Goal: Task Accomplishment & Management: Use online tool/utility

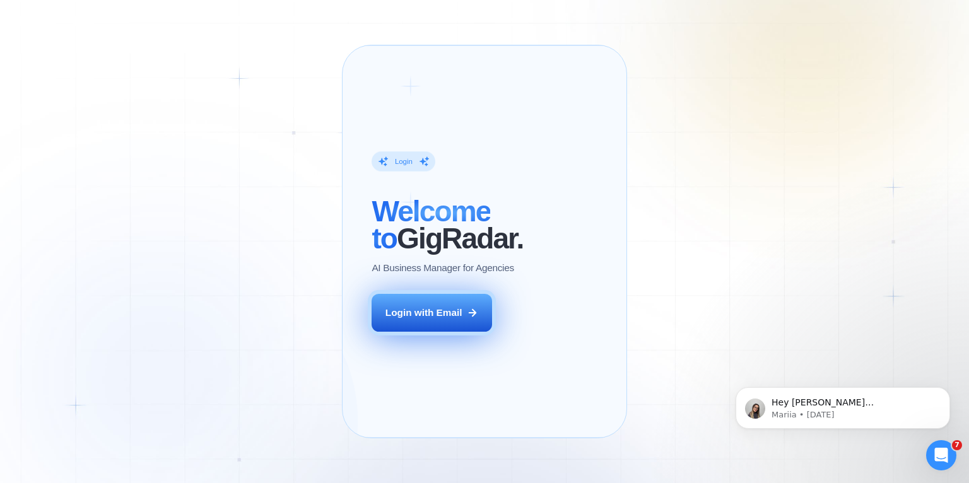
click at [448, 319] on div "Login with Email" at bounding box center [424, 312] width 77 height 13
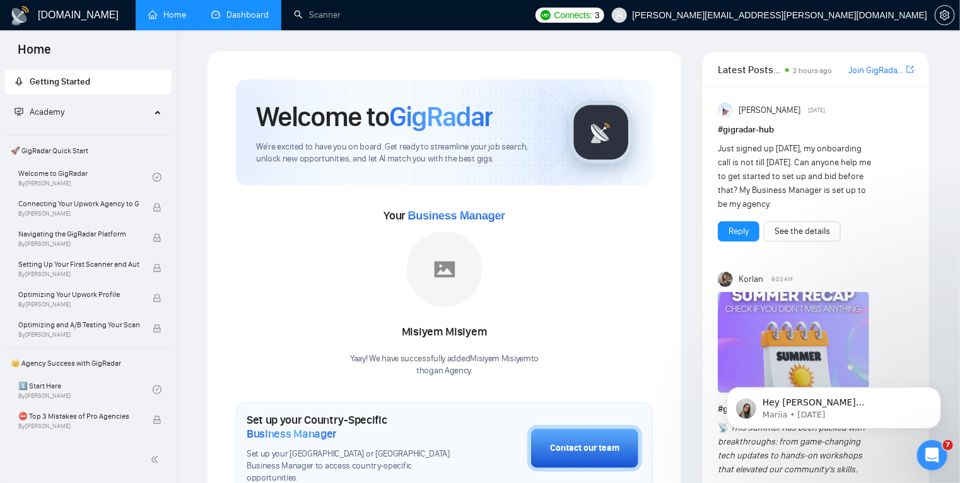
click at [250, 11] on link "Dashboard" at bounding box center [239, 14] width 57 height 11
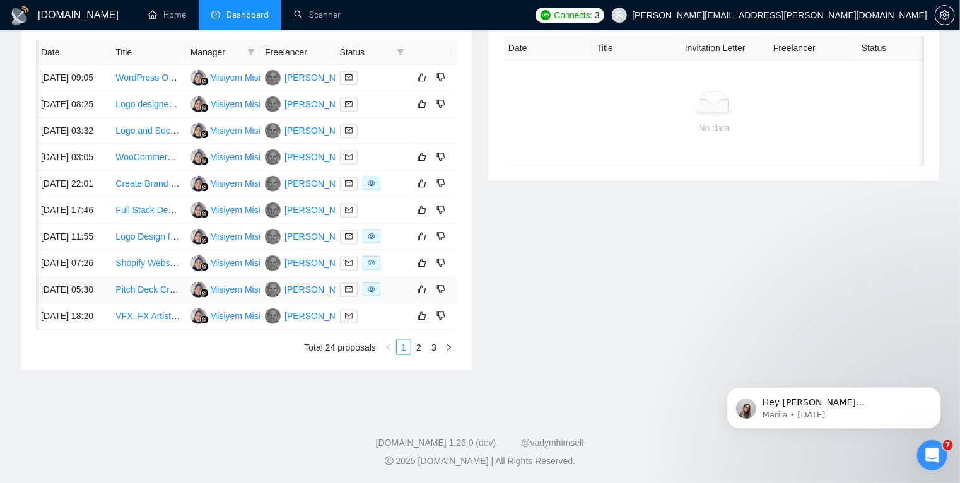
scroll to position [0, 20]
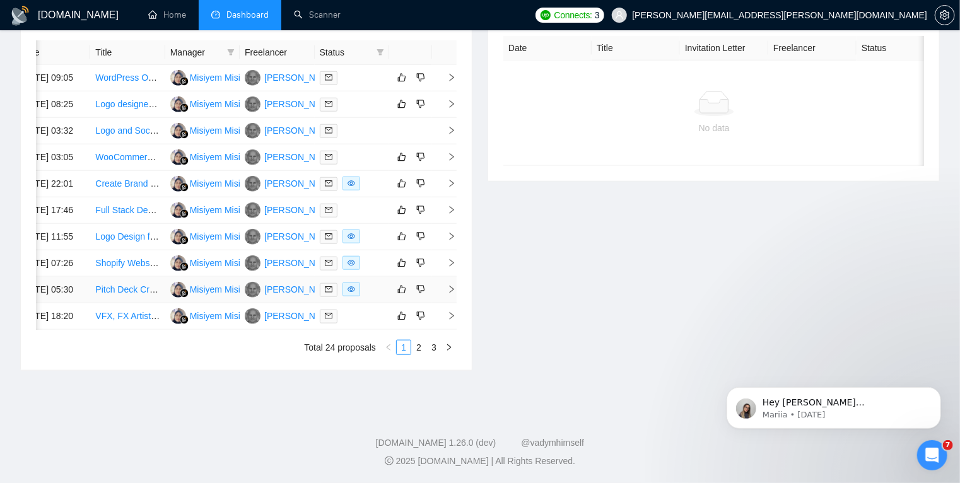
click at [448, 294] on icon "right" at bounding box center [451, 289] width 9 height 9
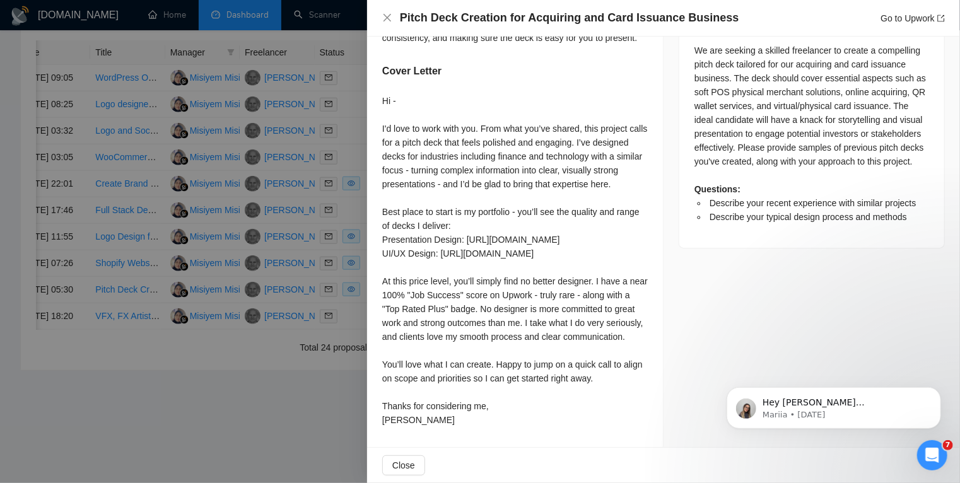
scroll to position [570, 0]
click at [285, 372] on div at bounding box center [480, 241] width 960 height 483
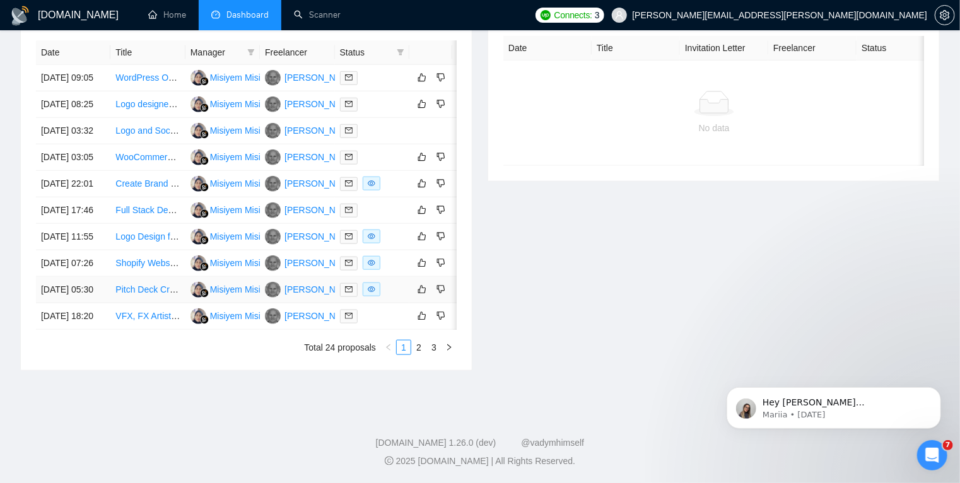
scroll to position [0, 20]
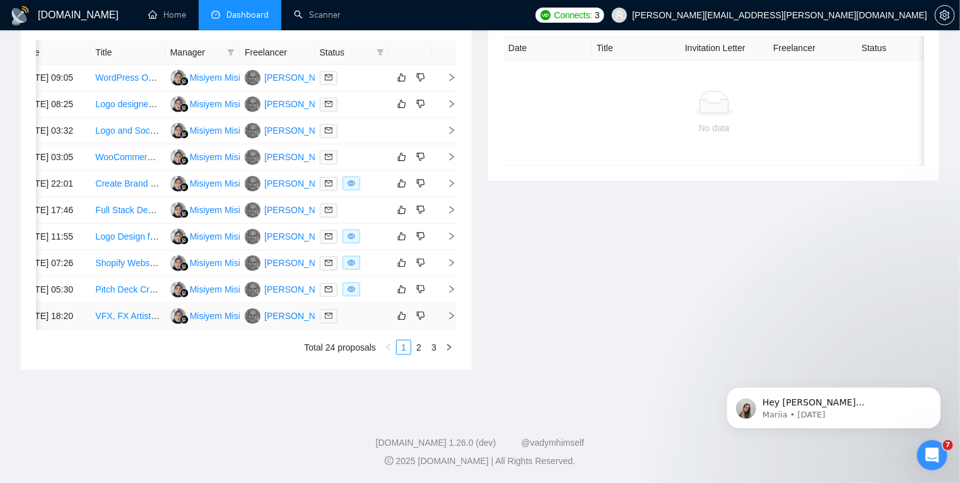
click at [447, 321] on icon "right" at bounding box center [451, 316] width 9 height 9
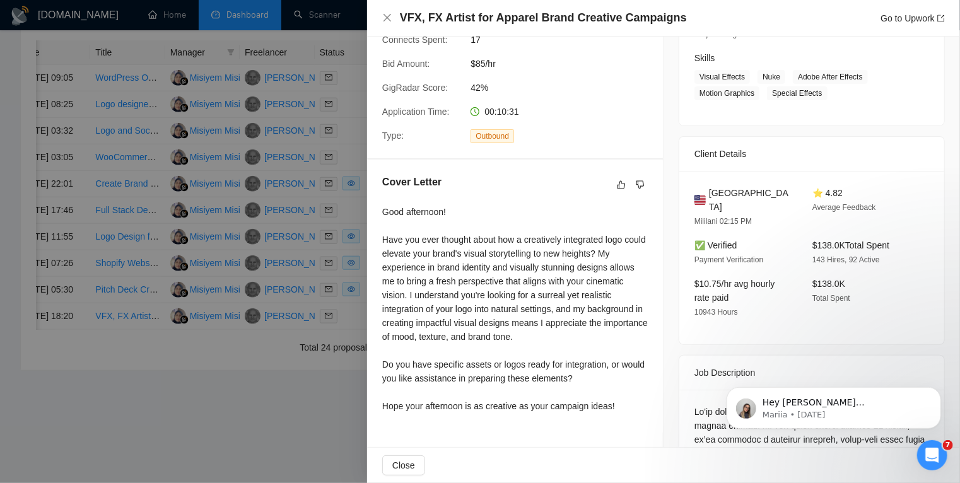
scroll to position [560, 0]
click at [226, 404] on div at bounding box center [480, 241] width 960 height 483
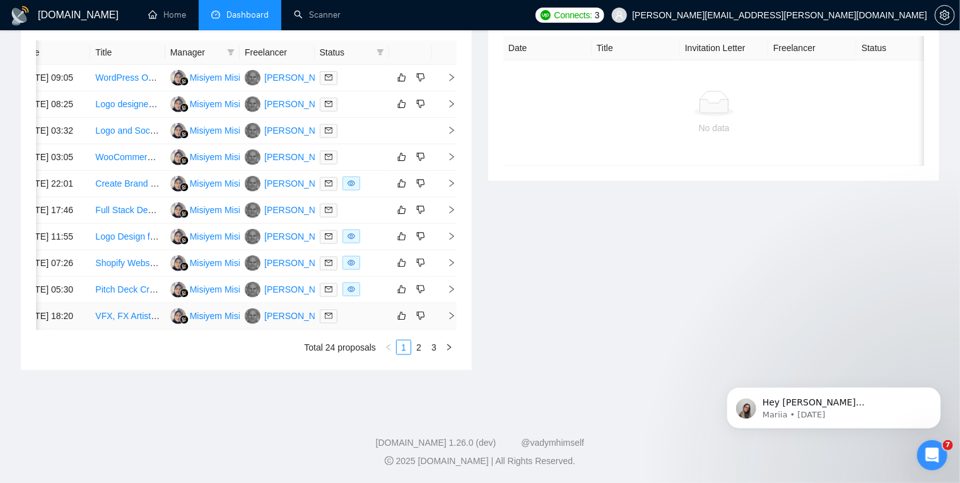
click at [447, 321] on icon "right" at bounding box center [451, 316] width 9 height 9
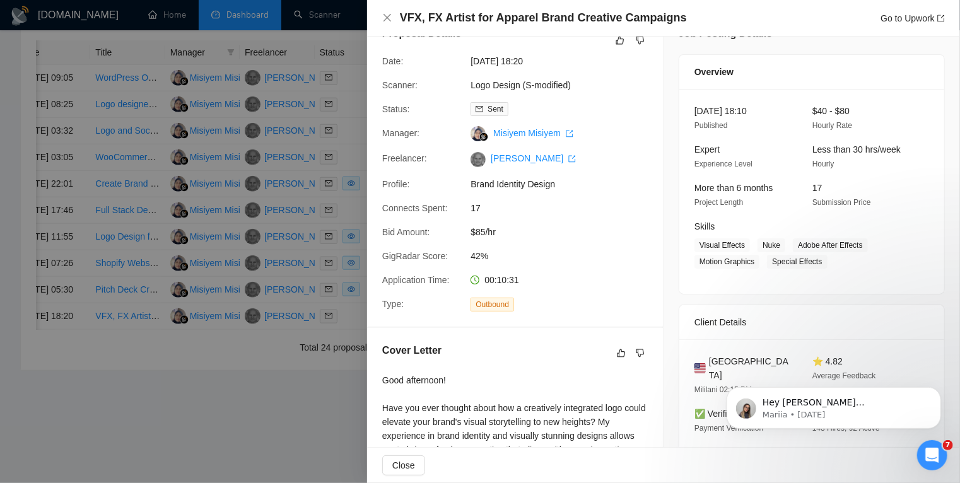
scroll to position [25, 0]
click at [262, 436] on div at bounding box center [480, 241] width 960 height 483
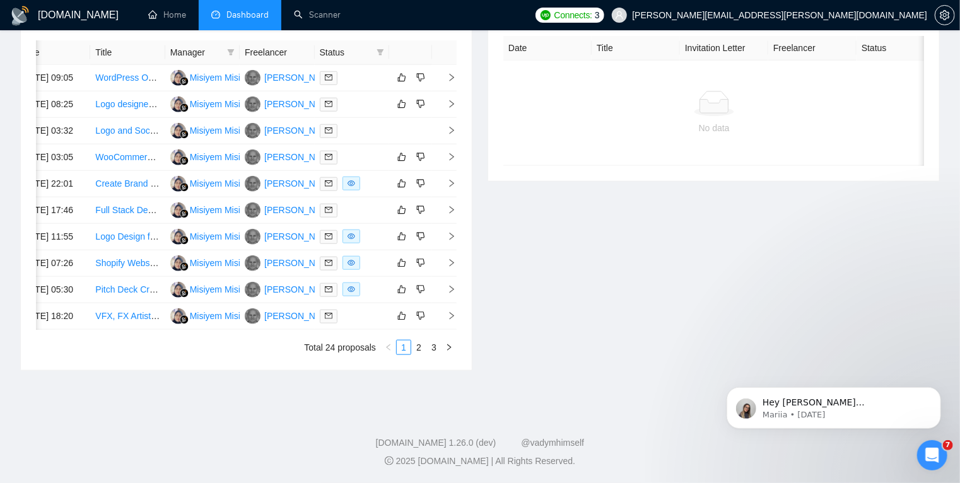
scroll to position [0, 0]
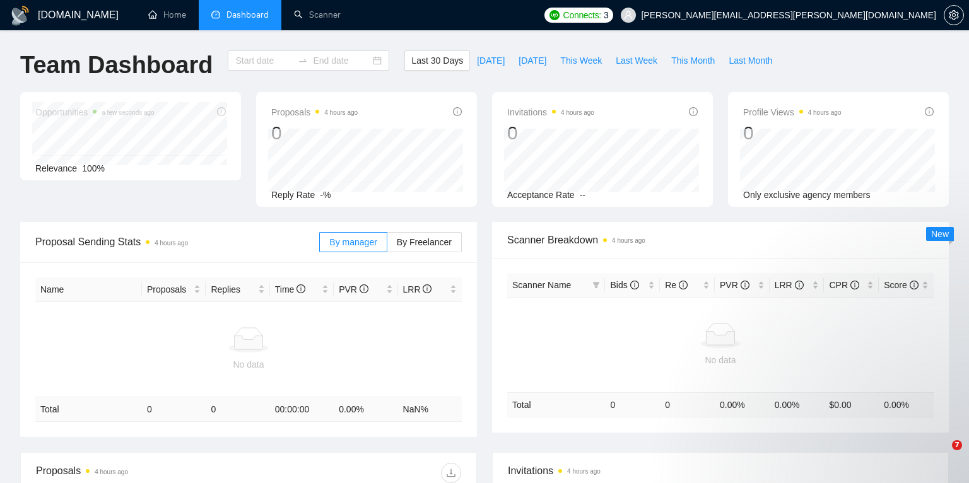
type input "[DATE]"
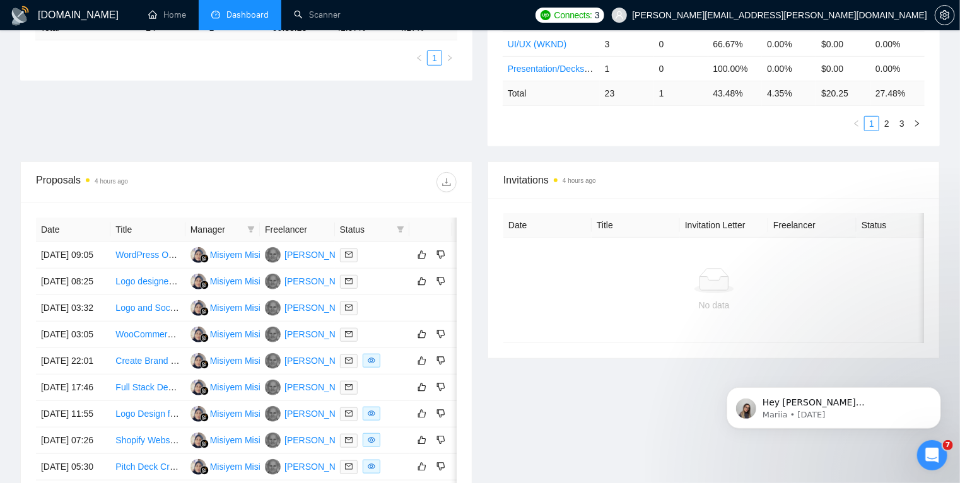
scroll to position [338, 0]
click at [322, 11] on link "Scanner" at bounding box center [317, 14] width 47 height 11
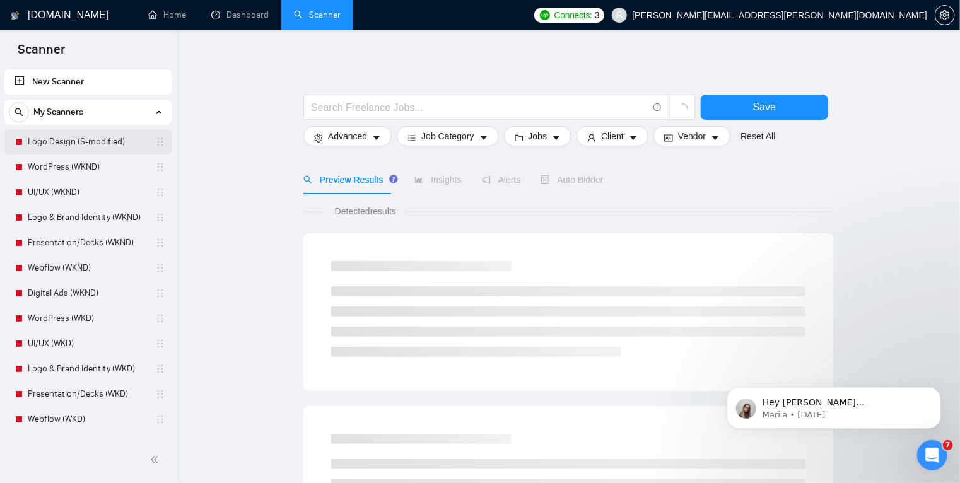
click at [88, 139] on link "Logo Design (S-modified)" at bounding box center [88, 141] width 120 height 25
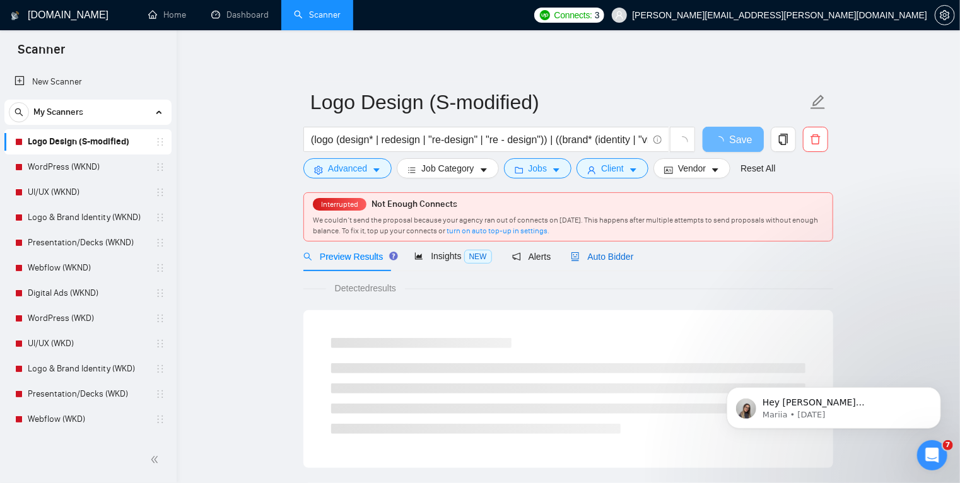
click at [586, 258] on span "Auto Bidder" at bounding box center [602, 257] width 62 height 10
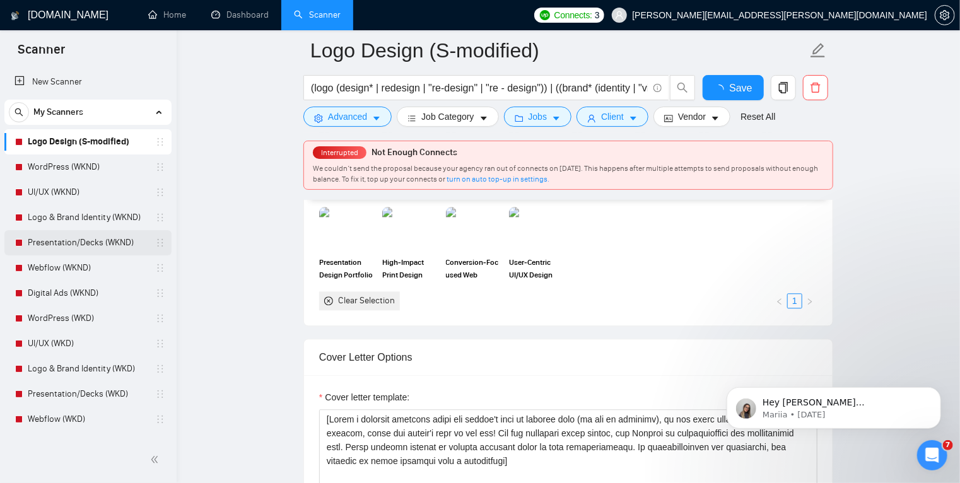
scroll to position [1471, 0]
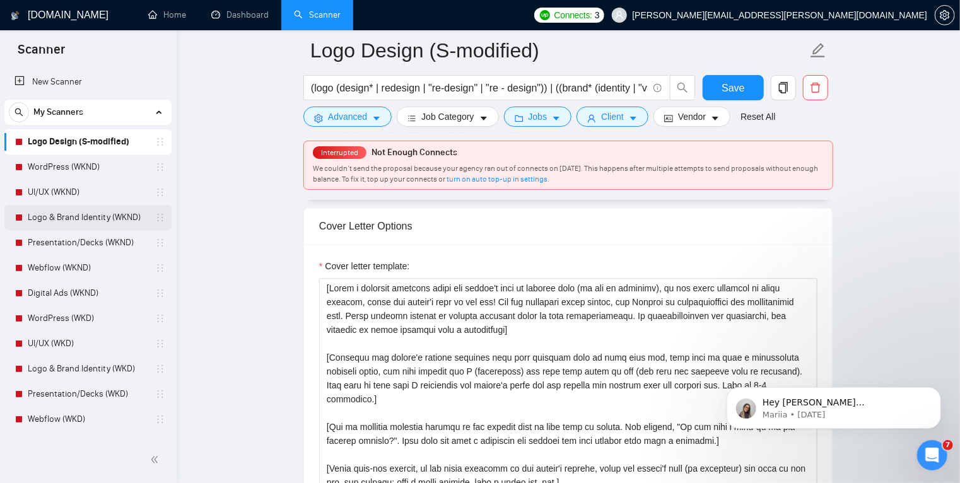
click at [85, 210] on link "Logo & Brand Identity (WKND)" at bounding box center [88, 217] width 120 height 25
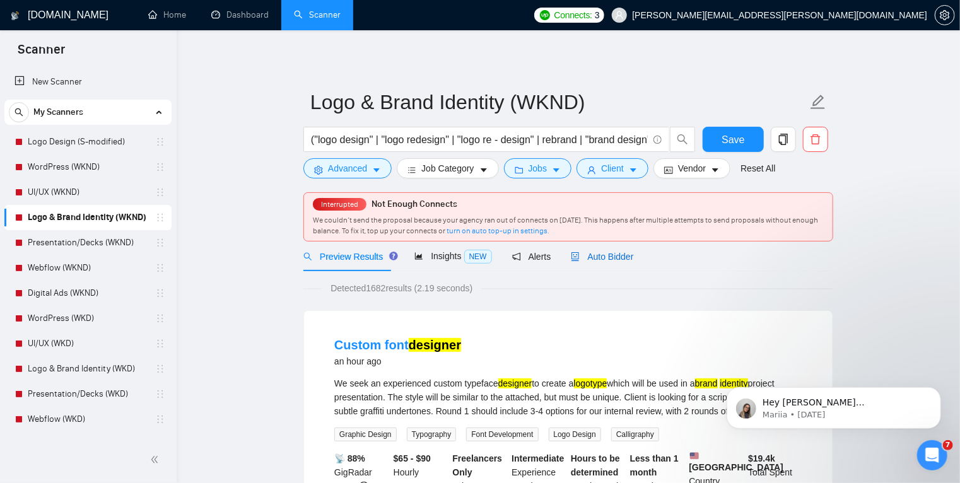
click at [596, 256] on span "Auto Bidder" at bounding box center [602, 257] width 62 height 10
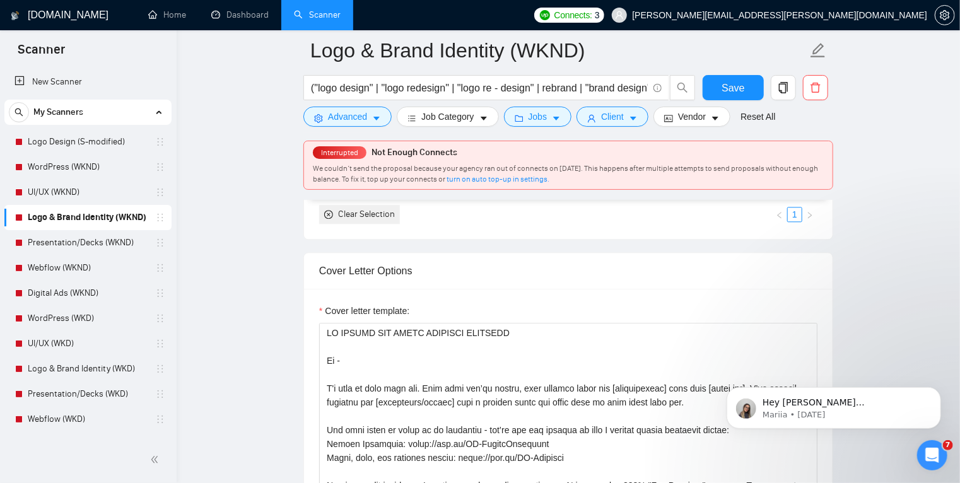
scroll to position [1407, 0]
click at [396, 404] on textarea "Cover letter template:" at bounding box center [568, 464] width 499 height 284
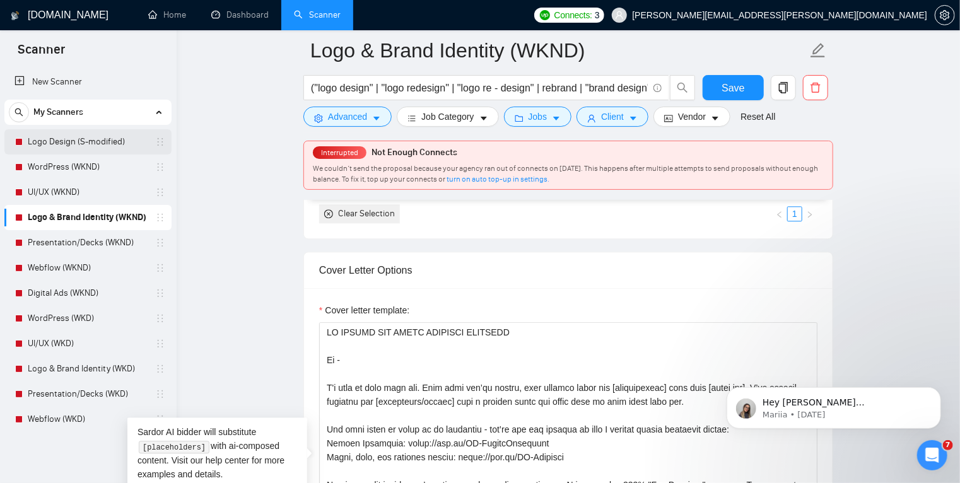
click at [91, 144] on link "Logo Design (S-modified)" at bounding box center [88, 141] width 120 height 25
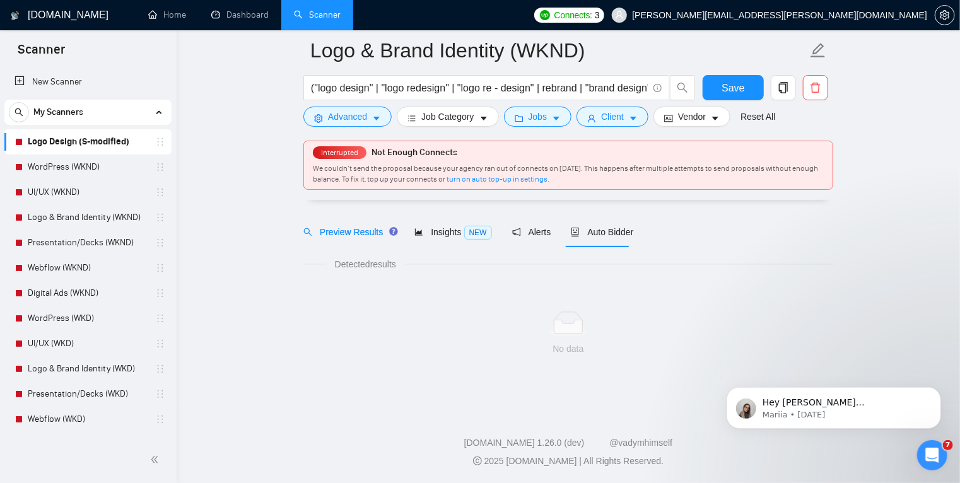
scroll to position [34, 0]
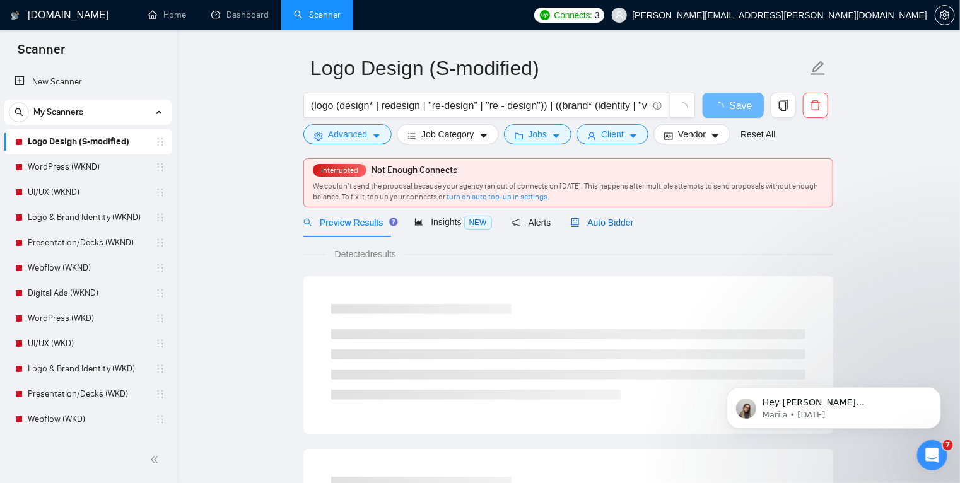
click at [601, 223] on span "Auto Bidder" at bounding box center [602, 223] width 62 height 10
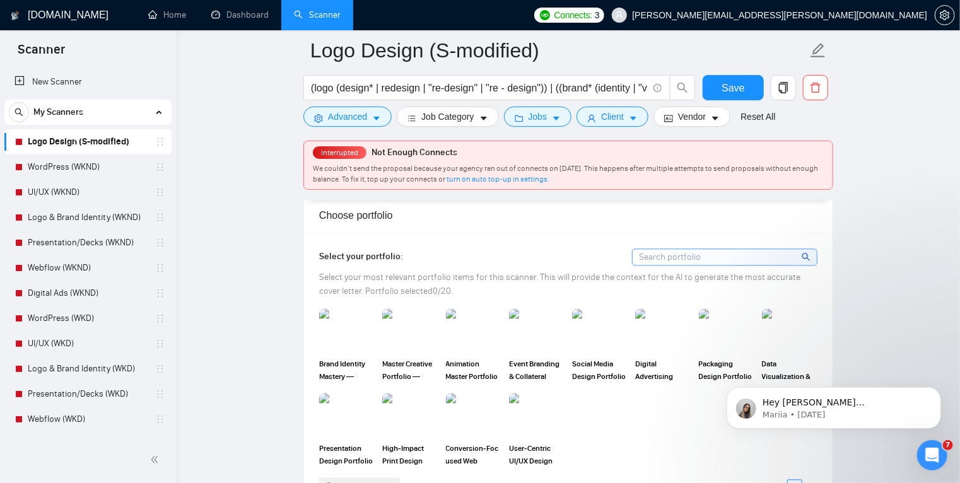
scroll to position [1155, 0]
click at [339, 329] on img at bounding box center [347, 330] width 53 height 42
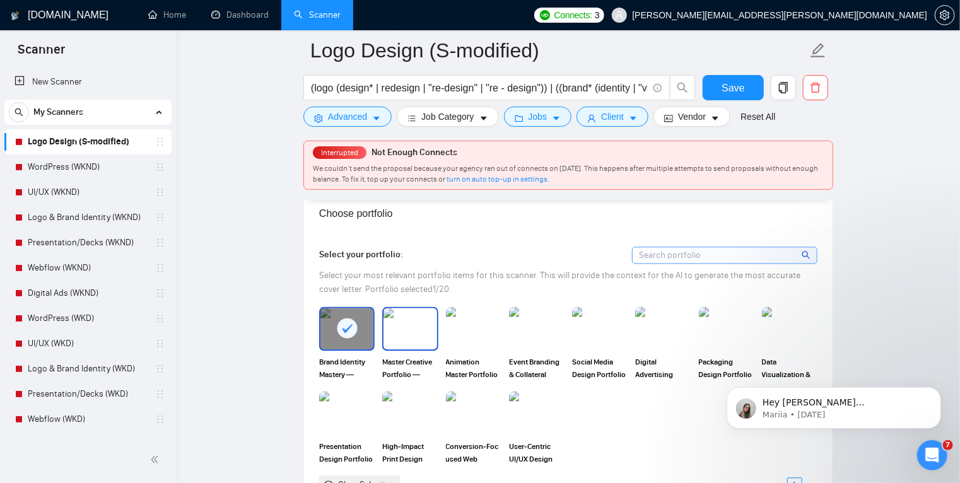
click at [411, 329] on img at bounding box center [410, 330] width 53 height 42
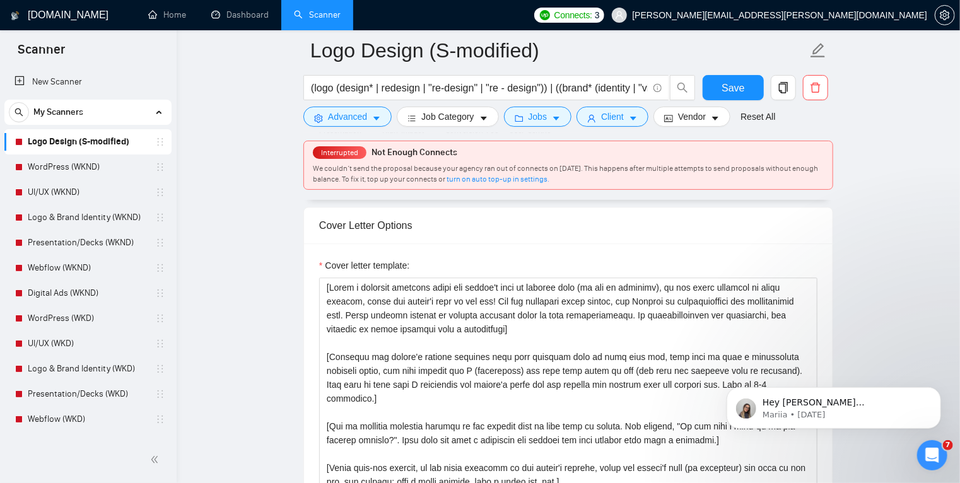
scroll to position [1473, 0]
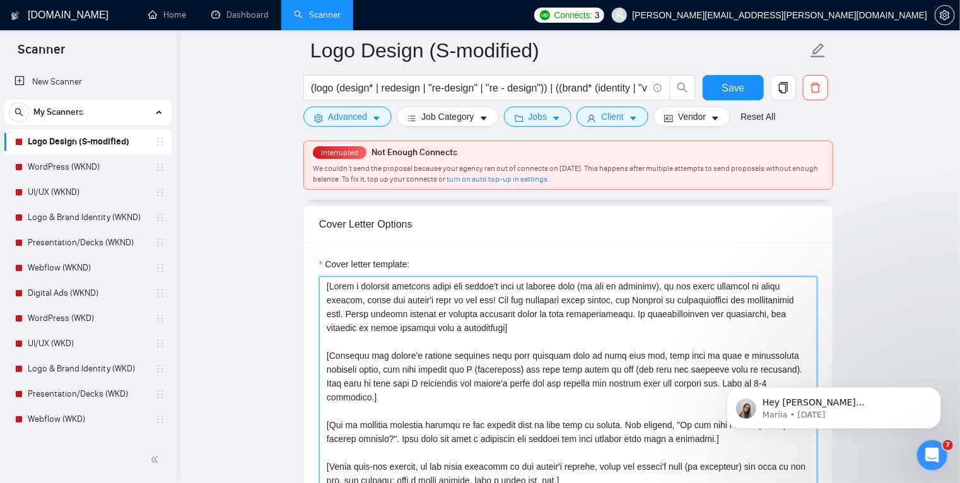
click at [389, 336] on textarea "Cover letter template:" at bounding box center [568, 418] width 499 height 284
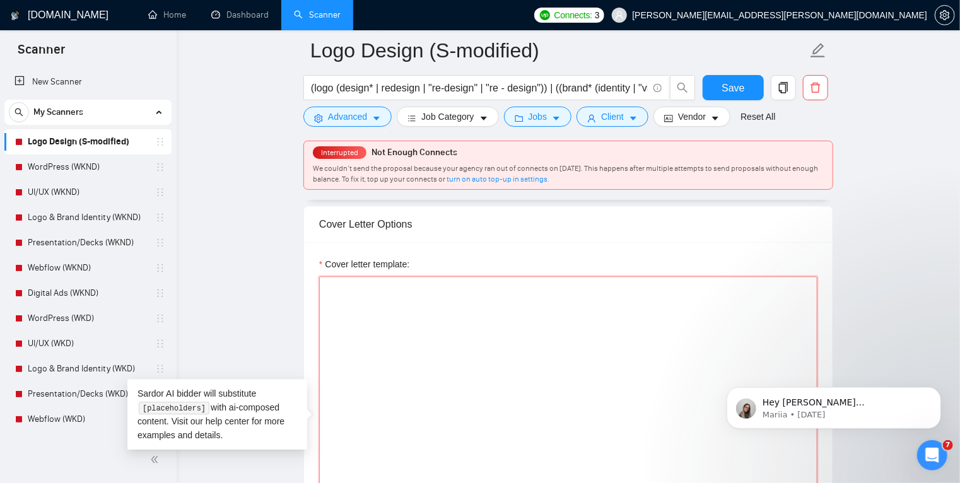
paste textarea "LO IPSUMD SIT AMETC ADIPISCI ELITSEDD Ei - T'i utla et dolo magn ali. Enim admi…"
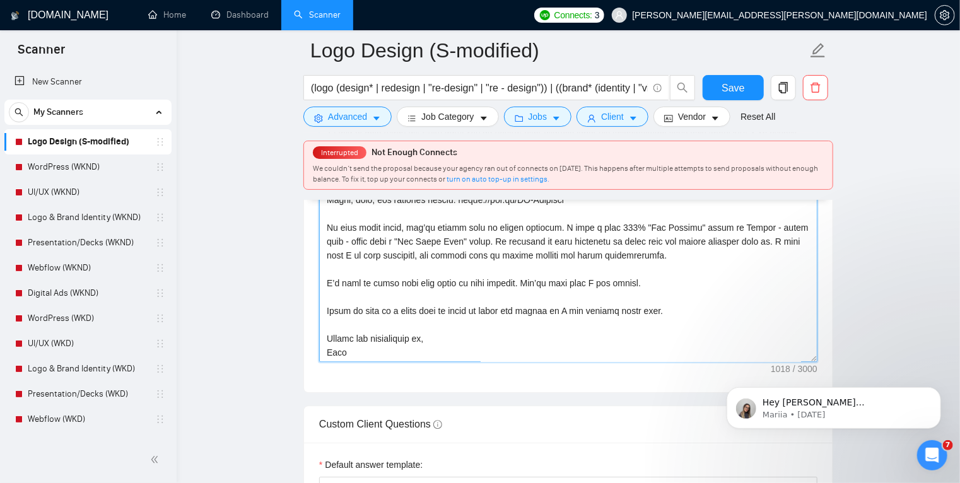
scroll to position [1673, 0]
type textarea "LO IPSUMD SIT AMETC ADIPISCI ELITSEDD Ei - T'i utla et dolo magn ali. Enim admi…"
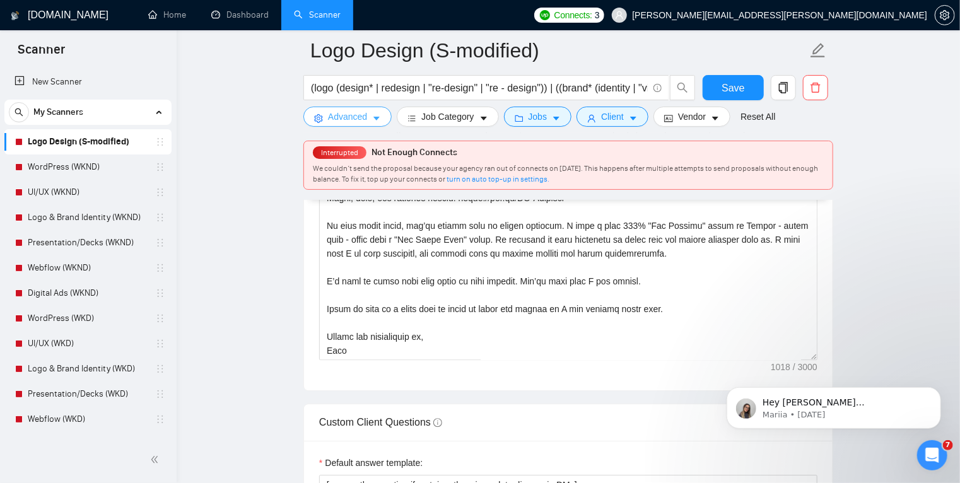
click at [376, 119] on icon "caret-down" at bounding box center [377, 119] width 6 height 4
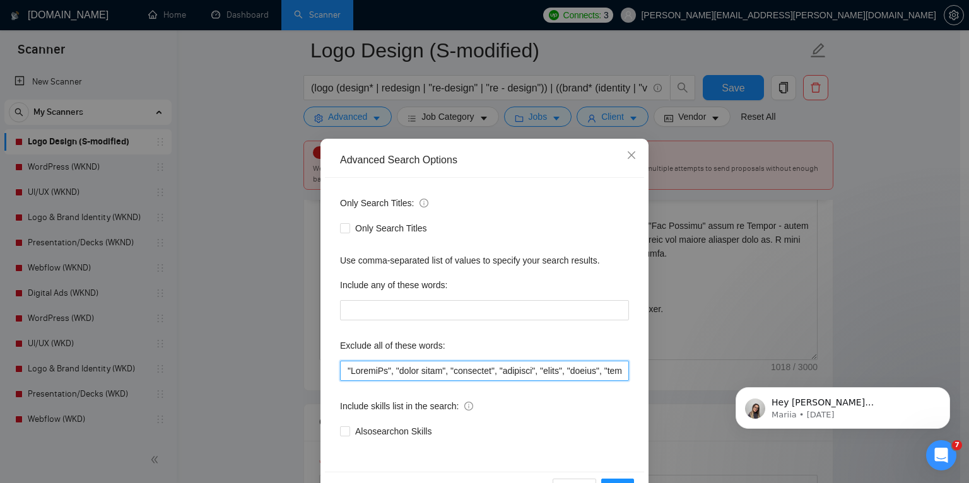
click at [344, 367] on input "text" at bounding box center [484, 371] width 289 height 20
click at [347, 370] on input "text" at bounding box center [484, 371] width 289 height 20
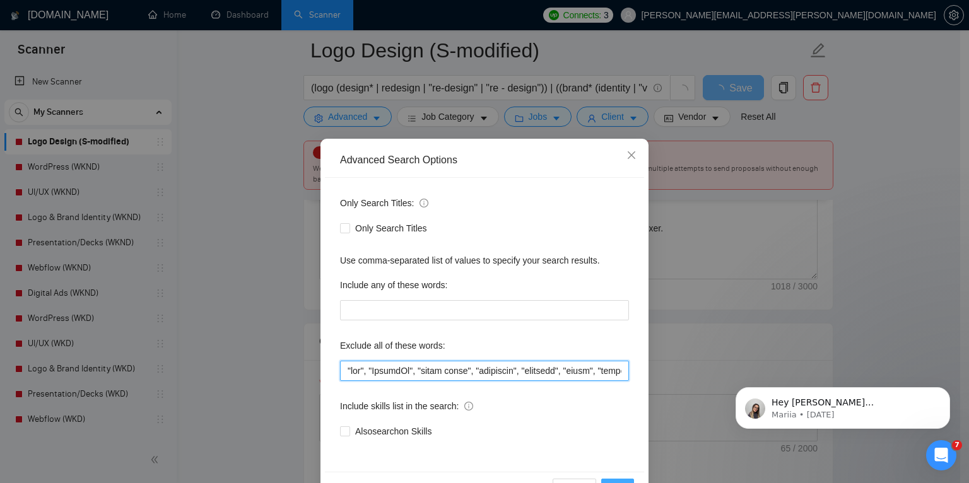
type input ""vfx", "LinkedIn", "cover image", "backdrops", "backdrop", "slide", "slides", "…"
click at [618, 479] on button "OK" at bounding box center [617, 489] width 33 height 20
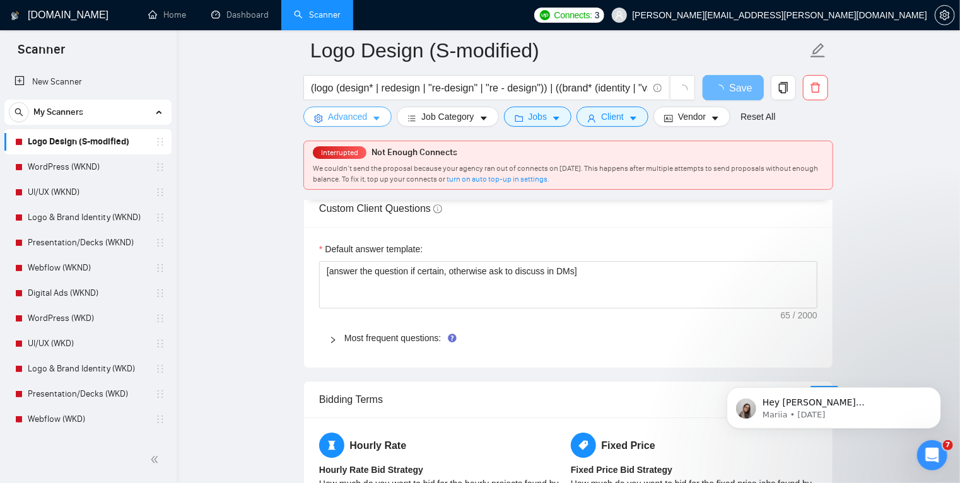
scroll to position [1807, 0]
click at [333, 336] on icon "right" at bounding box center [333, 339] width 4 height 6
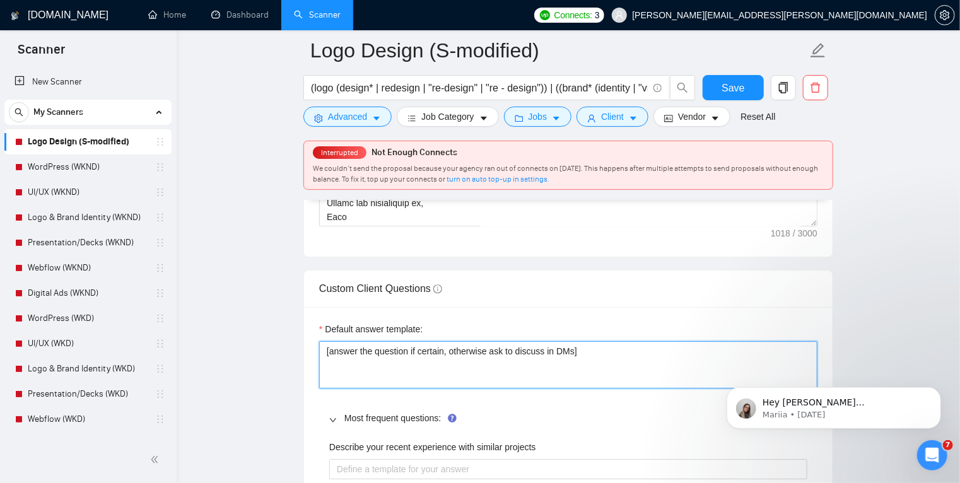
click at [434, 348] on textarea "[answer the question if certain, otherwise ask to discuss in DMs]" at bounding box center [568, 365] width 499 height 48
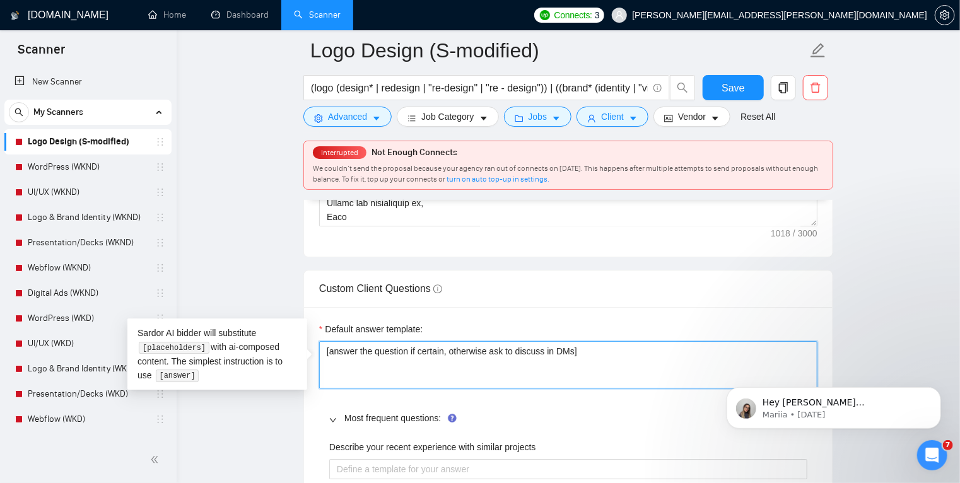
paste textarea ". Ensure conciseness and clarity, and natural tone absent of AI nuances and und…"
type textarea "[answer the question if certain, otherwise ask to discuss in DMs. Ensure concis…"
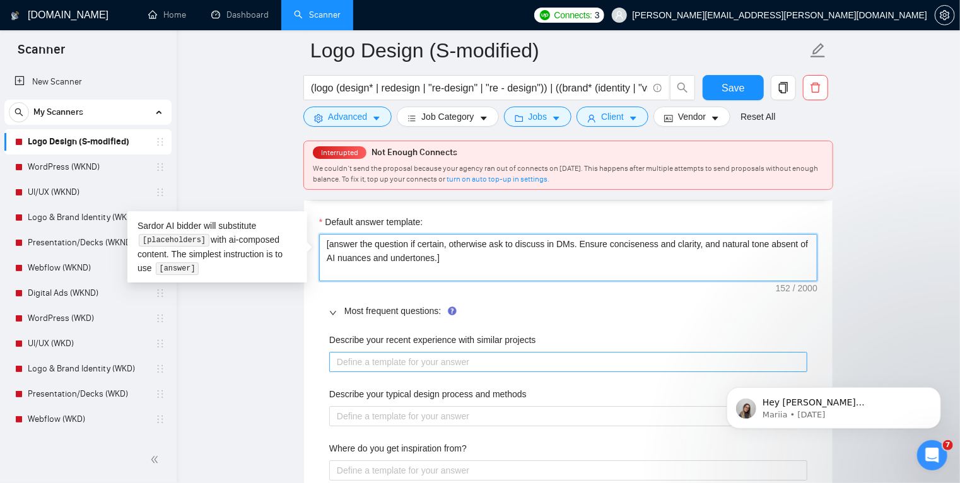
scroll to position [1915, 0]
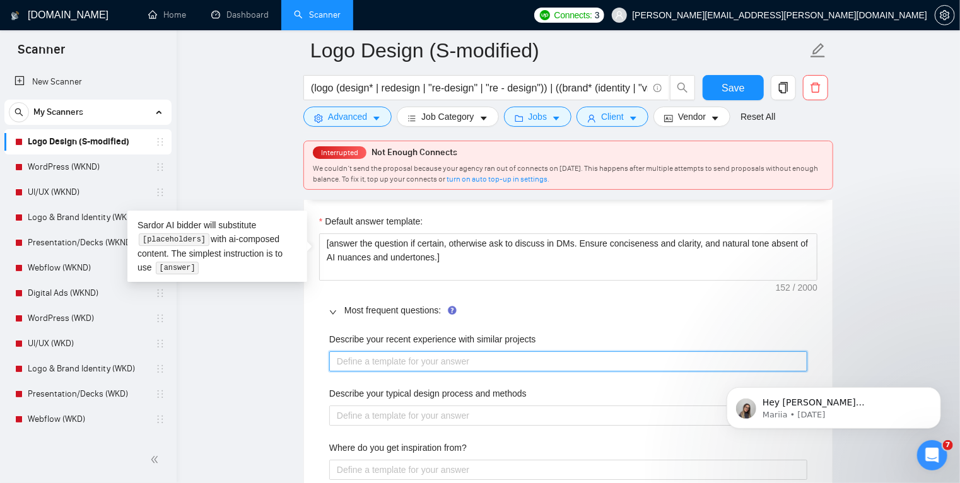
click at [374, 361] on projects "Describe your recent experience with similar projects" at bounding box center [568, 361] width 478 height 20
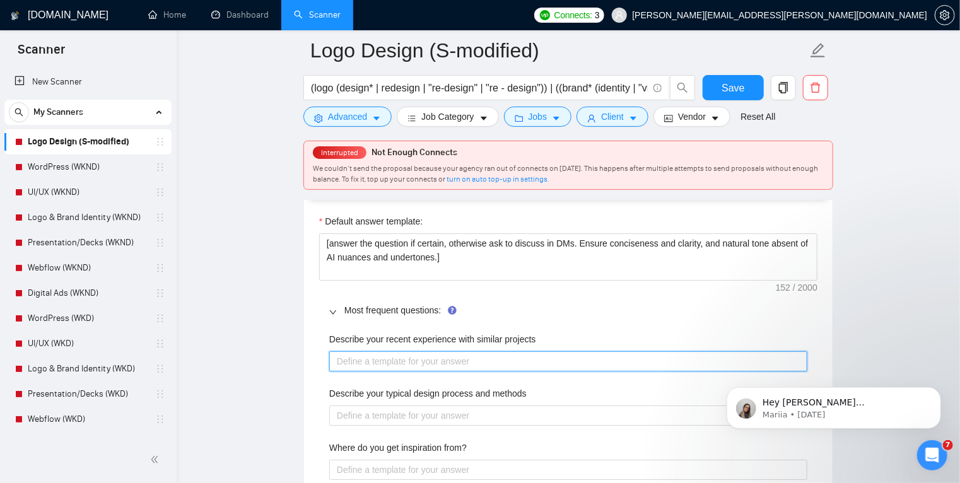
paste projects "I’ve taken on branding and design projects where I handled everything start to …"
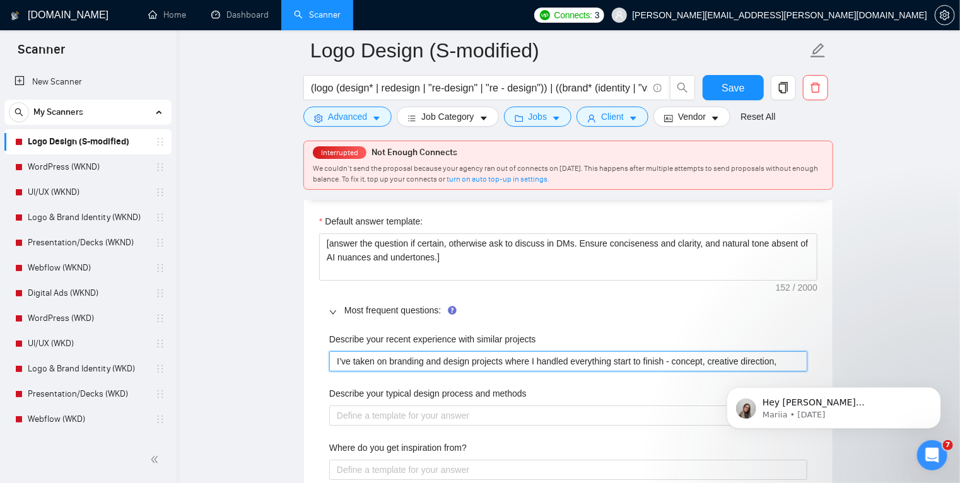
paste projects "I’ve taken on branding and design projects where I handled everything start to …"
type projects "I’ve taken on branding and design projects where I handled everything start to …"
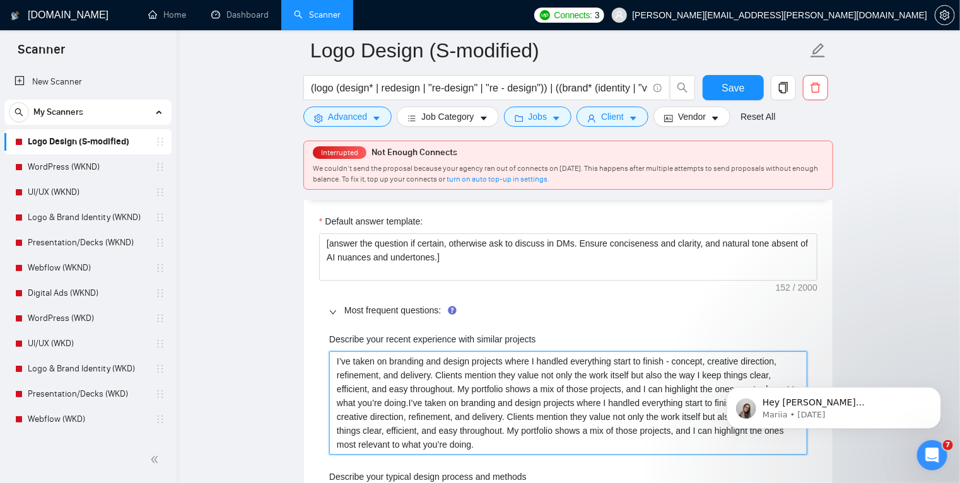
type projects "I’ve taken on branding and design projects where I handled everything start to …"
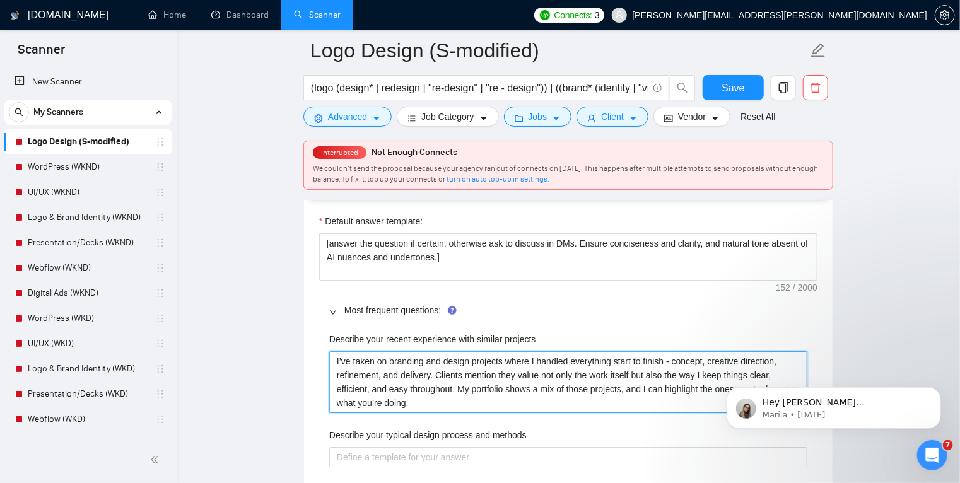
type projects "I’ve taken on branding and design projects where I handled everything start to …"
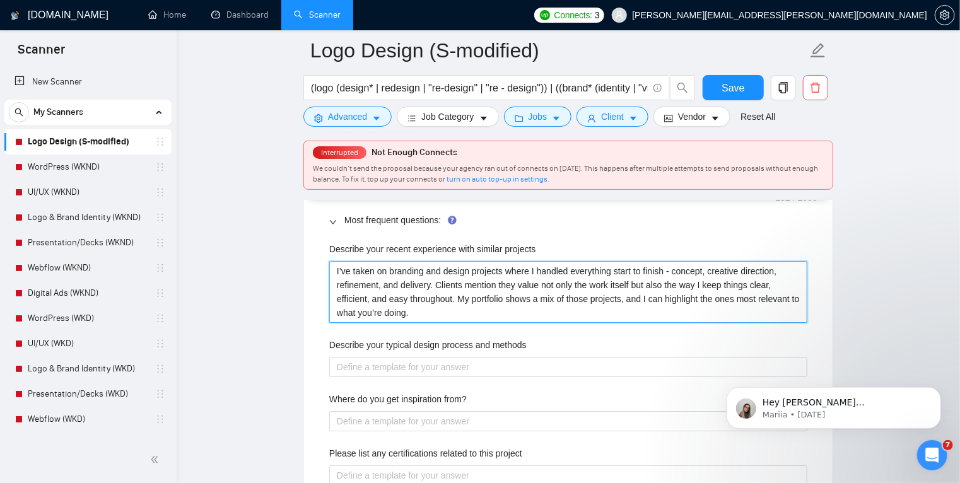
scroll to position [2006, 0]
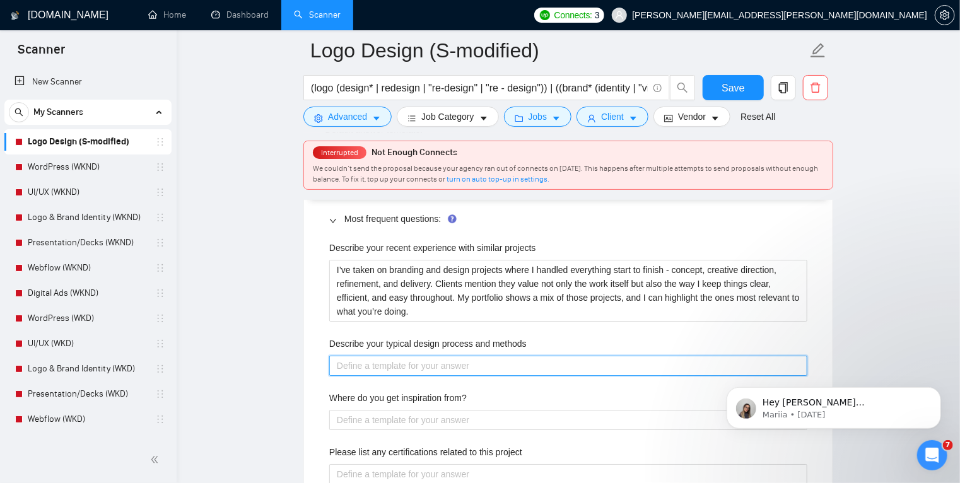
click at [393, 371] on methods "Describe your typical design process and methods" at bounding box center [568, 366] width 478 height 20
paste methods "I usually begin by digging into the brand, the goals, and the audience. From th…"
type methods "I usually begin by digging into the brand, the goals, and the audience. From th…"
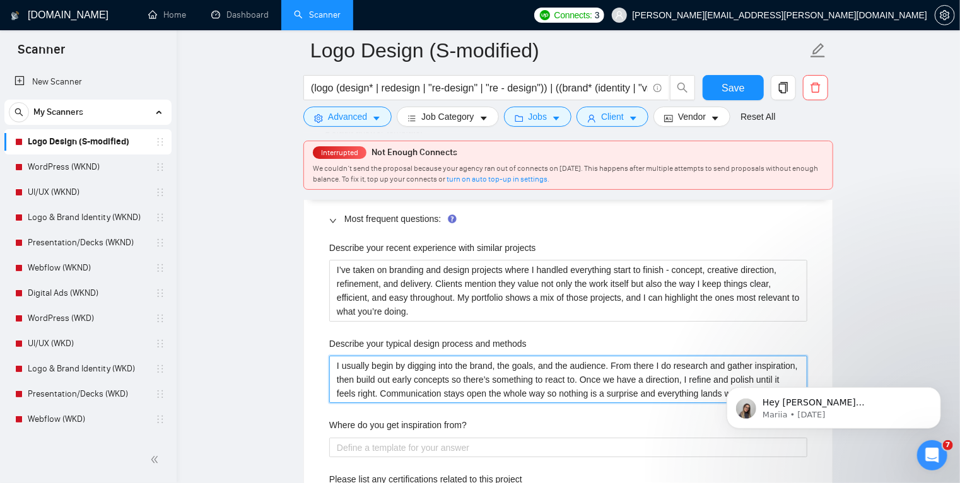
type methods "I usually begin by digging into the brand, the goals, and the audience. From th…"
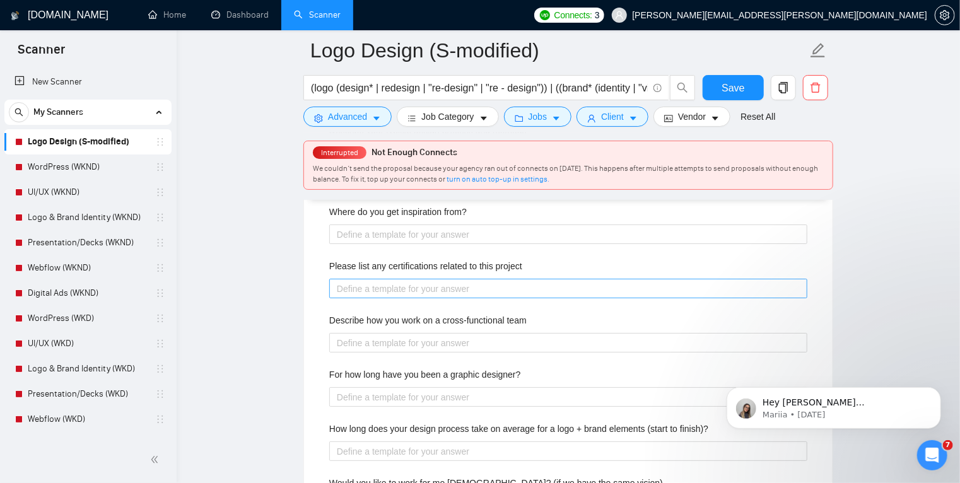
scroll to position [2224, 0]
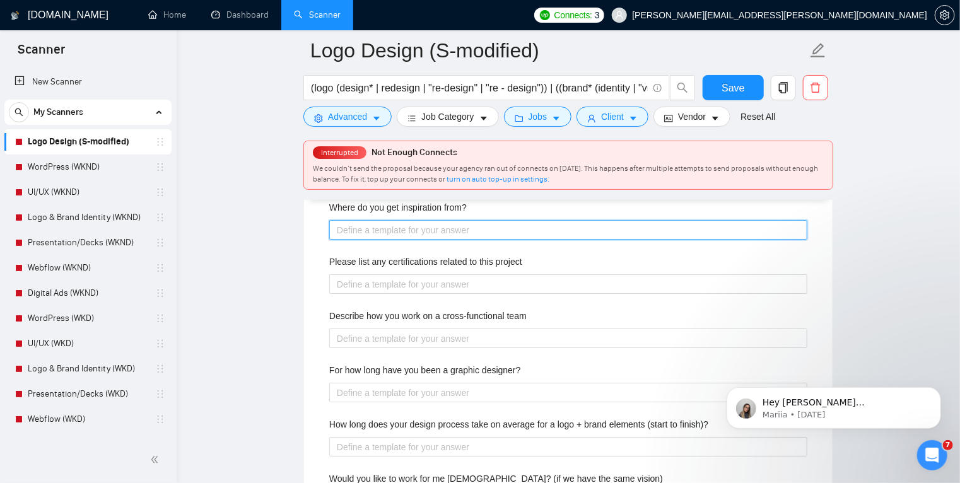
click at [423, 233] on from\? "Where do you get inspiration from?" at bounding box center [568, 230] width 478 height 20
paste from\? "A lot of it comes from research and paying attention - I study the brand and au…"
type from\? "A lot of it comes from research and paying attention - I study the brand and au…"
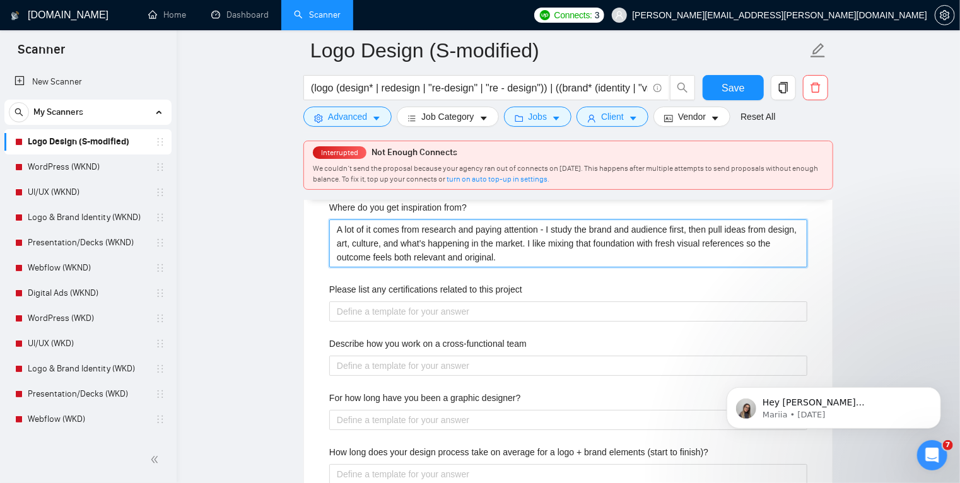
type from\? "A lot of it comes from research and paying attention - I study the brand and au…"
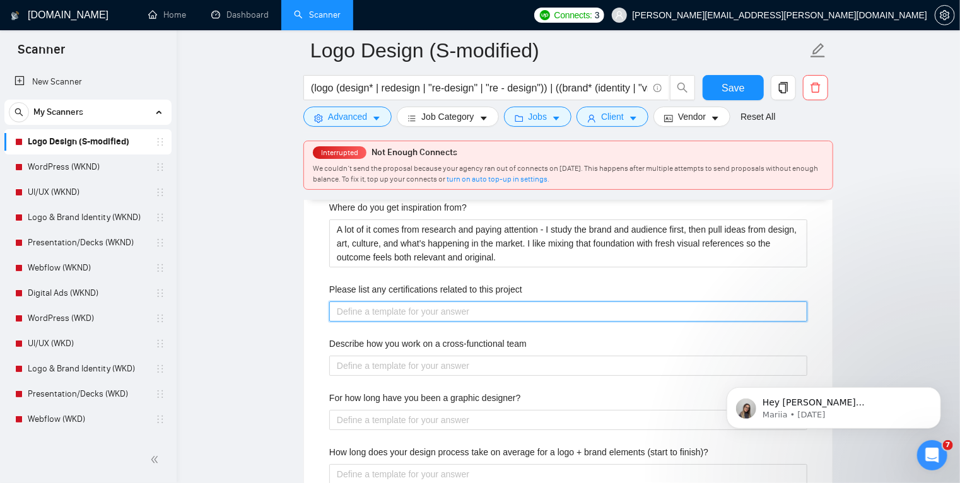
click at [414, 307] on project "Please list any certifications related to this project" at bounding box center [568, 312] width 478 height 20
paste project "My proof comes through the work - a portfolio of successful projects, consisten…"
type project "My proof comes through the work - a portfolio of successful projects, consisten…"
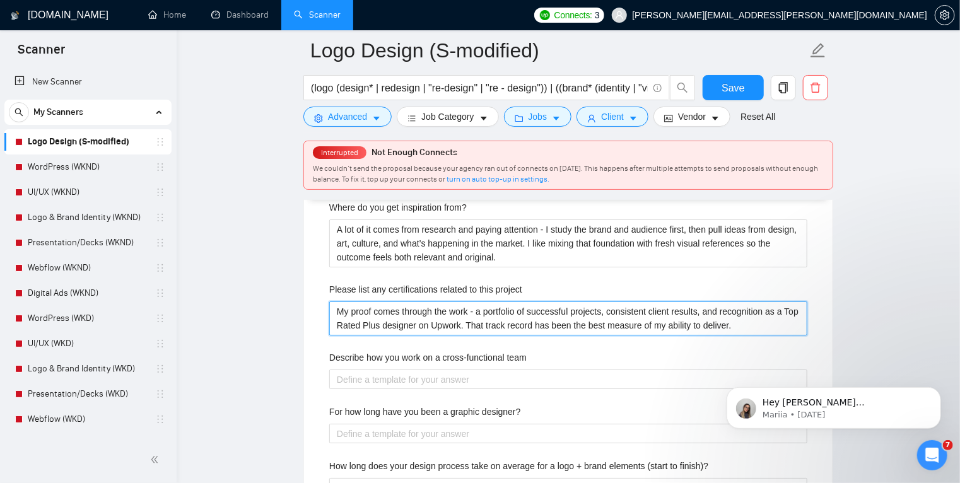
type project "My proof comes through the work - a portfolio of successful projects, consisten…"
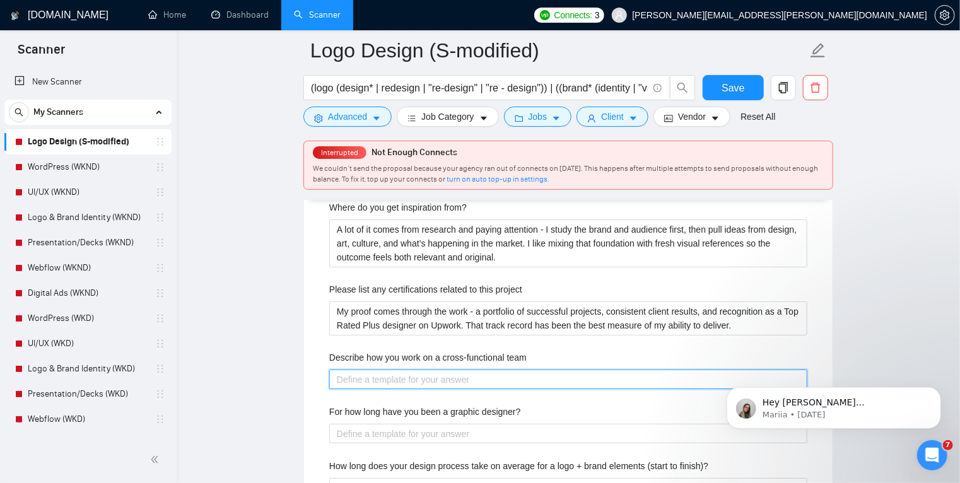
click at [375, 384] on team "Describe how you work on a cross-functional team" at bounding box center [568, 380] width 478 height 20
paste team "Over 10 years"
type team "Over 10 years"
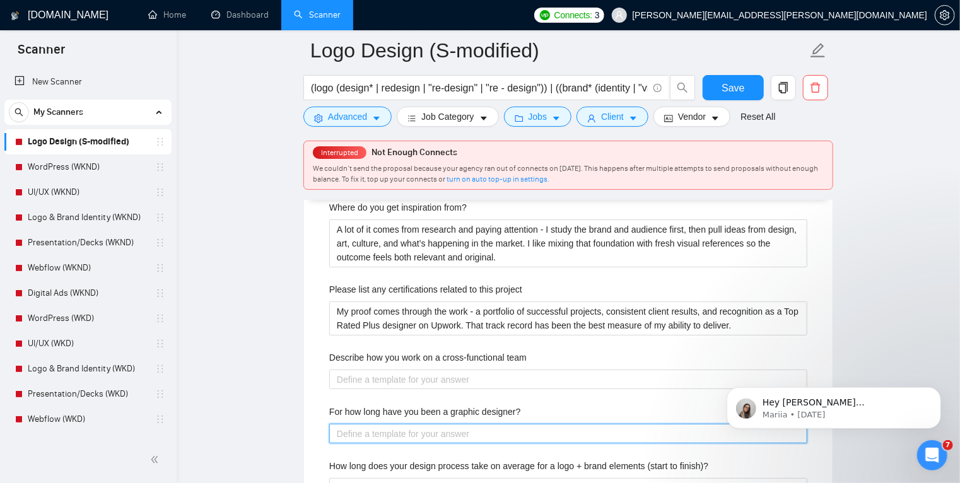
click at [389, 435] on designer\? "For how long have you been a graphic designer?" at bounding box center [568, 434] width 478 height 20
paste designer\? "Over 10 years"
type designer\? "Over 10 years"
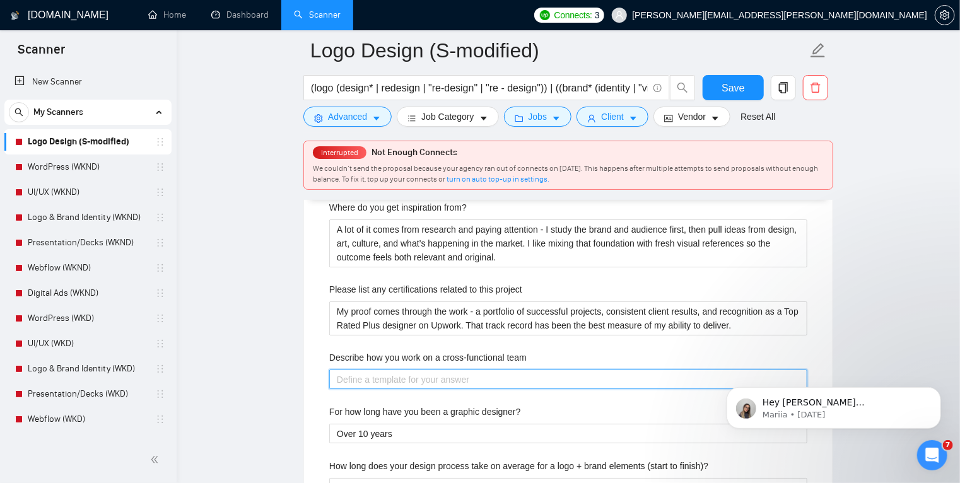
click at [393, 379] on team "Describe how you work on a cross-functional team" at bounding box center [568, 380] width 478 height 20
paste team "I slot in easily with teams - clear on my role, open with feedback, and flexibl…"
type team "I slot in easily with teams - clear on my role, open with feedback, and flexibl…"
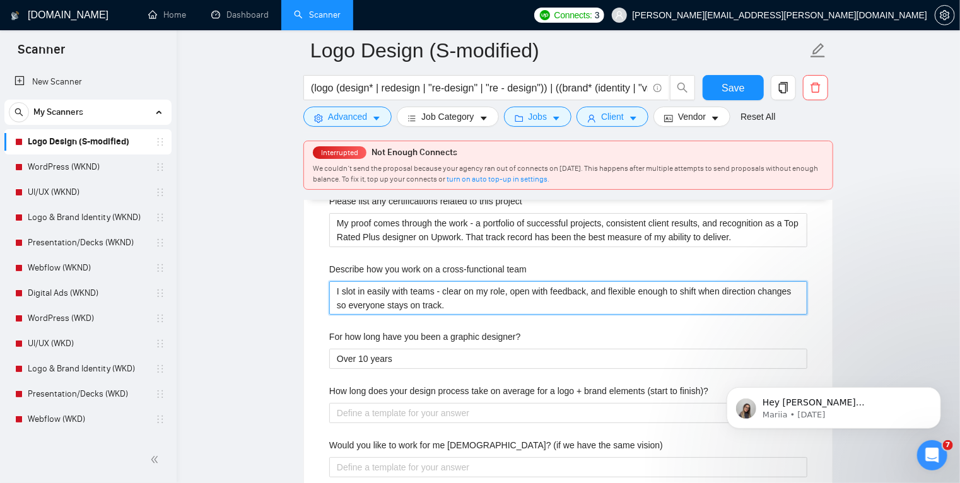
scroll to position [2314, 0]
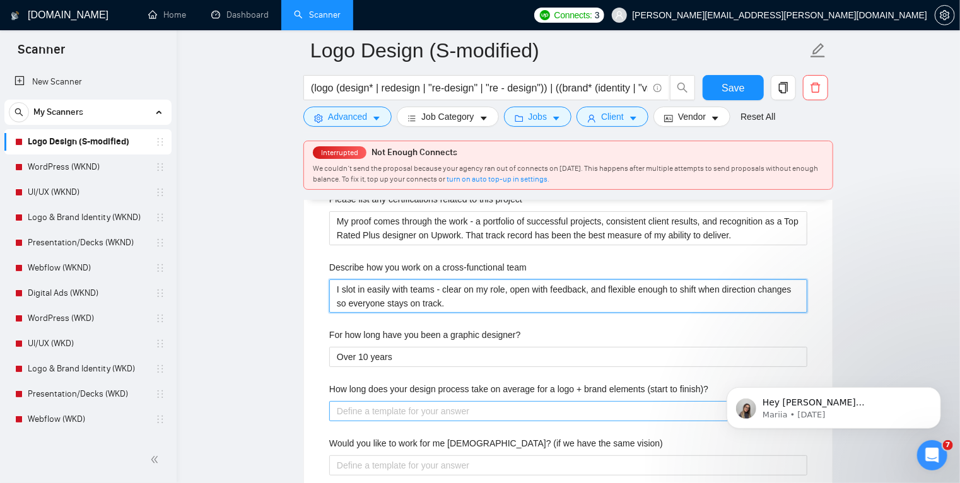
type team "I slot in easily with teams - clear on my role, open with feedback, and flexibl…"
click at [391, 411] on finish\)\? "How long does your design process take on average for a logo + brand elements (…" at bounding box center [568, 411] width 478 height 20
type finish\)\? "T"
type finish\)\? "[PERSON_NAME]"
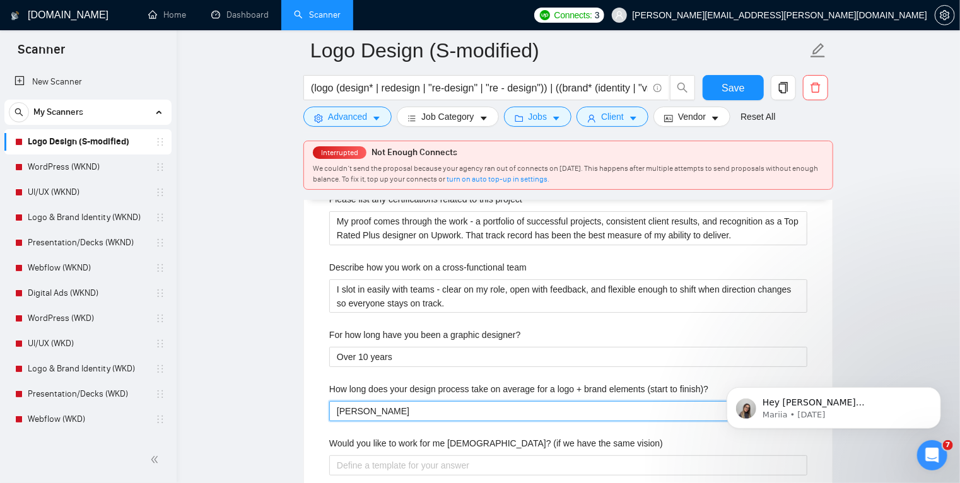
type finish\)\? "Typ"
type finish\)\? "Typi"
type finish\)\? "Typic"
type finish\)\? "Typica"
type finish\)\? "Typical"
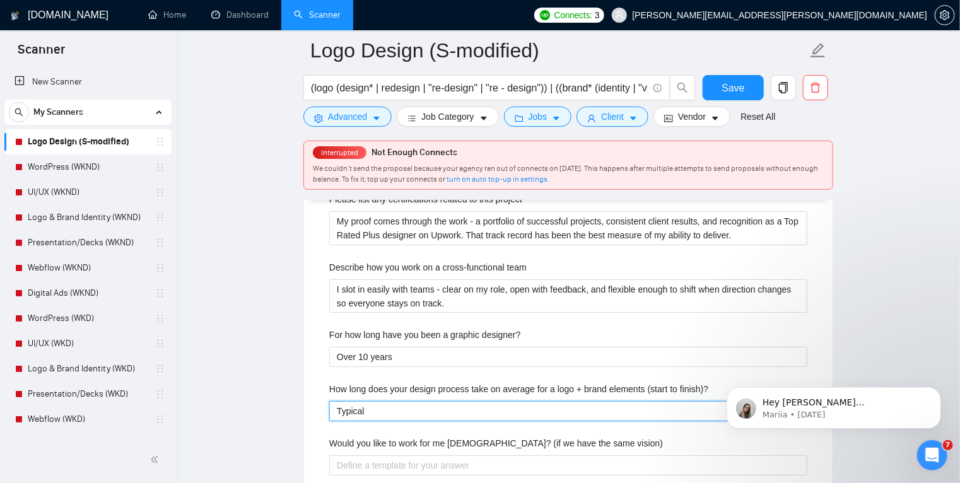
type finish\)\? "Typicall"
type finish\)\? "Typically"
type finish\)\? "Typically 1"
click at [338, 411] on finish\)\? "Typically 1" at bounding box center [568, 411] width 478 height 20
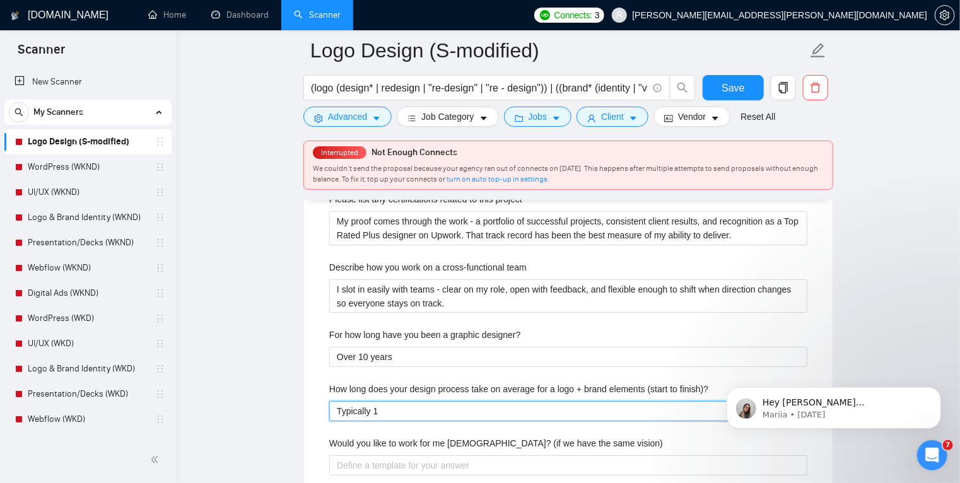
type finish\)\? "DTypically 1"
type finish\)\? "DeTypically 1"
type finish\)\? "DepTypically 1"
type finish\)\? "DepeTypically 1"
type finish\)\? "DepenTypically 1"
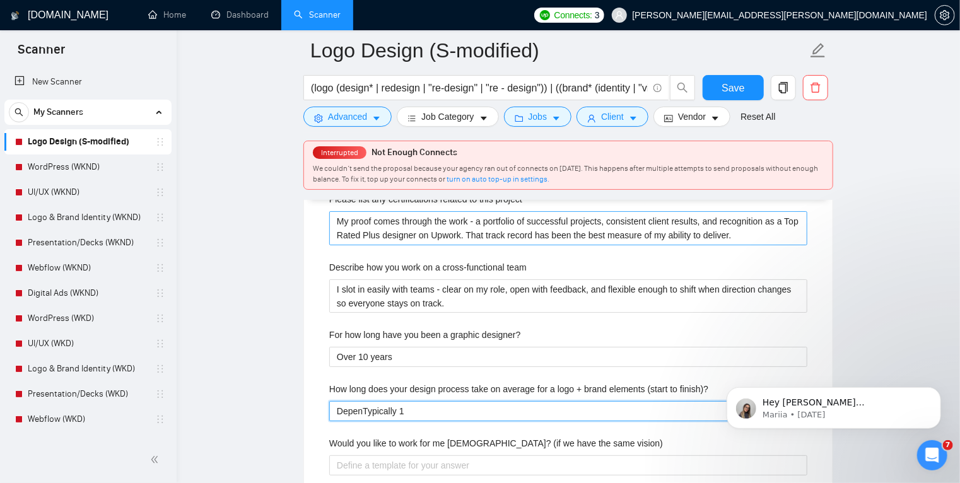
type finish\)\? "DependTypically 1"
type finish\)\? "DependaTypically 1"
type finish\)\? "DependTypically 1"
type finish\)\? "DepenTypically 1"
type finish\)\? "DepeTypically 1"
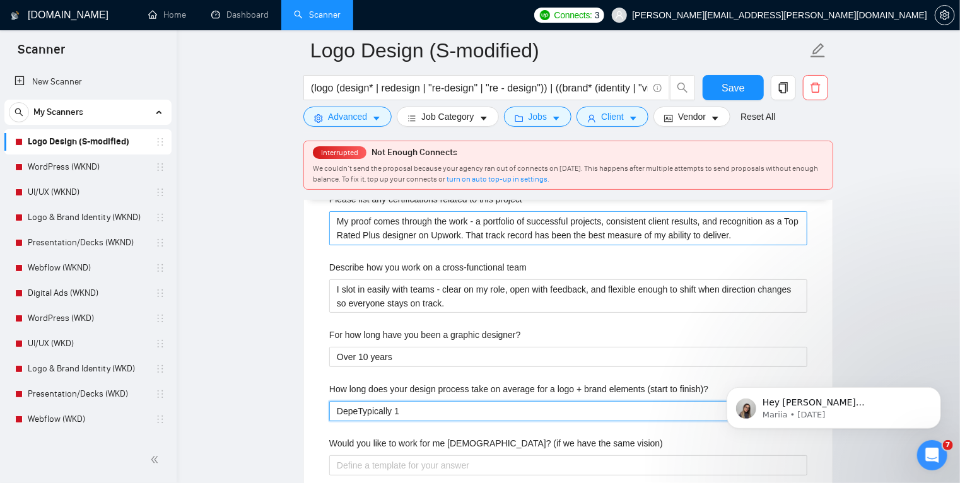
type finish\)\? "DepTypically 1"
type finish\)\? "DeTypically 1"
type finish\)\? "DTypically 1"
type finish\)\? "Typically 1"
type finish\)\? "ITypically 1"
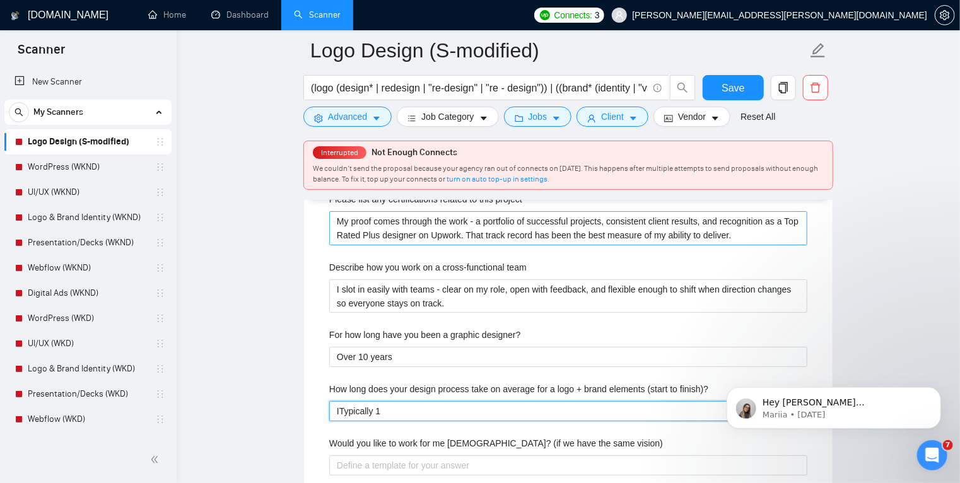
type finish\)\? "ItTypically 1"
type finish\)\? "It Typically 1"
type finish\)\? "It dTypically 1"
type finish\)\? "It deTypically 1"
type finish\)\? "It depTypically 1"
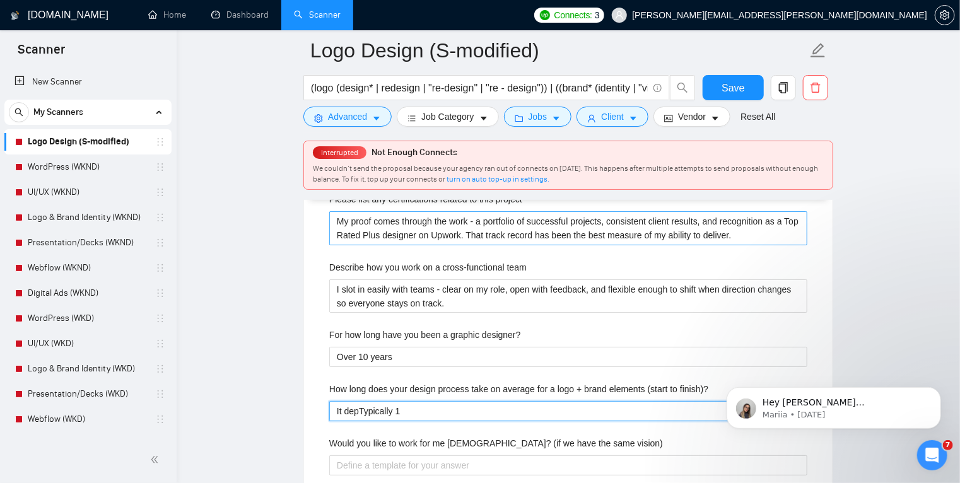
type finish\)\? "It depeTypically 1"
type finish\)\? "It depenTypically 1"
type finish\)\? "It dependTypically 1"
type finish\)\? "It dependsTypically 1"
type finish\)\? "It depends oTypically 1"
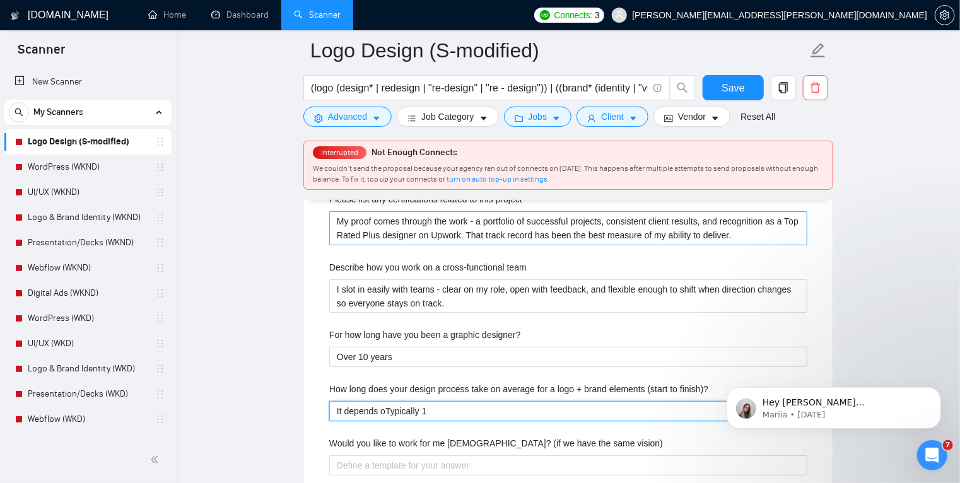
type finish\)\? "It depends onTypically 1"
type finish\)\? "It depends on Typically 1"
type finish\)\? "It depends on tTypically 1"
type finish\)\? "It depends on thTypically 1"
type finish\)\? "It depends on theTypically 1"
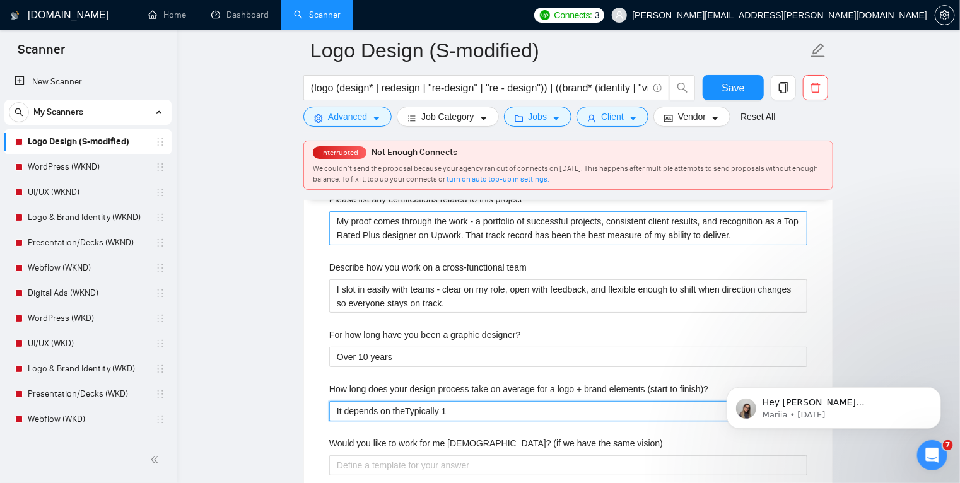
type finish\)\? "It depends on the Typically 1"
type finish\)\? "It depends on the sTypically 1"
type finish\)\? "It depends on the scTypically 1"
type finish\)\? "It depends on the scoTypically 1"
type finish\)\? "It depends on the scopeTypically 1"
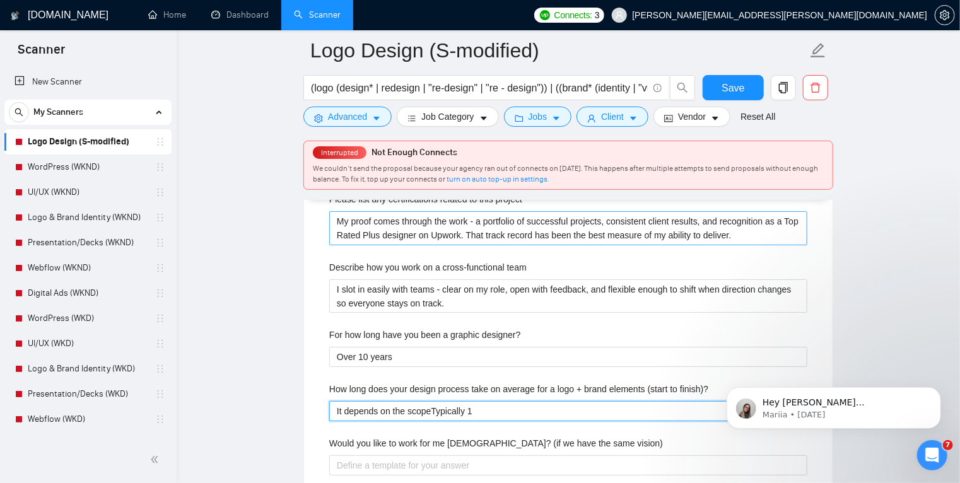
type finish\)\? "It depends on the scope Typically 1"
type finish\)\? "It depends on the scope -Typically 1"
type finish\)\? "It depends on the scope - Typically 1"
type finish\)\? "It depends on the scope - lTypically 1"
type finish\)\? "It depends on the scope - leaTypically 1"
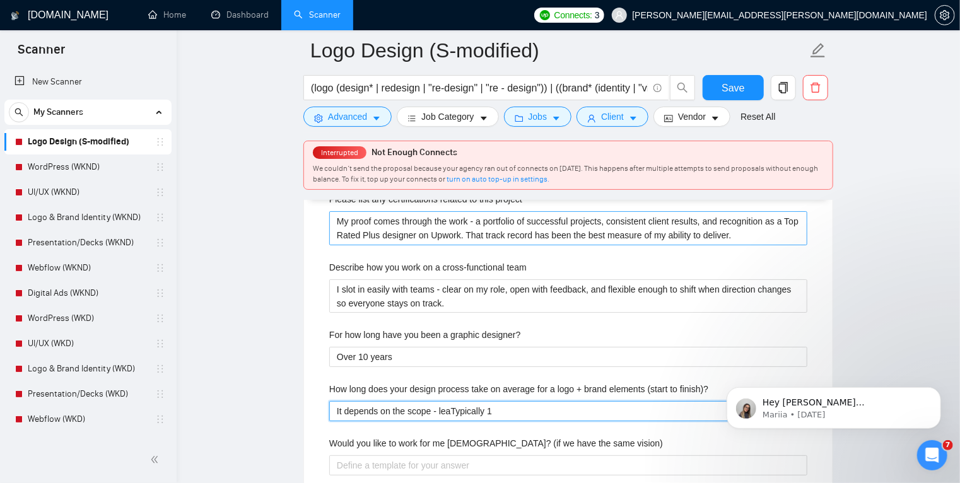
type finish\)\? "It depends on the scope - leanTypically 1"
type finish\)\? "It depends on the scope - leaneTypically 1"
type finish\)\? "It depends on the scope - leanesTypically 1"
type finish\)\? "It depends on the scope - leanestTypically 1"
type finish\)\? "It depends on the scope - leanest bTypically 1"
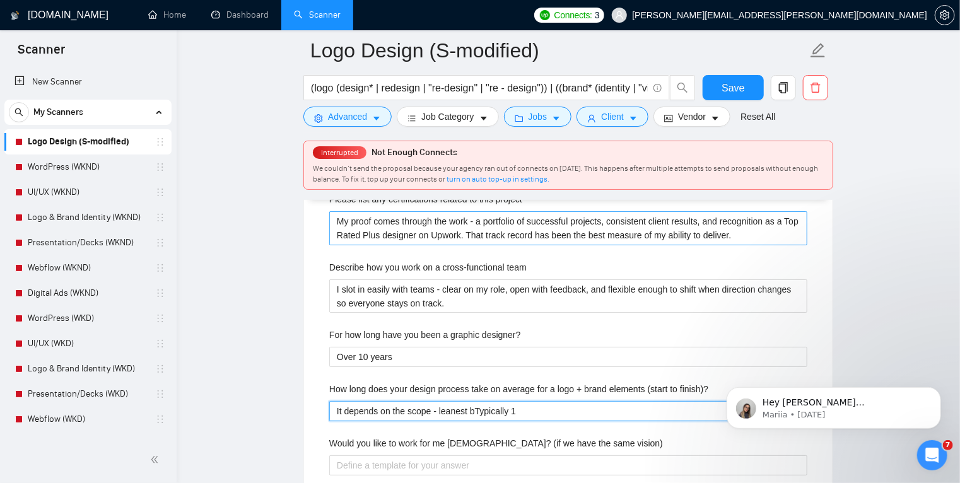
type finish\)\? "It depends on the scope - leanest bbTypically 1"
type finish\)\? "It depends on the scope - leanest bbuTypically 1"
type finish\)\? "It depends on the scope - leanest bbuiTypically 1"
type finish\)\? "It depends on the scope - leanest bbuTypically 1"
type finish\)\? "It depends on the scope - leanest bbTypically 1"
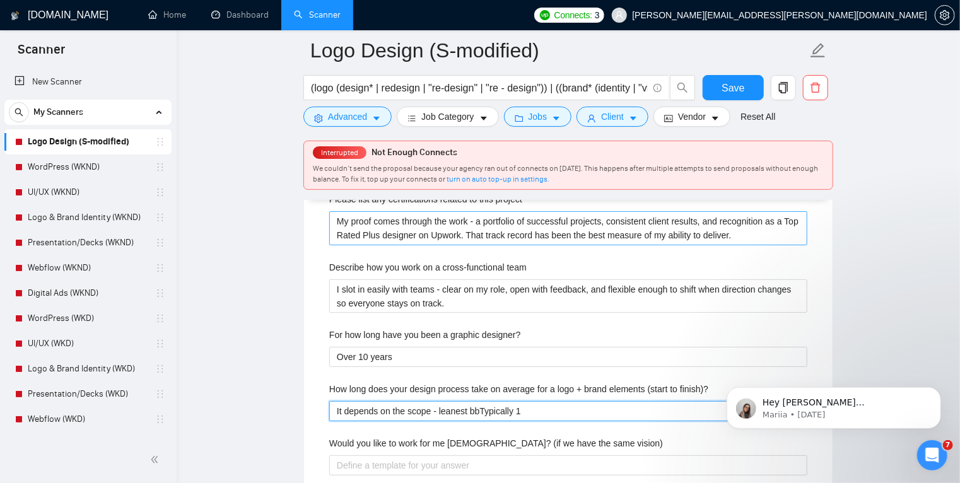
type finish\)\? "It depends on the scope - leanest bTypically 1"
type finish\)\? "It depends on the scope - leanest buTypically 1"
type finish\)\? "It depends on the scope - leanest buiTypically 1"
type finish\)\? "It depends on the scope - leanest builTypically 1"
type finish\)\? "It depends on the scope - leanest buildTypically 1"
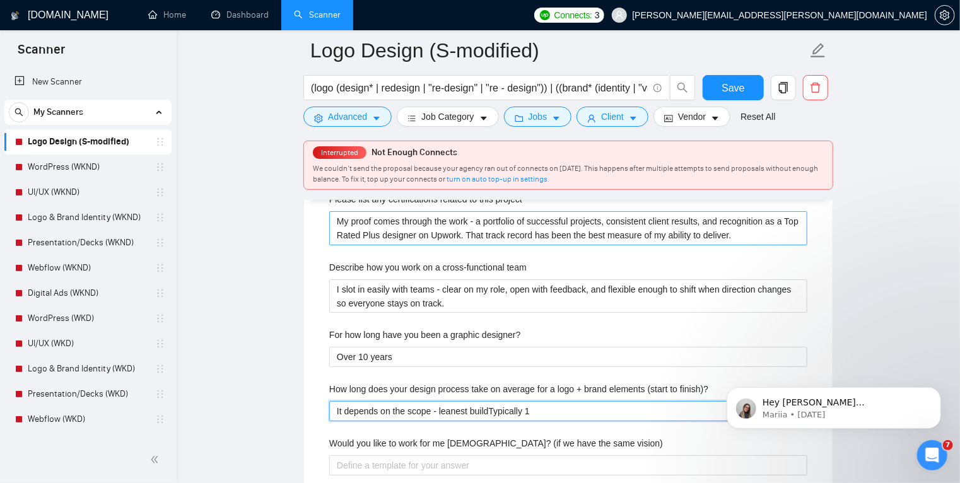
type finish\)\? "It depends on the scope - leanest buildsTypically 1"
type finish\)\? "It depends on the scope - leanest builds Typically 1"
type finish\)\? "It depends on the scope - leanest builds tTypically 1"
type finish\)\? "It depends on the scope - leanest builds taTypically 1"
type finish\)\? "It depends on the scope - leanest builds takeTypically 1"
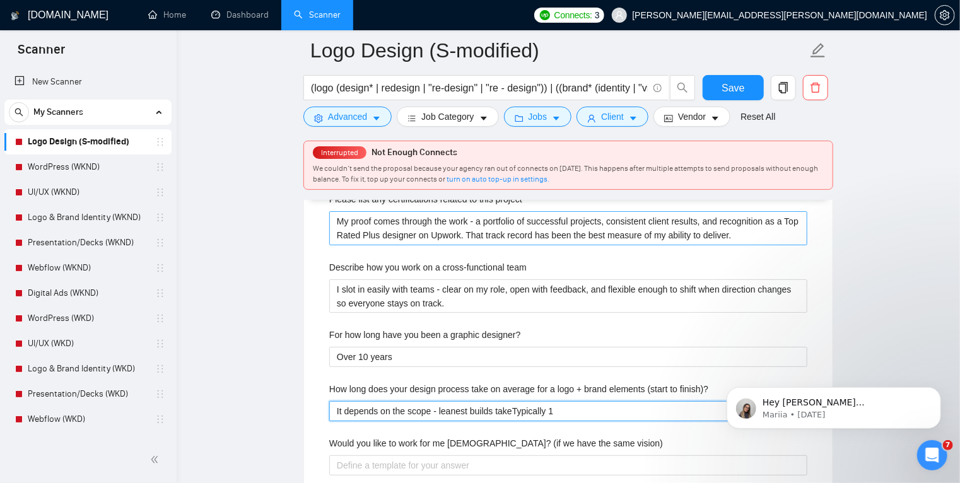
type finish\)\? "It depends on the scope - leanest builds take Typically 1"
type finish\)\? "It depends on the scope - leanest builds take aTypically 1"
type finish\)\? "It depends on the scope - leanest builds take aroTypically 1"
type finish\)\? "It depends on the scope - leanest builds take arouTypically 1"
type finish\)\? "It depends on the scope - leanest builds take arounTypically 1"
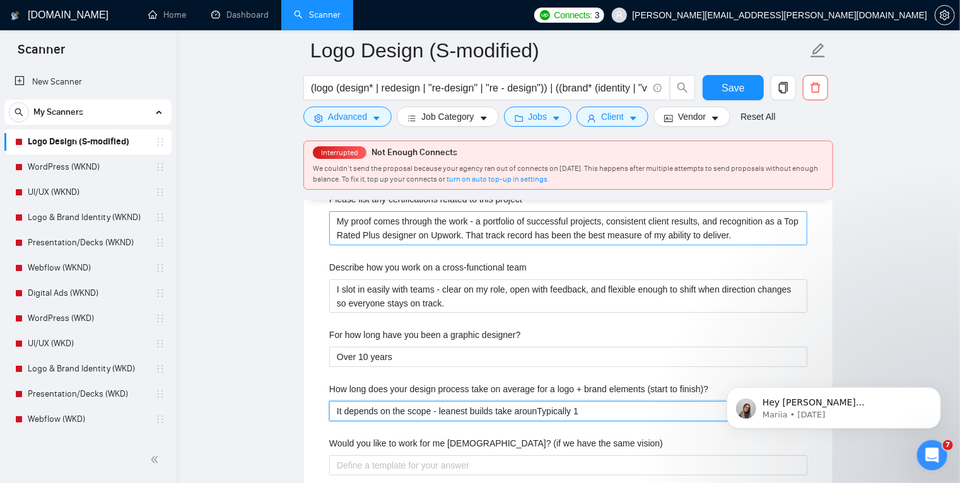
type finish\)\? "It depends on the scope - leanest builds take aroundTypically 1"
type finish\)\? "It depends on the scope - leanest builds take around Typically 1"
type finish\)\? "It depends on the scope - leanest builds take around aTypically 1"
type finish\)\? "It depends on the scope - leanest builds take around a Typically 1"
type finish\)\? "It depends on the scope - leanest builds take around a wTypically 1"
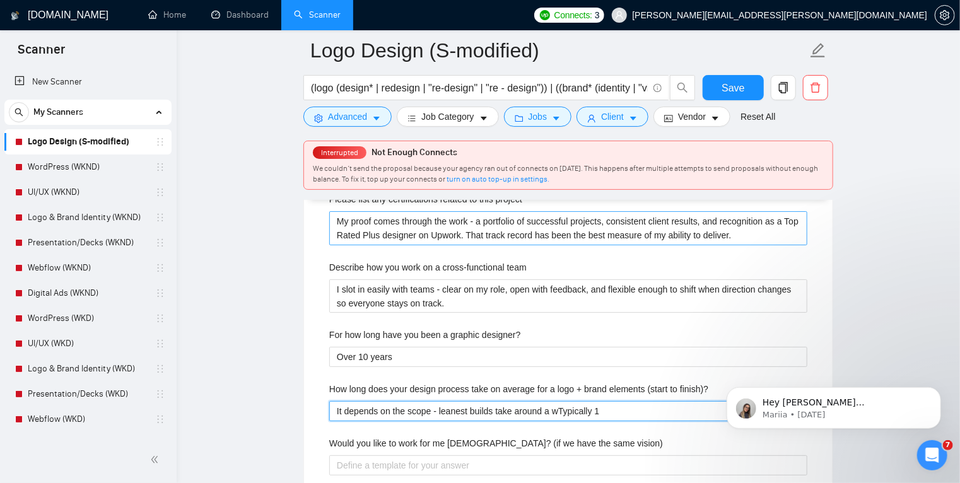
type finish\)\? "It depends on the scope - leanest builds take around a weTypically 1"
type finish\)\? "It depends on the scope - leanest builds take around a weekTypically 1"
type finish\)\? "It depends on the scope - leanest builds take around a week Typically 1"
click at [439, 408] on finish\)\? "It depends on the scope - leanest builds take around a week. ITypically 1" at bounding box center [568, 411] width 478 height 20
click at [586, 412] on finish\)\? "It depends on the scope - the leanest builds take around a week. ITypically 1" at bounding box center [568, 411] width 478 height 20
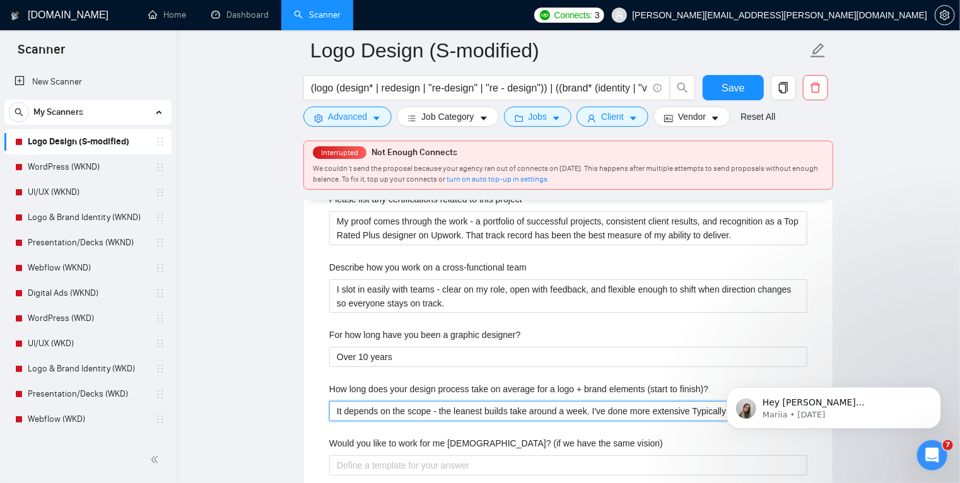
click at [587, 410] on finish\)\? "It depends on the scope - the leanest builds take around a week. I've done more…" at bounding box center [568, 411] width 478 height 20
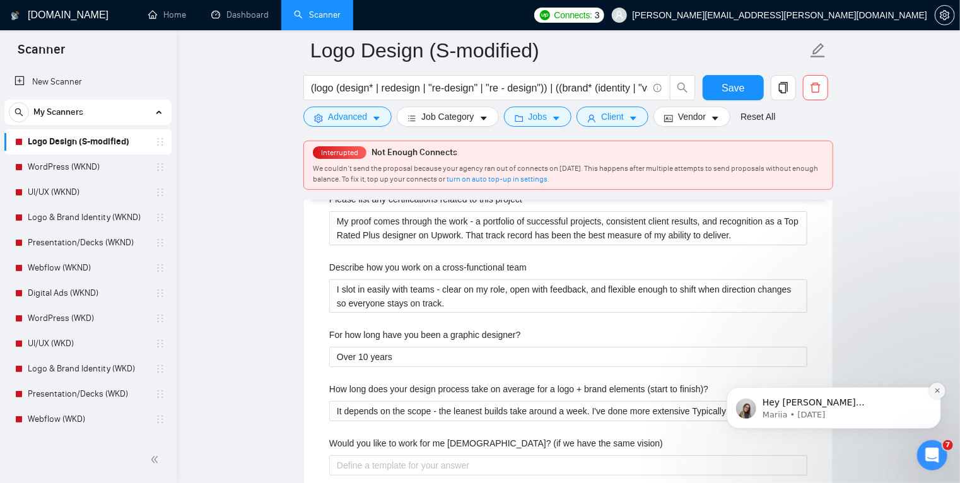
click at [936, 392] on icon "Dismiss notification" at bounding box center [937, 390] width 7 height 7
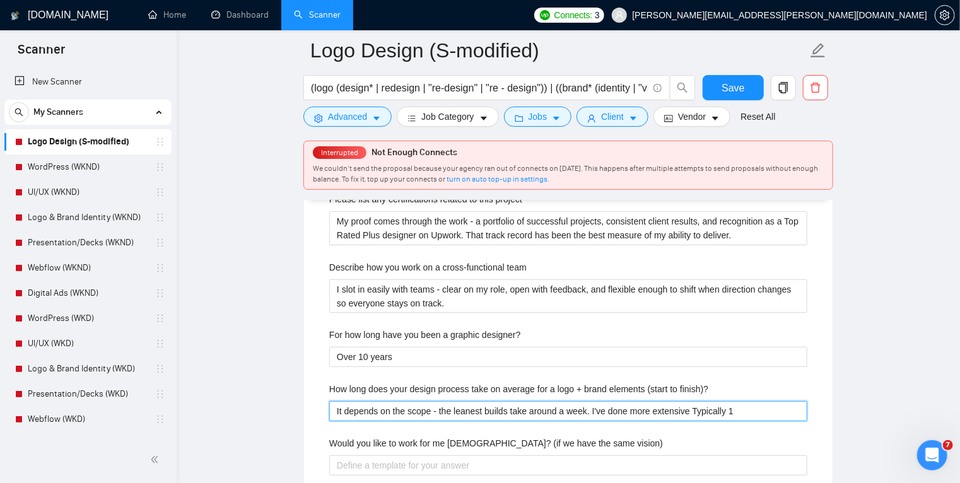
click at [689, 413] on finish\)\? "It depends on the scope - the leanest builds take around a week. I've done more…" at bounding box center [568, 411] width 478 height 20
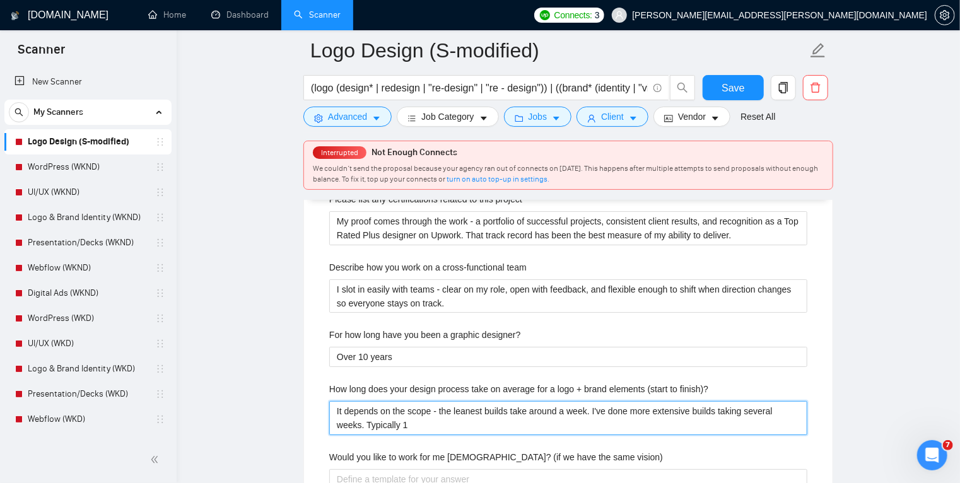
drag, startPoint x: 381, startPoint y: 424, endPoint x: 304, endPoint y: 425, distance: 77.6
click at [304, 425] on div "Default answer template: [answer the question if certain, otherwise ask to disc…" at bounding box center [568, 218] width 529 height 836
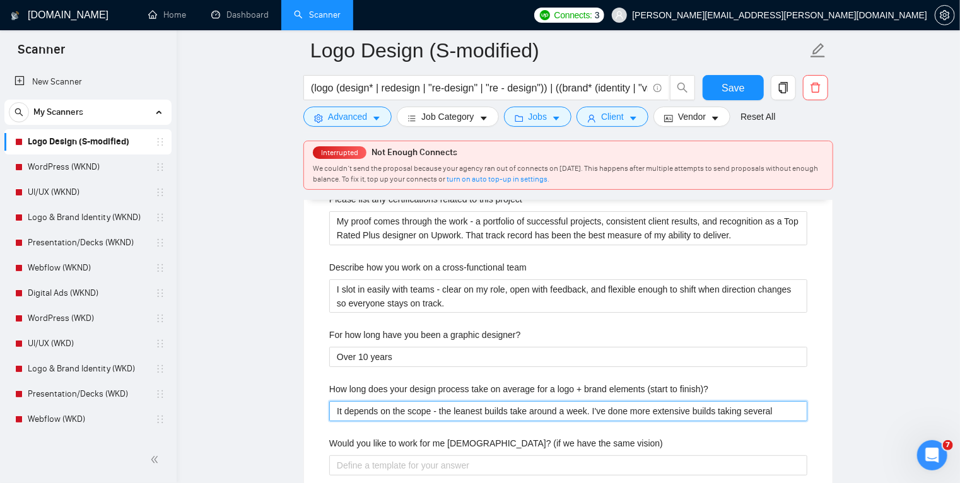
click at [743, 411] on finish\)\? "It depends on the scope - the leanest builds take around a week. I've done more…" at bounding box center [568, 411] width 478 height 20
click at [735, 411] on finish\)\? "It depends on the scope - the leanest builds take around a week. I've done more…" at bounding box center [568, 411] width 478 height 20
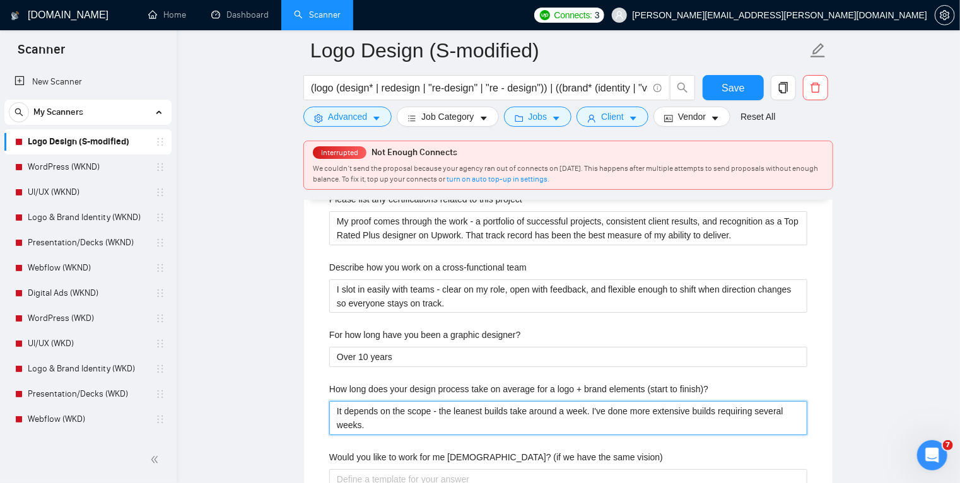
click at [732, 426] on finish\)\? "It depends on the scope - the leanest builds take around a week. I've done more…" at bounding box center [568, 418] width 478 height 34
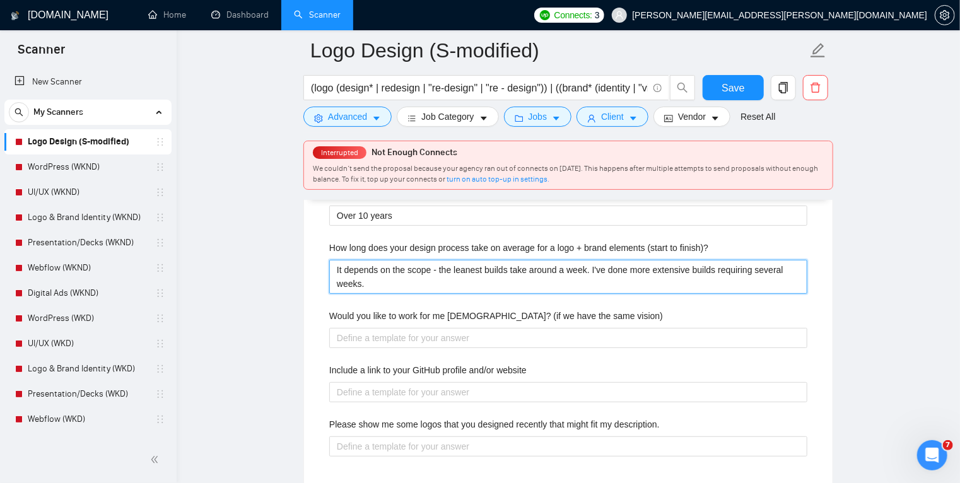
scroll to position [2458, 0]
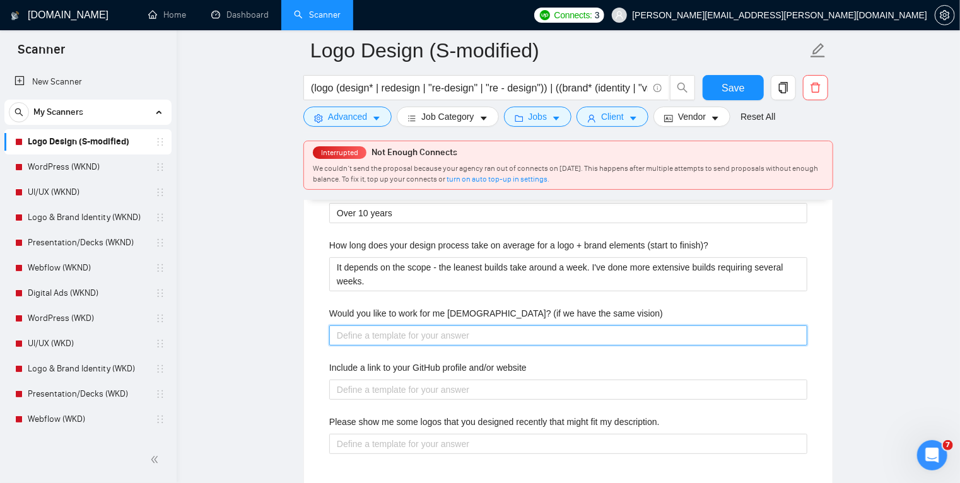
click at [396, 334] on vision\) "Would you like to work for me [DEMOGRAPHIC_DATA]? (if we have the same vision)" at bounding box center [568, 336] width 478 height 20
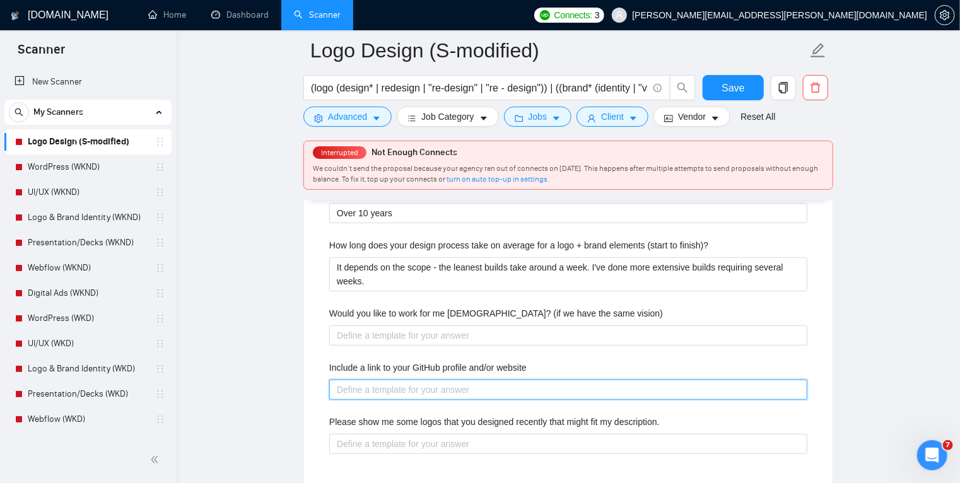
click at [414, 387] on website "Include a link to your GitHub profile and/or website" at bounding box center [568, 390] width 478 height 20
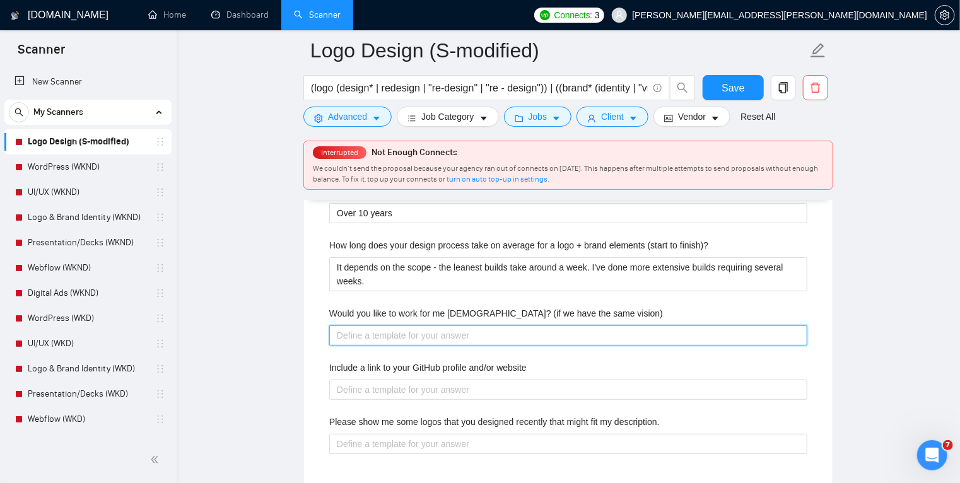
click at [416, 335] on vision\) "Would you like to work for me [DEMOGRAPHIC_DATA]? (if we have the same vision)" at bounding box center [568, 336] width 478 height 20
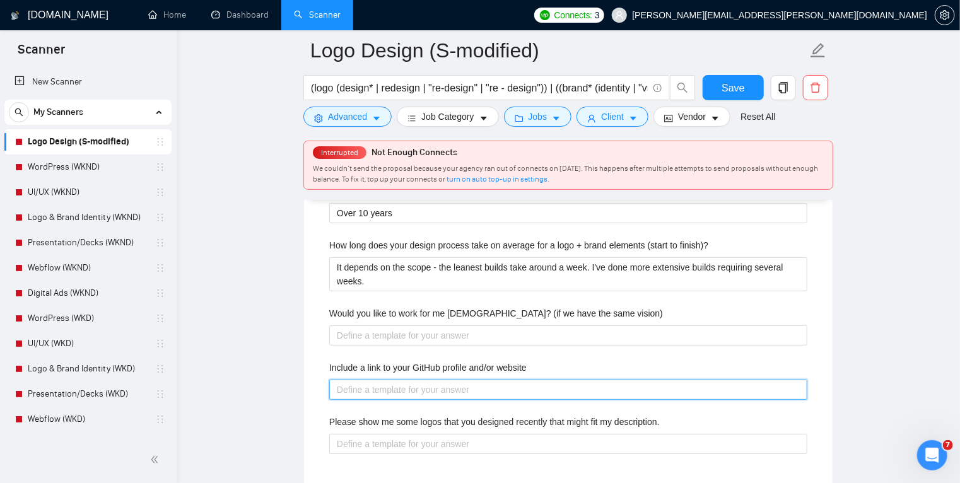
click at [425, 387] on website "Include a link to your GitHub profile and/or website" at bounding box center [568, 390] width 478 height 20
paste website "[URL][DOMAIN_NAME] [URL][DOMAIN_NAME]"
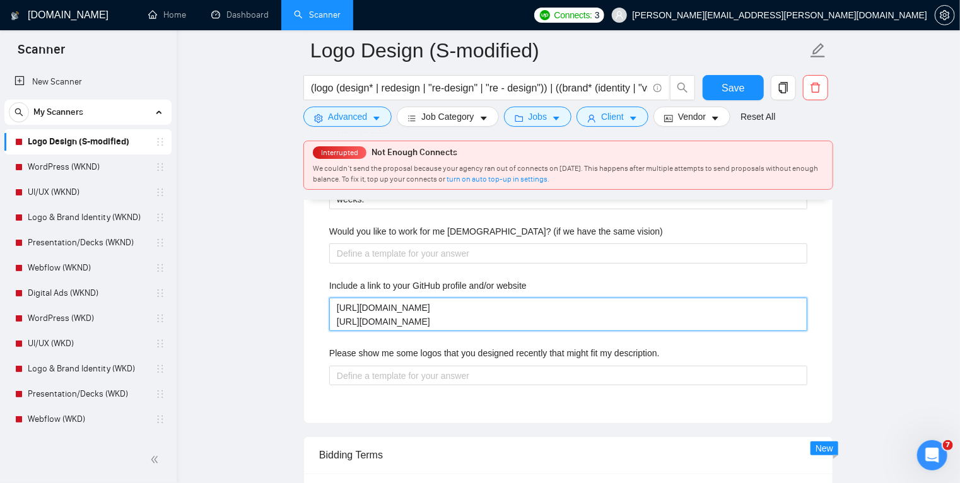
scroll to position [2541, 0]
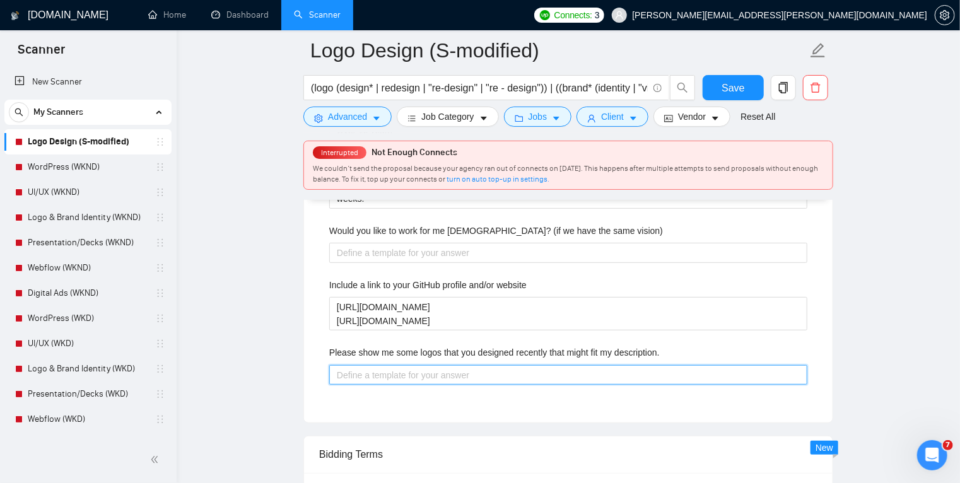
click at [434, 376] on description\ "Please show me some logos that you designed recently that might fit my descript…" at bounding box center [568, 375] width 478 height 20
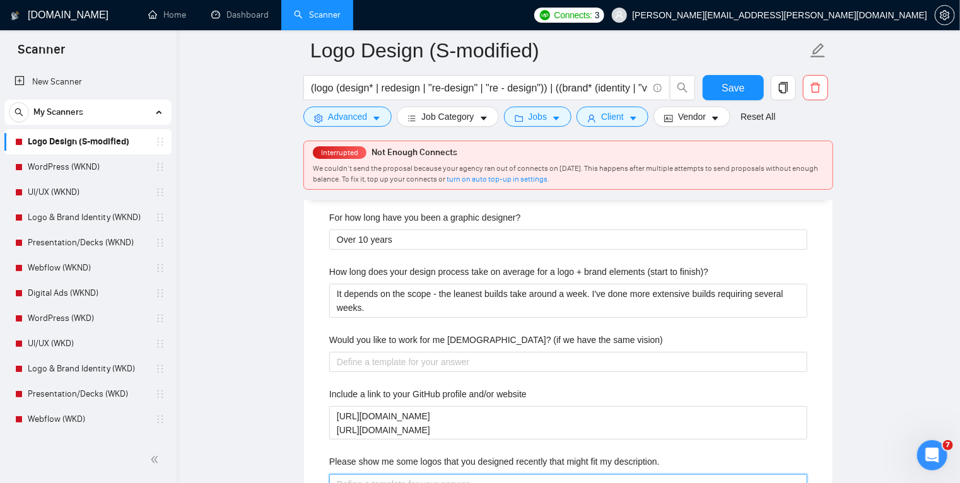
scroll to position [2431, 0]
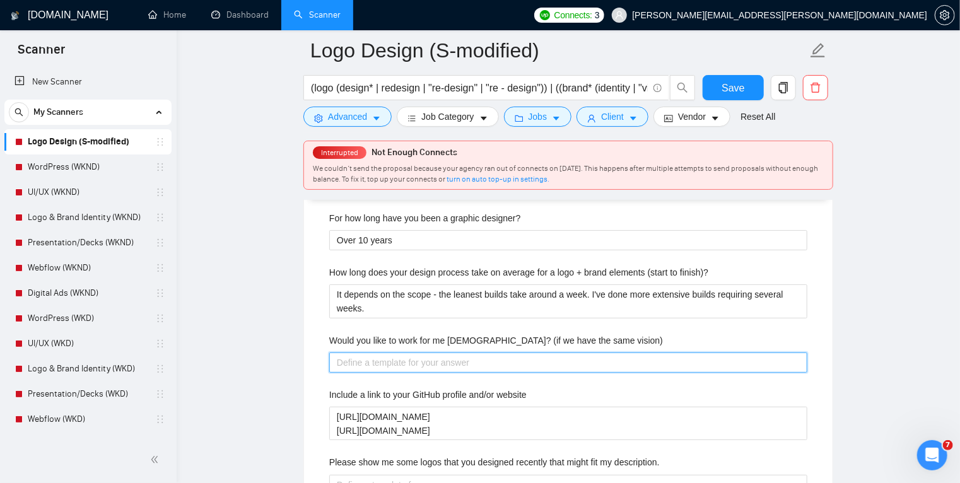
click at [451, 361] on vision\) "Would you like to work for me [DEMOGRAPHIC_DATA]? (if we have the same vision)" at bounding box center [568, 363] width 478 height 20
drag, startPoint x: 340, startPoint y: 362, endPoint x: 321, endPoint y: 362, distance: 18.9
click at [321, 362] on div "Describe your recent experience with similar projects I’ve taken on branding an…" at bounding box center [568, 163] width 499 height 709
drag, startPoint x: 378, startPoint y: 358, endPoint x: 346, endPoint y: 360, distance: 32.2
click at [346, 360] on vision\) "If the fit" at bounding box center [568, 363] width 478 height 20
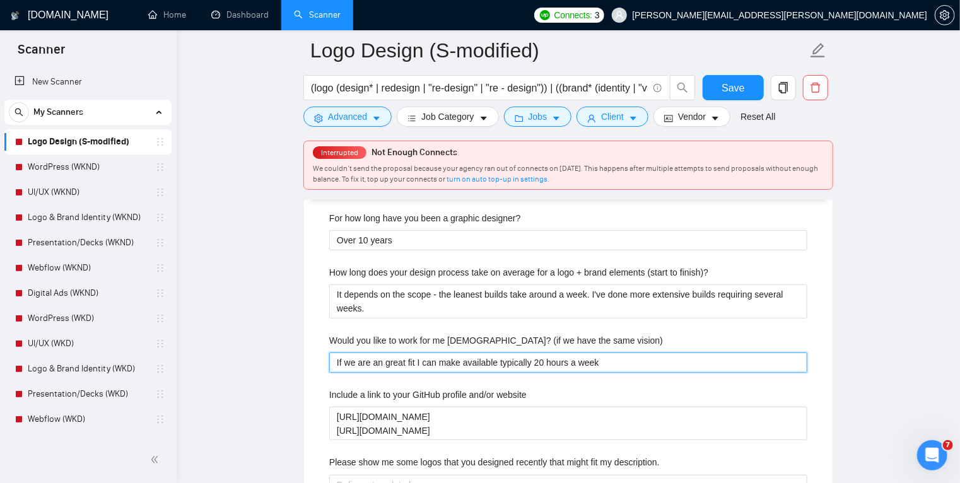
click at [535, 362] on vision\) "If we are an great fit I can make available typically 20 hours a week" at bounding box center [568, 363] width 478 height 20
click at [542, 362] on vision\) "If we are an great fit I can make available typically 20 hours a week" at bounding box center [568, 363] width 478 height 20
click at [627, 361] on vision\) "If we are an great fit I can make available typically 20-25 hours a week" at bounding box center [568, 363] width 478 height 20
drag, startPoint x: 546, startPoint y: 358, endPoint x: 553, endPoint y: 361, distance: 6.8
click at [553, 361] on vision\) "If we are an great fit I can make available typically 20-25 hours a week to cat…" at bounding box center [568, 363] width 478 height 20
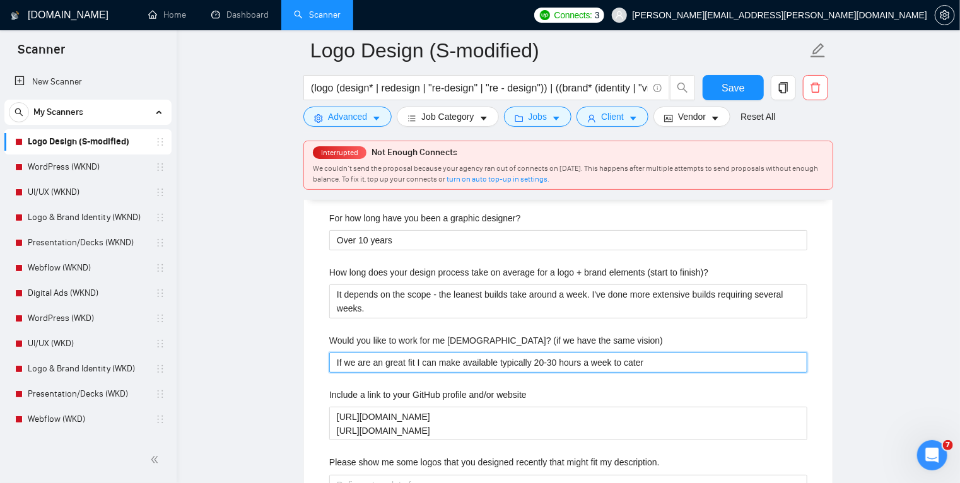
click at [653, 362] on vision\) "If we are an great fit I can make available typically 20-30 hours a week to cat…" at bounding box center [568, 363] width 478 height 20
click at [548, 362] on vision\) "If we are an great fit I can make available typically 20-30 hours a week to cat…" at bounding box center [568, 363] width 478 height 20
click at [553, 360] on vision\) "If we are an great fit I can make available typically 20-30 hours a week to cat…" at bounding box center [568, 363] width 478 height 20
drag, startPoint x: 668, startPoint y: 360, endPoint x: 621, endPoint y: 360, distance: 47.3
click at [621, 360] on vision\) "If we are an great fit I can make available typically 20-25 hours a week to cat…" at bounding box center [568, 363] width 478 height 20
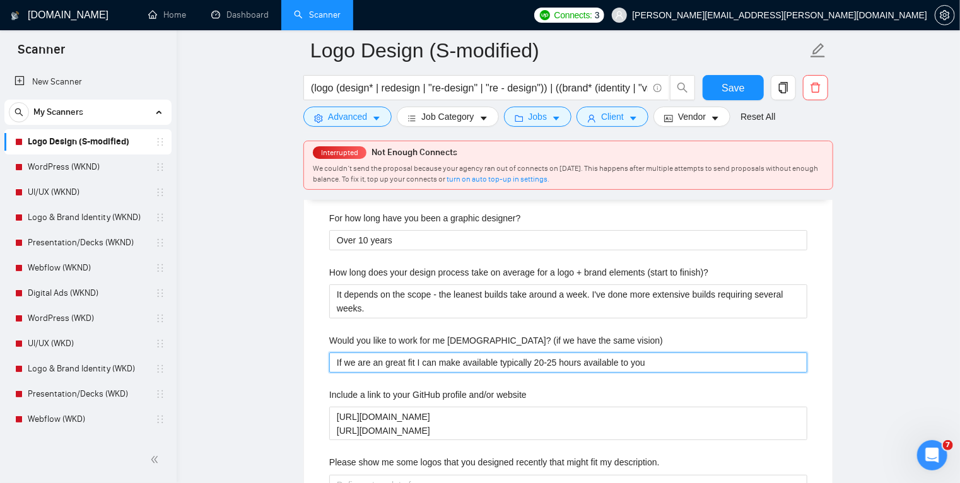
click at [480, 359] on vision\) "If we are an great fit I can make available typically 20-25 hours available to …" at bounding box center [568, 363] width 478 height 20
drag, startPoint x: 582, startPoint y: 365, endPoint x: 666, endPoint y: 361, distance: 83.4
click at [666, 361] on vision\) "If we are an great fit I can make available typically 20-25 hours available to …" at bounding box center [568, 363] width 478 height 20
click at [553, 362] on vision\) "If we are an great fit I can make available typically 20-25 hours of work per w…" at bounding box center [568, 363] width 478 height 20
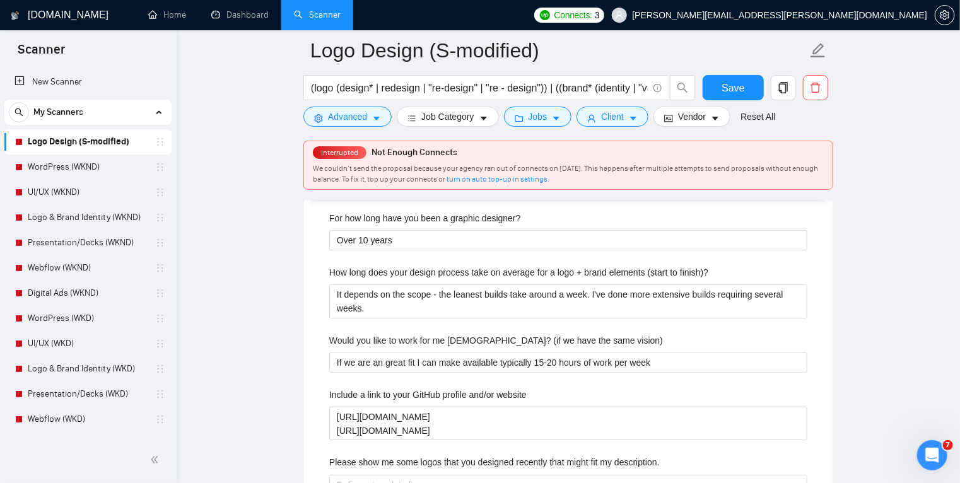
click at [565, 384] on div "Describe your recent experience with similar projects I’ve taken on branding an…" at bounding box center [568, 163] width 499 height 709
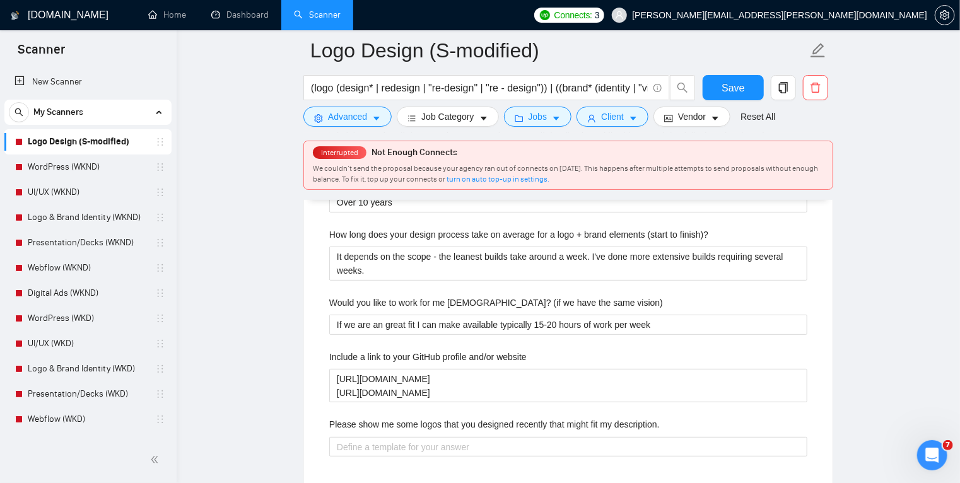
scroll to position [2466, 0]
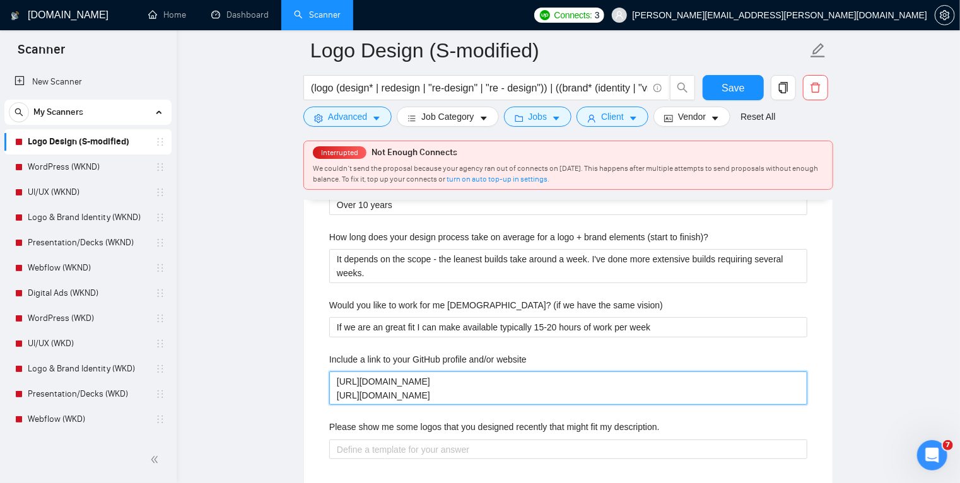
drag, startPoint x: 466, startPoint y: 382, endPoint x: 292, endPoint y: 371, distance: 174.5
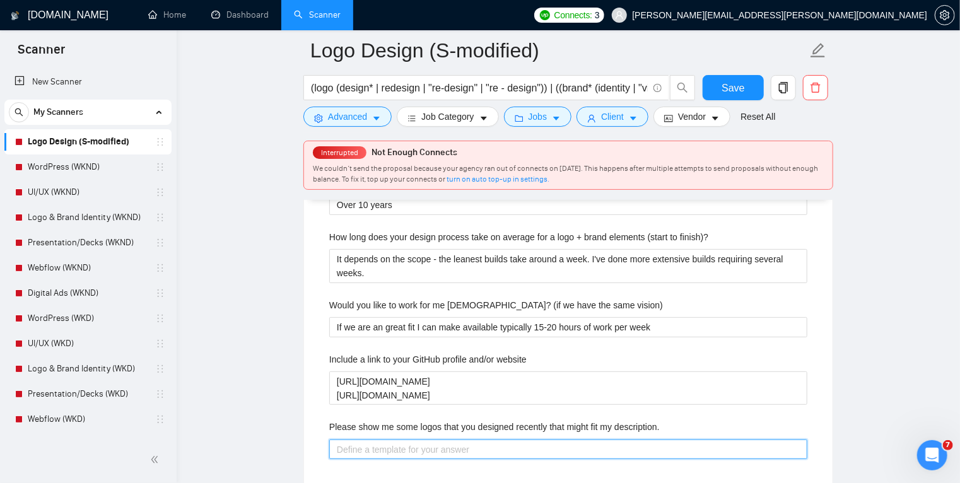
click at [389, 454] on description\ "Please show me some logos that you designed recently that might fit my descript…" at bounding box center [568, 450] width 478 height 20
paste description\ "[URL][DOMAIN_NAME]"
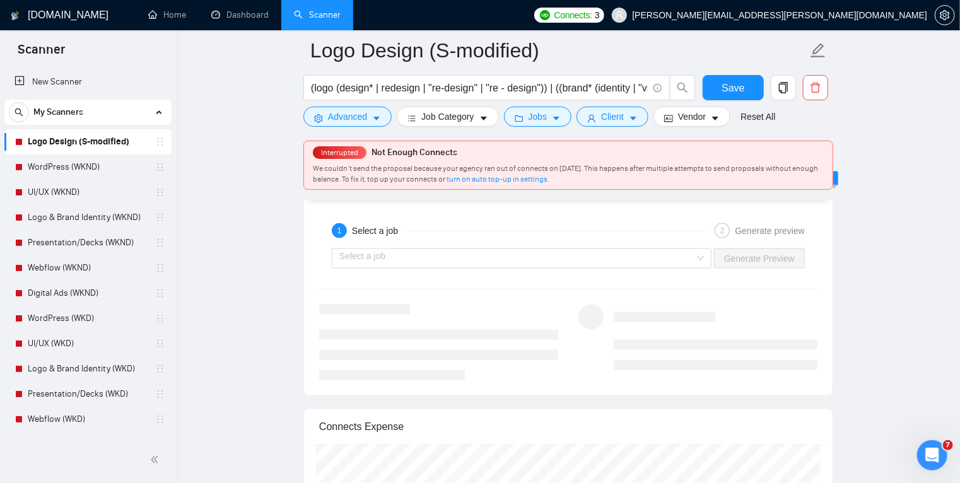
scroll to position [3223, 0]
click at [483, 248] on input "search" at bounding box center [518, 257] width 356 height 19
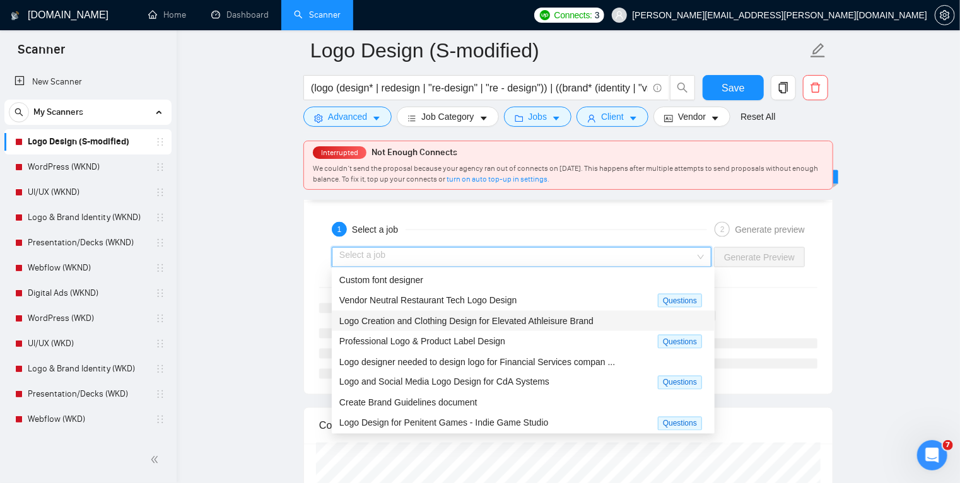
click at [414, 314] on div "Logo Creation and Clothing Design for Elevated Athleisure Brand" at bounding box center [524, 321] width 368 height 14
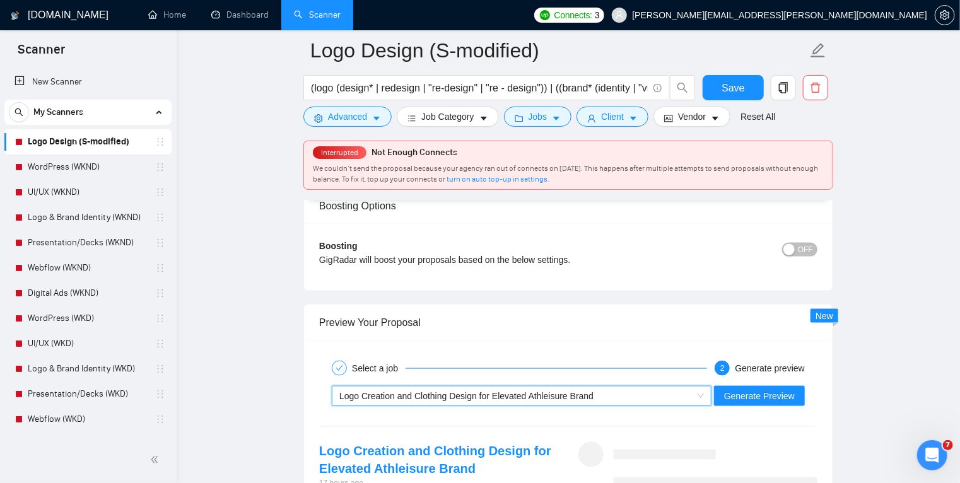
scroll to position [3085, 0]
click at [765, 393] on span "Generate Preview" at bounding box center [759, 396] width 71 height 14
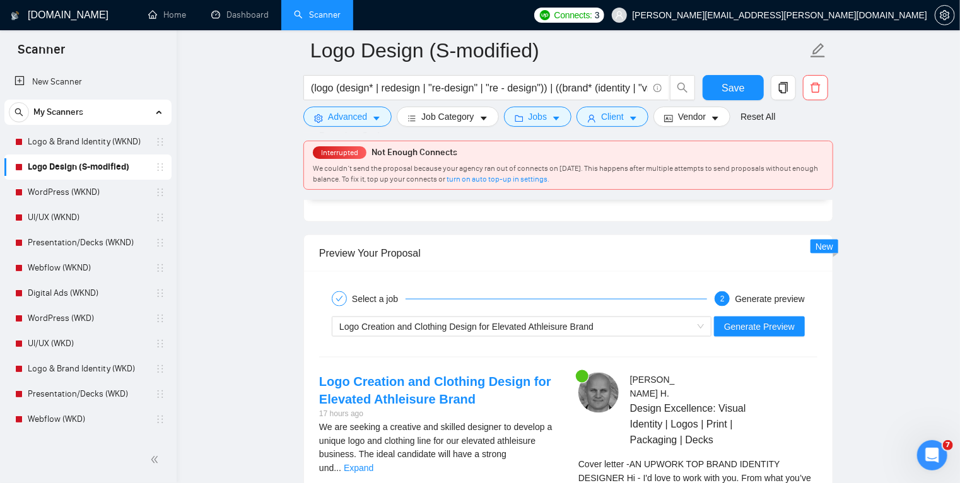
scroll to position [3155, 0]
click at [733, 85] on span "Save" at bounding box center [733, 88] width 23 height 16
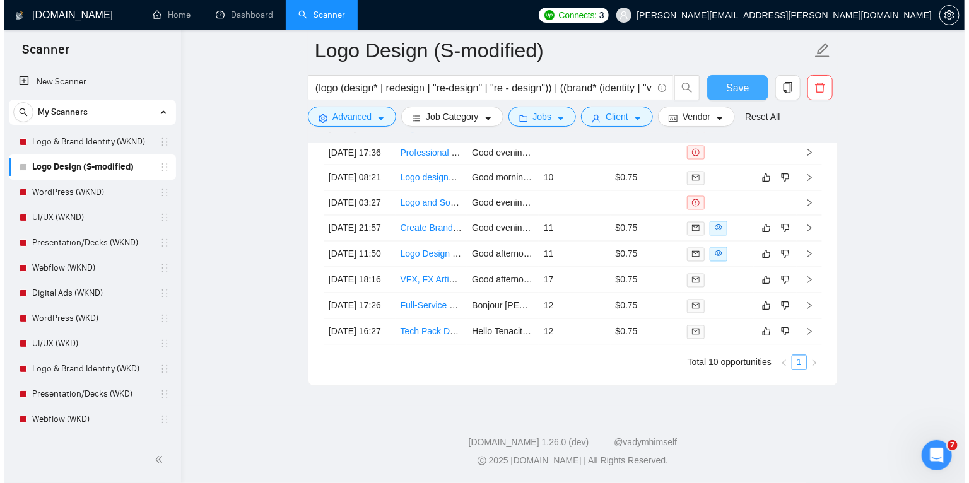
scroll to position [3529, 0]
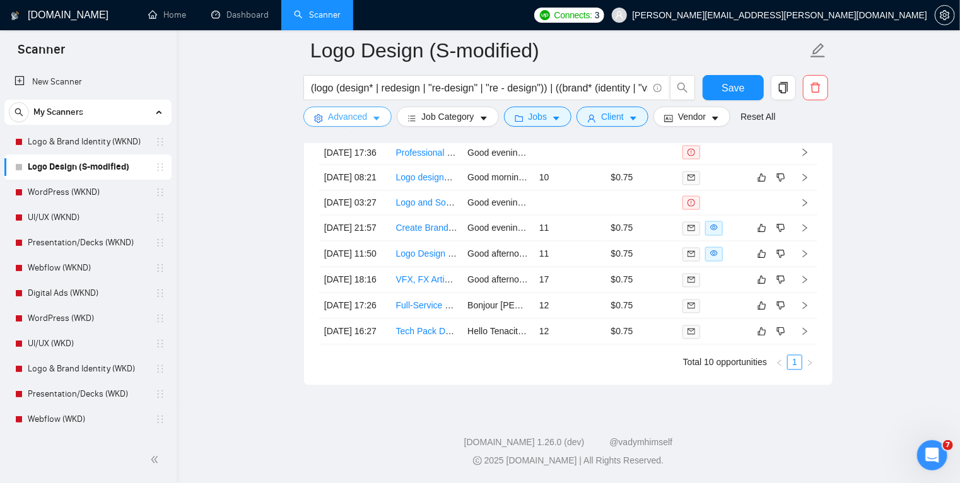
click at [372, 124] on button "Advanced" at bounding box center [348, 117] width 88 height 20
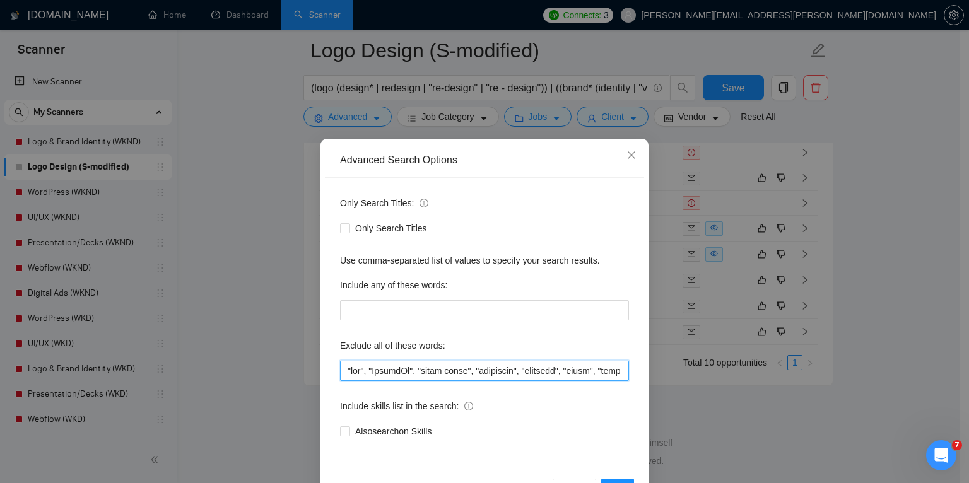
click at [343, 370] on input "text" at bounding box center [484, 371] width 289 height 20
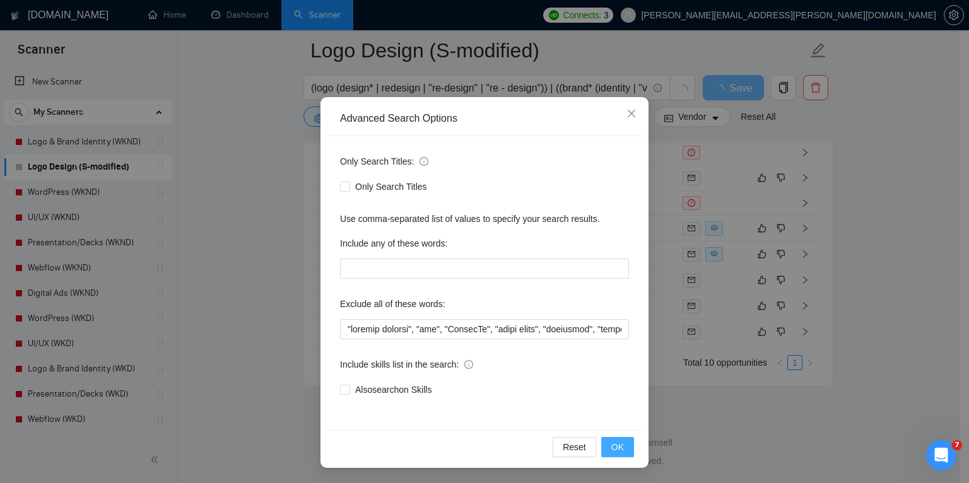
click at [618, 444] on span "OK" at bounding box center [617, 447] width 13 height 14
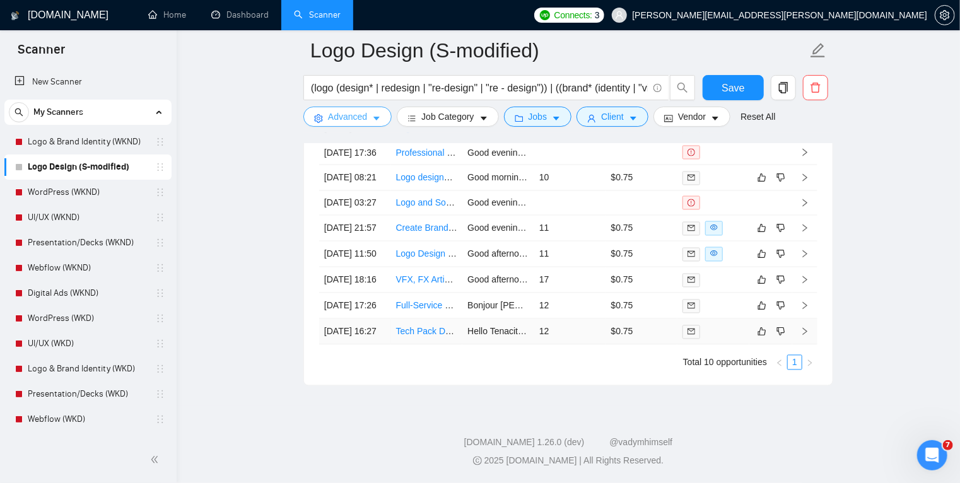
scroll to position [3501, 0]
click at [233, 12] on link "Dashboard" at bounding box center [239, 14] width 57 height 11
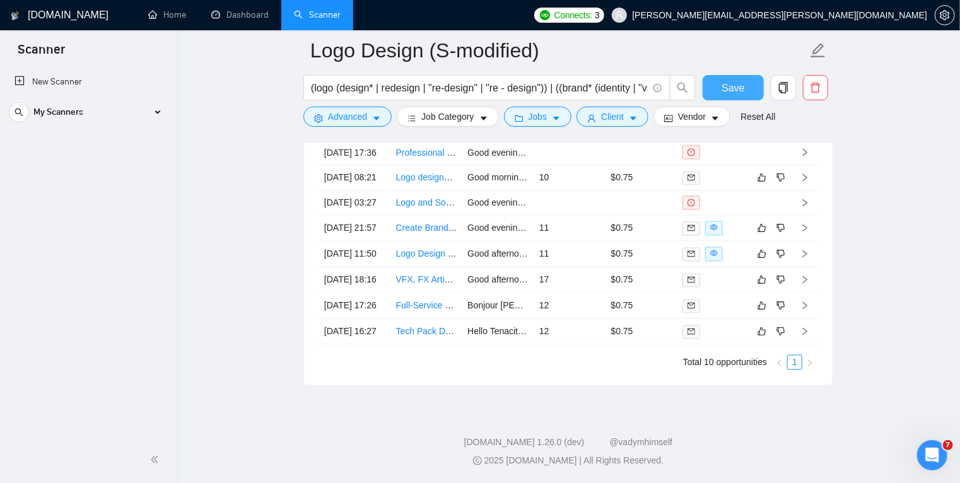
click at [743, 100] on button "Save" at bounding box center [733, 87] width 61 height 25
click at [247, 13] on link "Dashboard" at bounding box center [239, 14] width 57 height 11
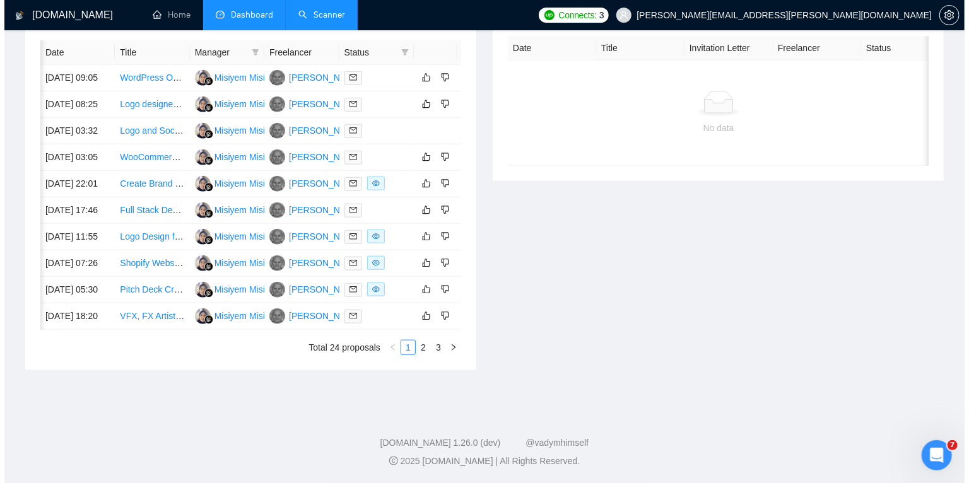
scroll to position [0, 20]
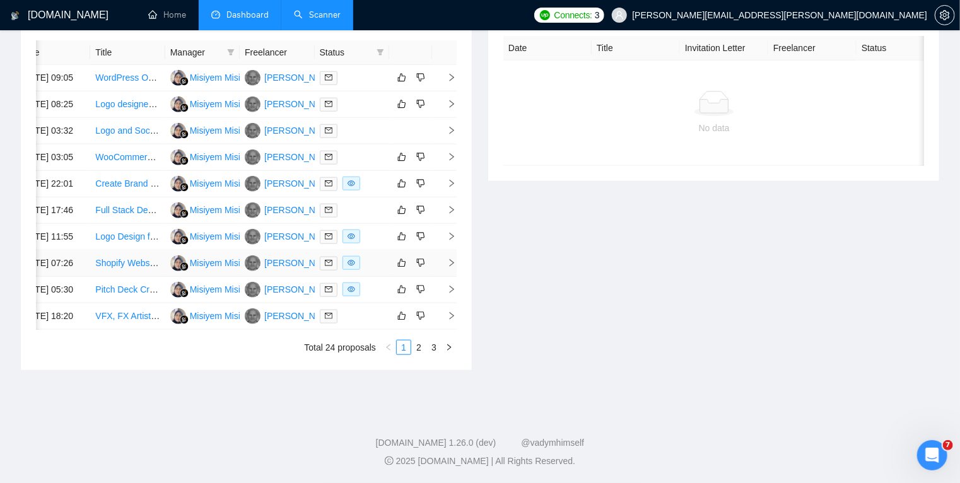
click at [452, 268] on icon "right" at bounding box center [451, 263] width 9 height 9
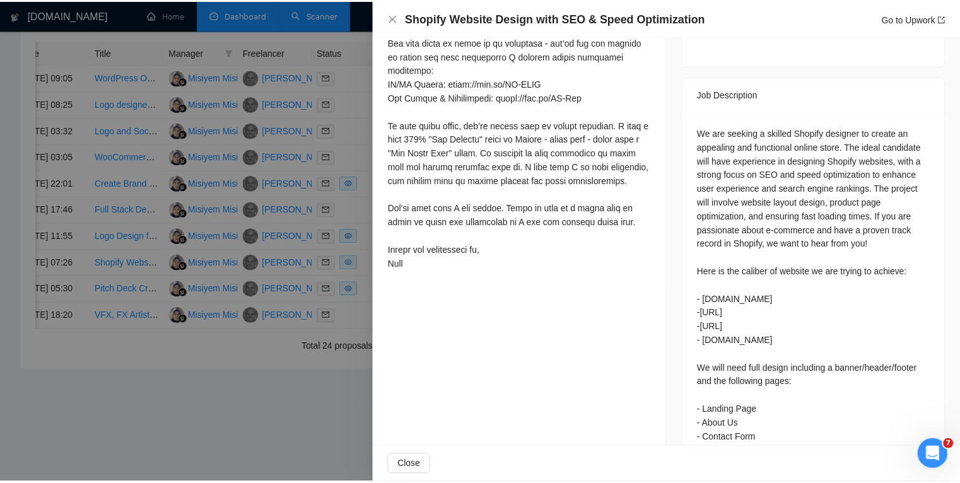
scroll to position [538, 0]
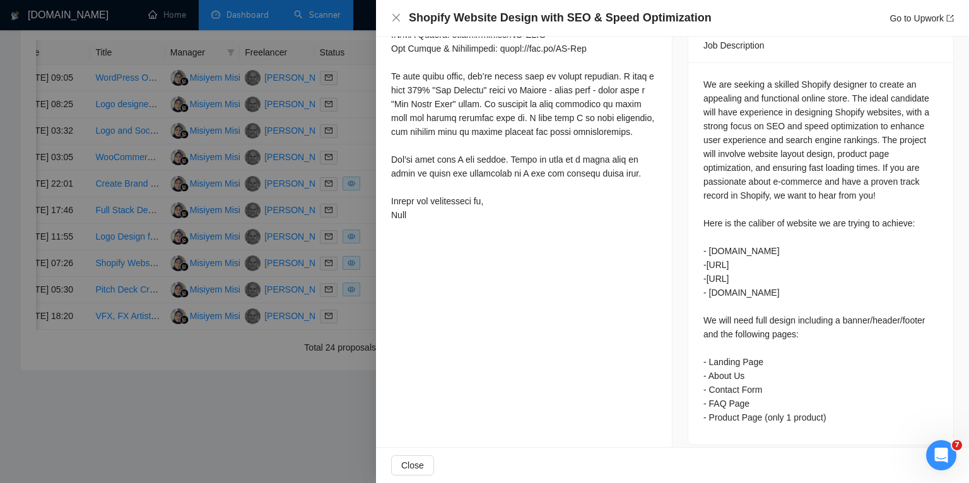
click at [242, 432] on div at bounding box center [484, 241] width 969 height 483
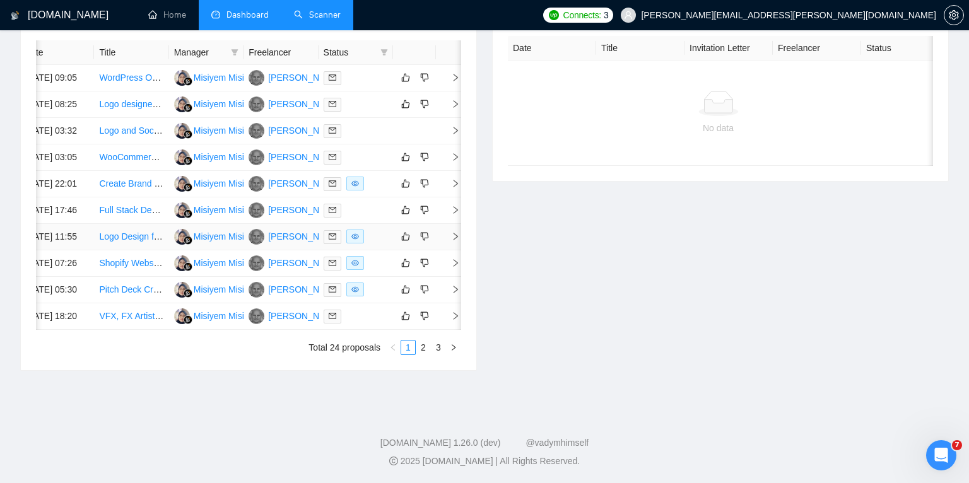
scroll to position [0, 16]
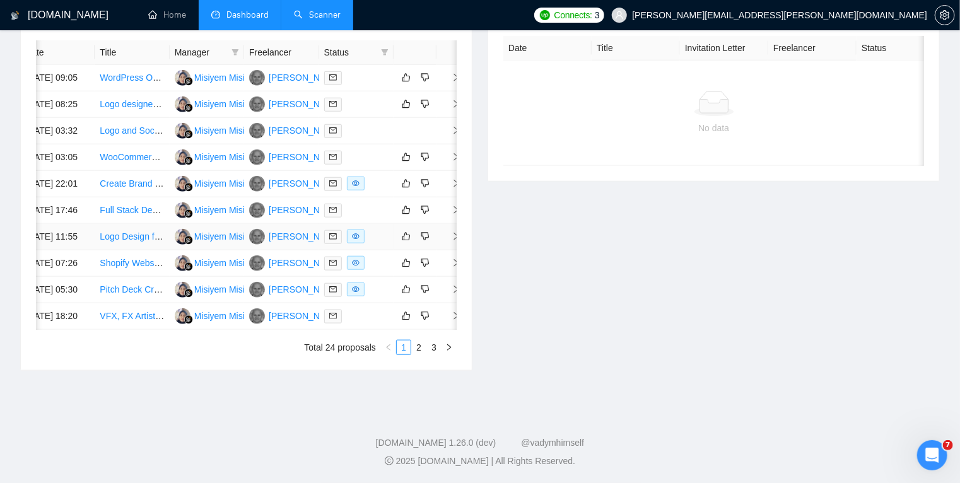
click at [453, 232] on icon "right" at bounding box center [456, 236] width 9 height 9
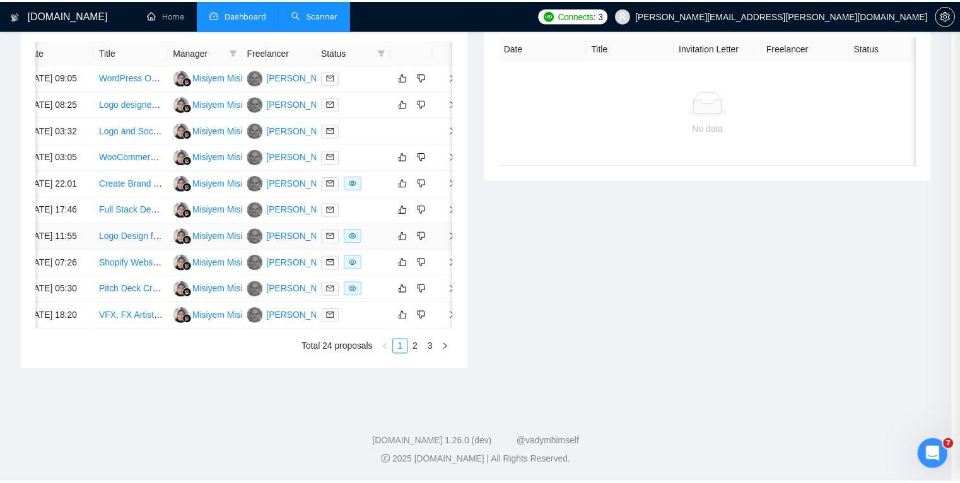
scroll to position [486, 0]
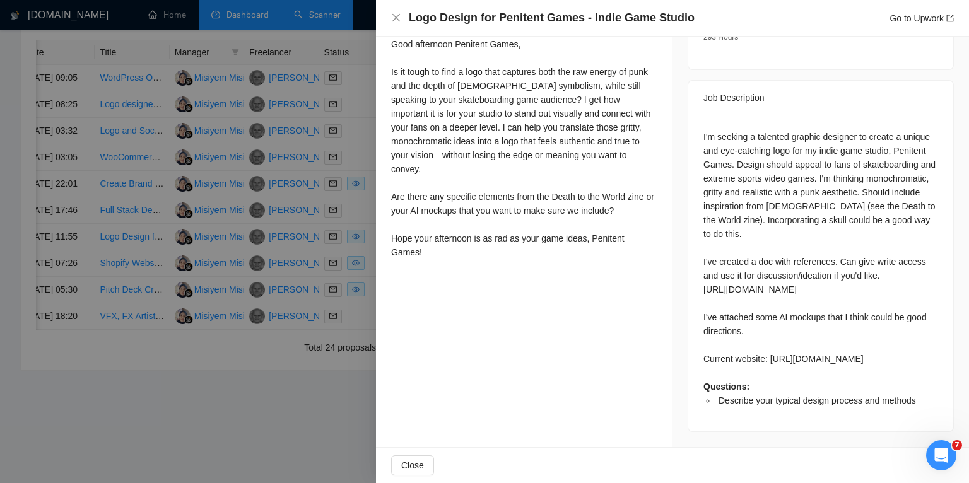
click at [237, 439] on div at bounding box center [484, 241] width 969 height 483
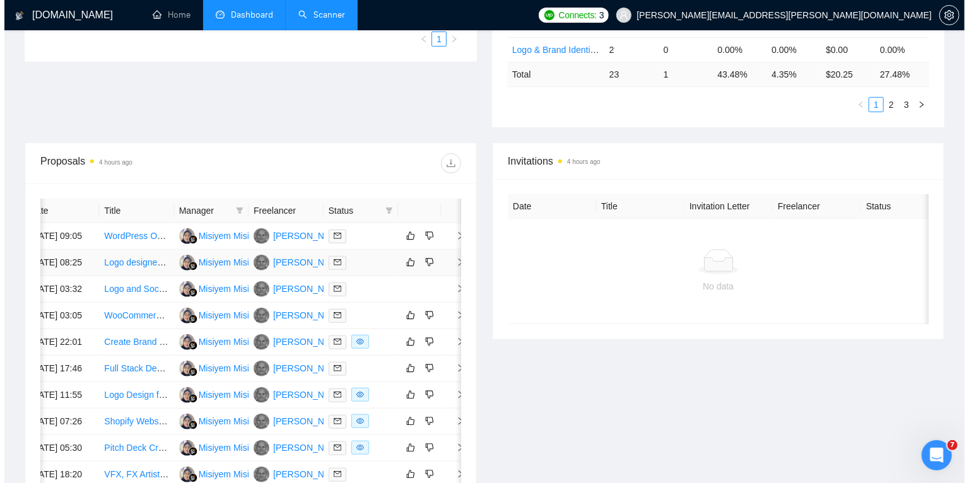
scroll to position [0, 20]
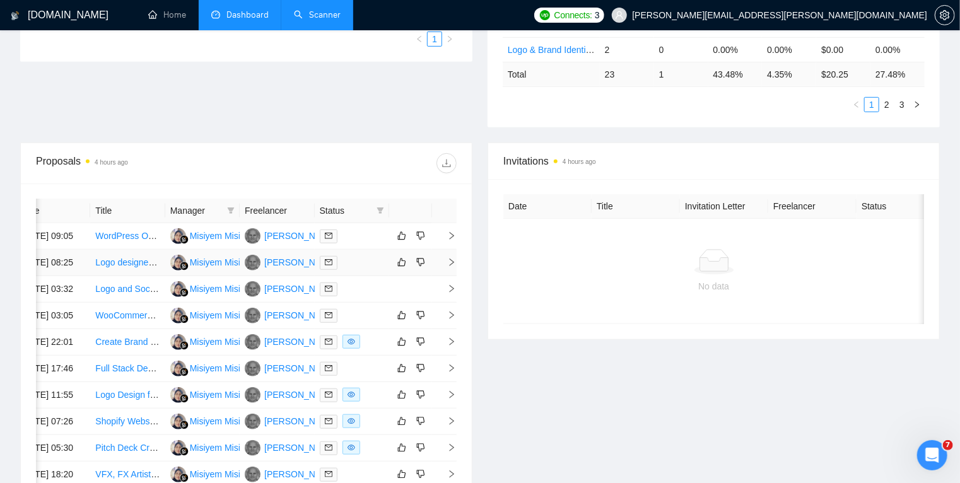
click at [451, 266] on icon "right" at bounding box center [452, 263] width 4 height 8
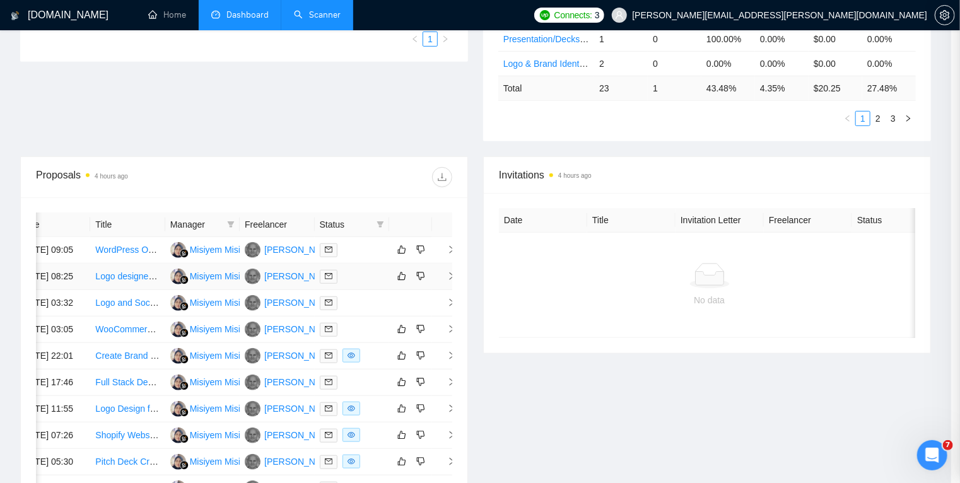
scroll to position [283, 0]
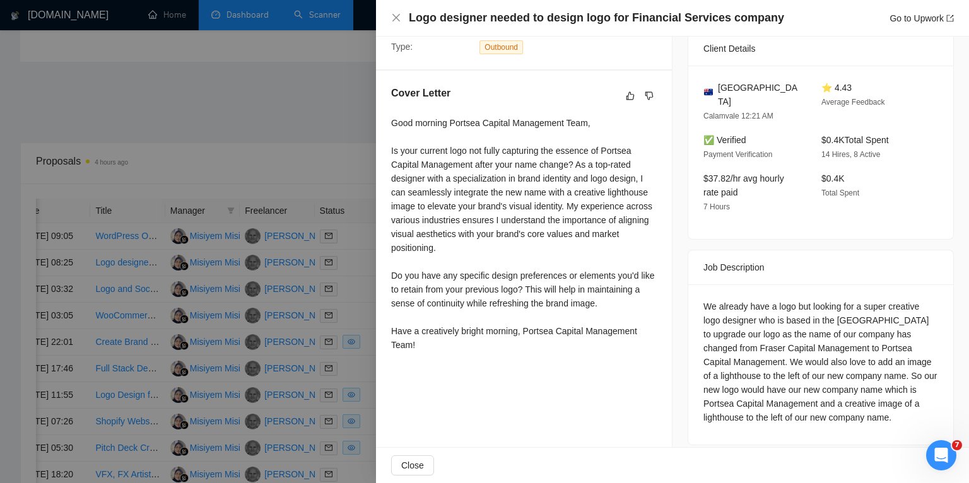
click at [343, 312] on div at bounding box center [484, 241] width 969 height 483
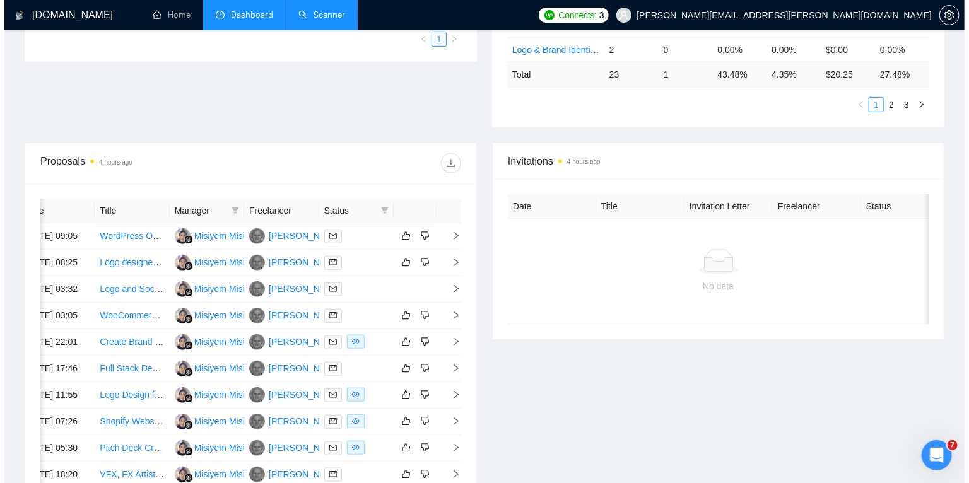
scroll to position [0, 16]
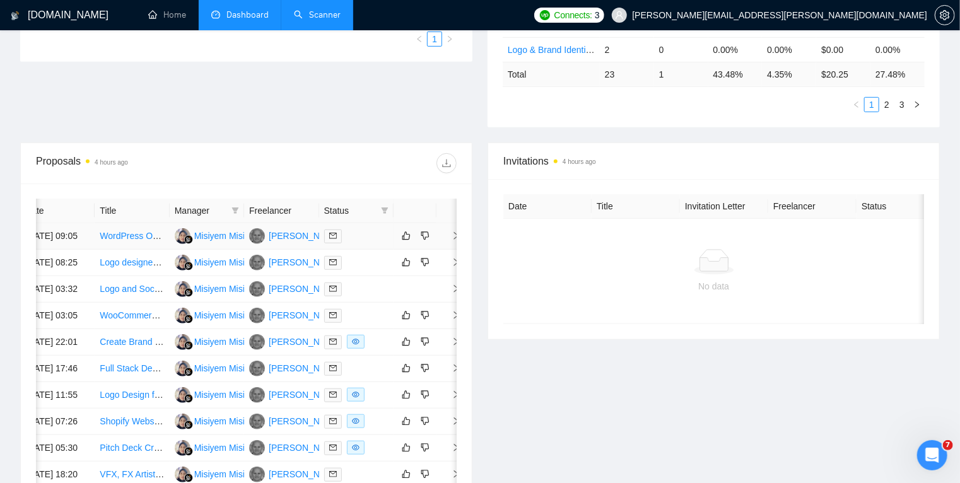
click at [452, 237] on icon "right" at bounding box center [456, 236] width 9 height 9
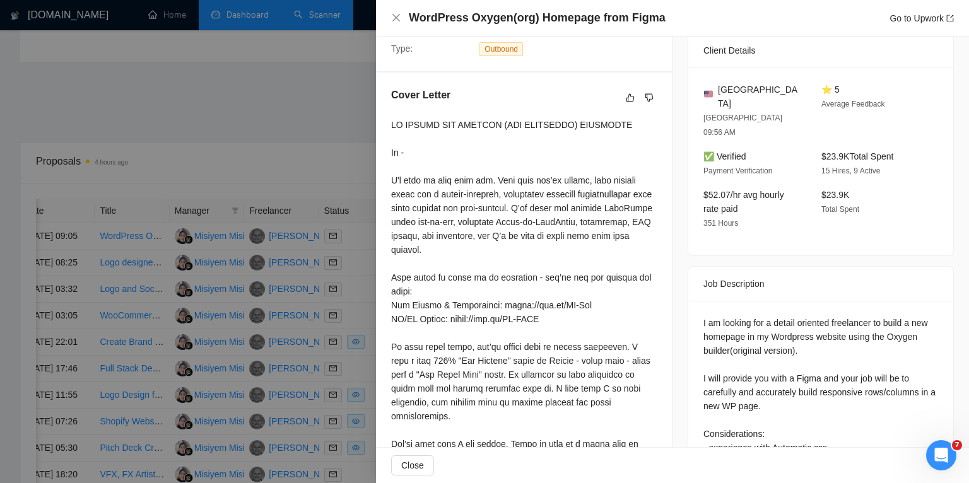
scroll to position [276, 0]
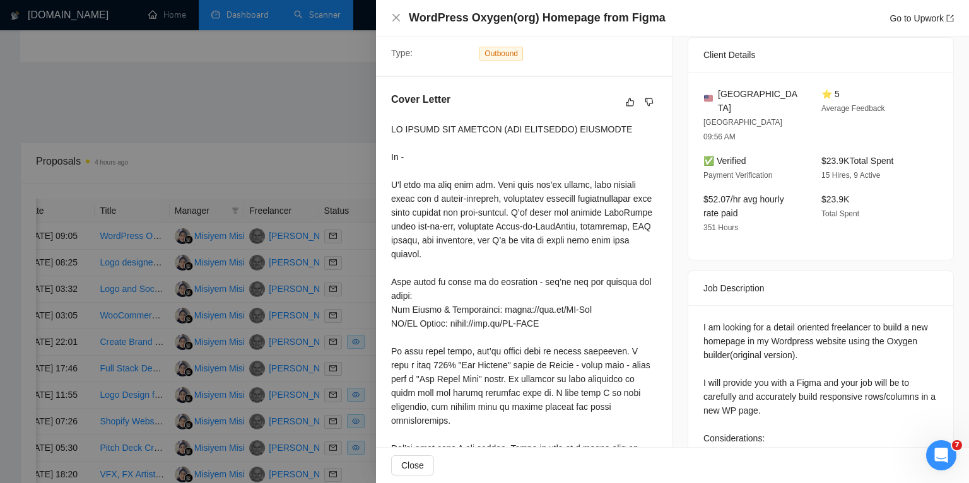
click at [356, 268] on div at bounding box center [484, 241] width 969 height 483
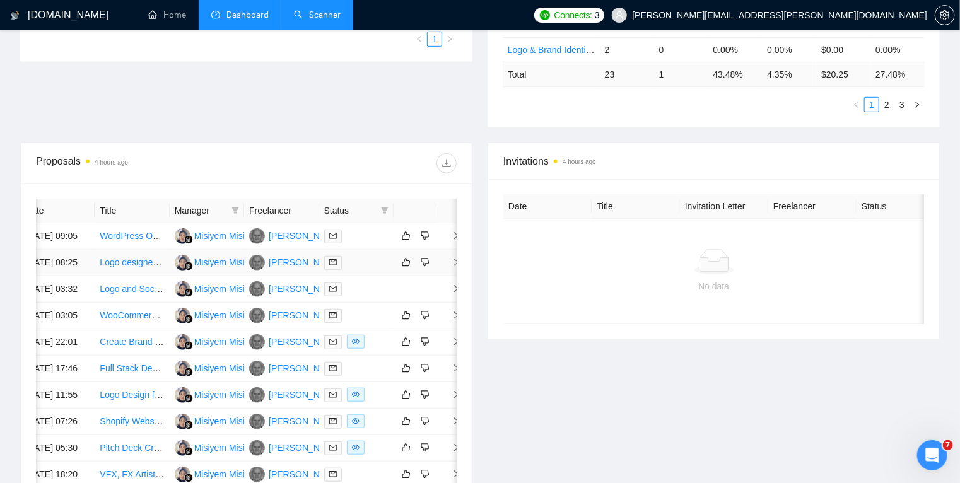
click at [452, 267] on icon "right" at bounding box center [456, 262] width 9 height 9
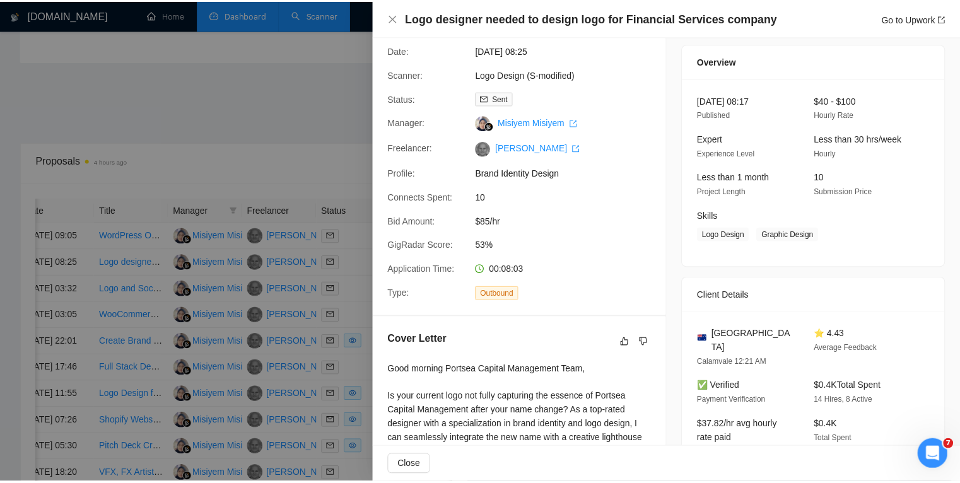
scroll to position [0, 0]
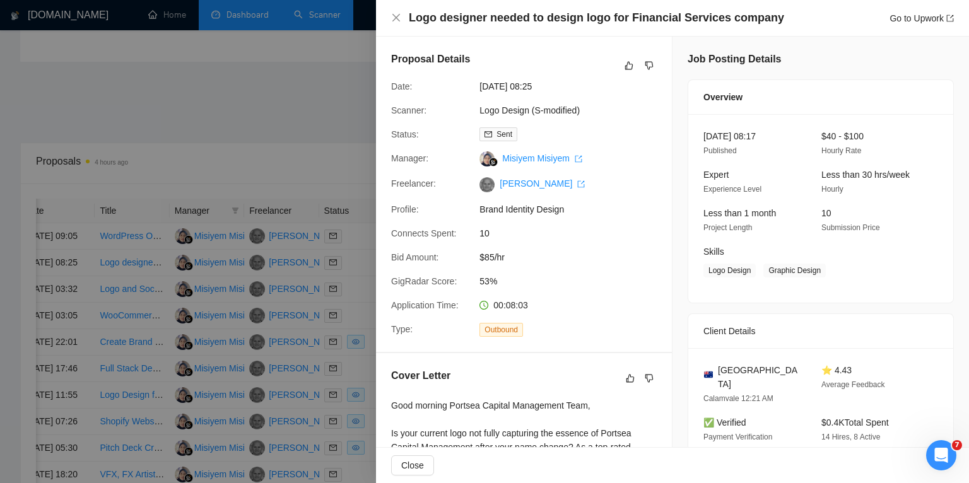
click at [371, 117] on div at bounding box center [484, 241] width 969 height 483
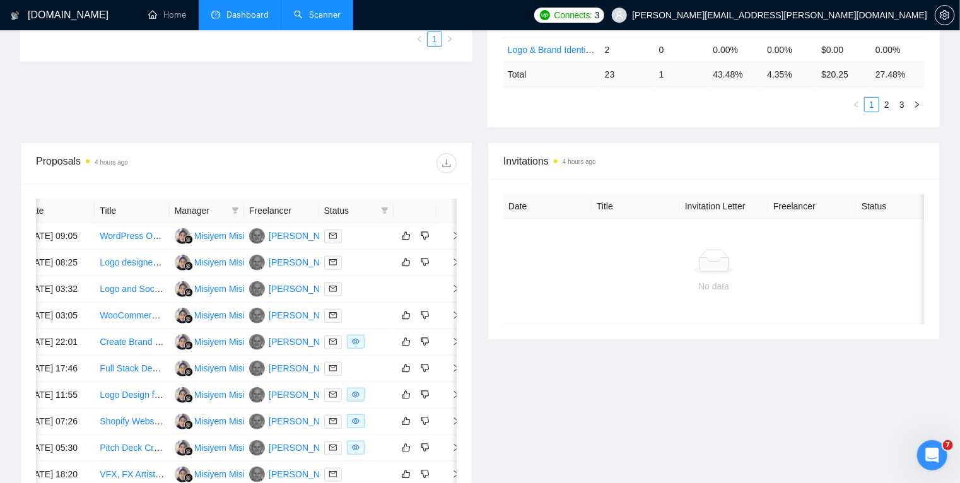
click at [326, 18] on link "Scanner" at bounding box center [317, 14] width 47 height 11
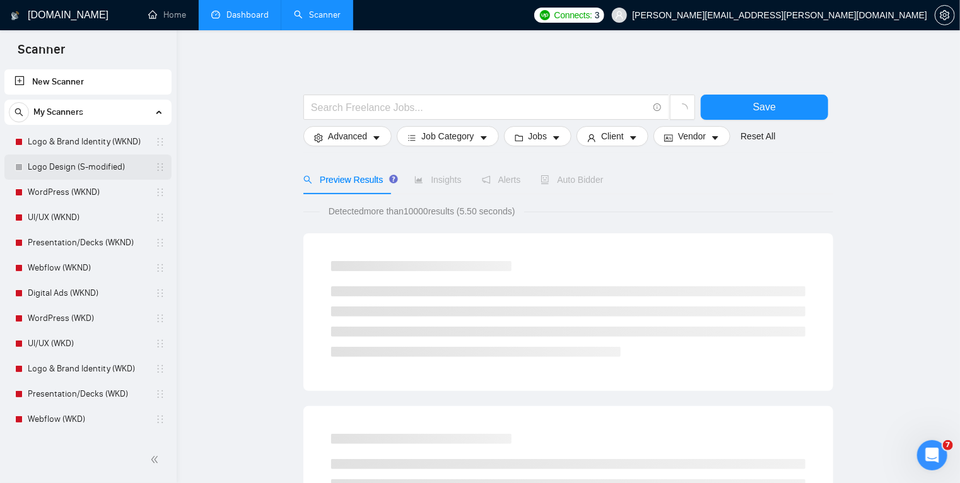
click at [45, 165] on link "Logo Design (S-modified)" at bounding box center [88, 167] width 120 height 25
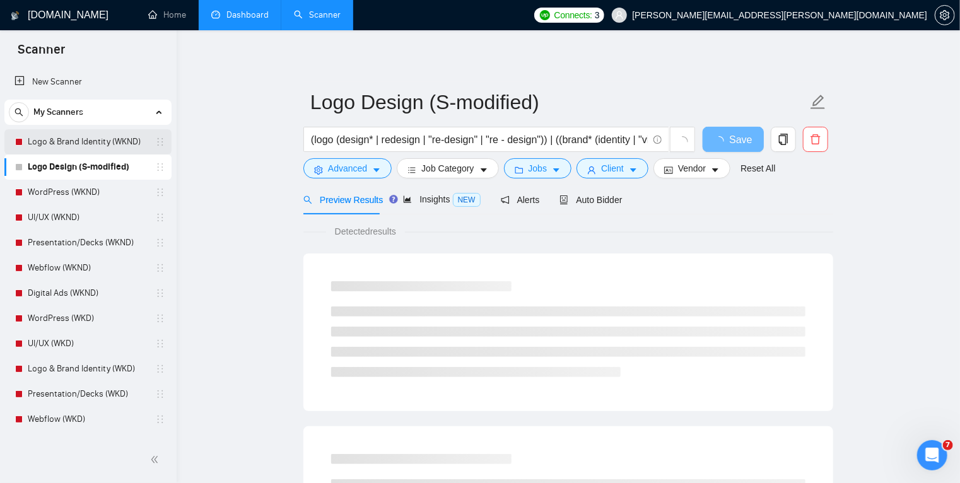
click at [115, 141] on link "Logo & Brand Identity (WKND)" at bounding box center [88, 141] width 120 height 25
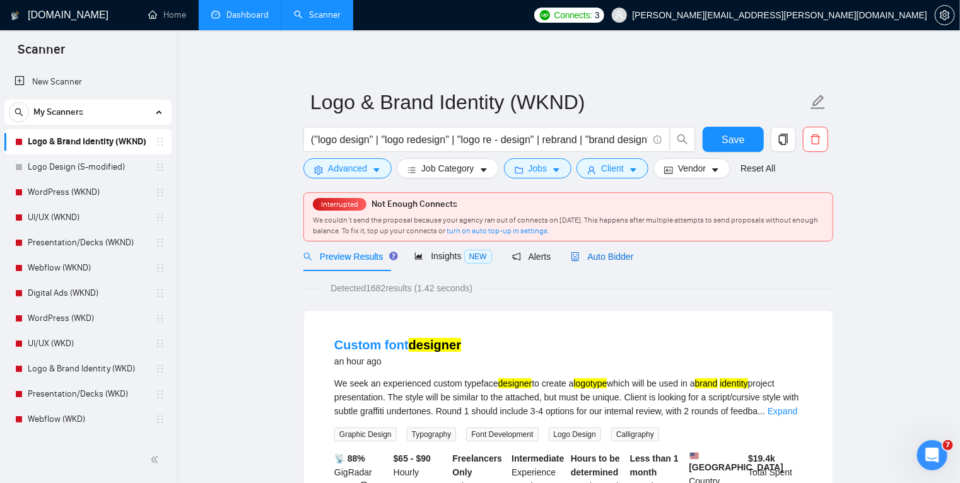
click at [601, 259] on span "Auto Bidder" at bounding box center [602, 257] width 62 height 10
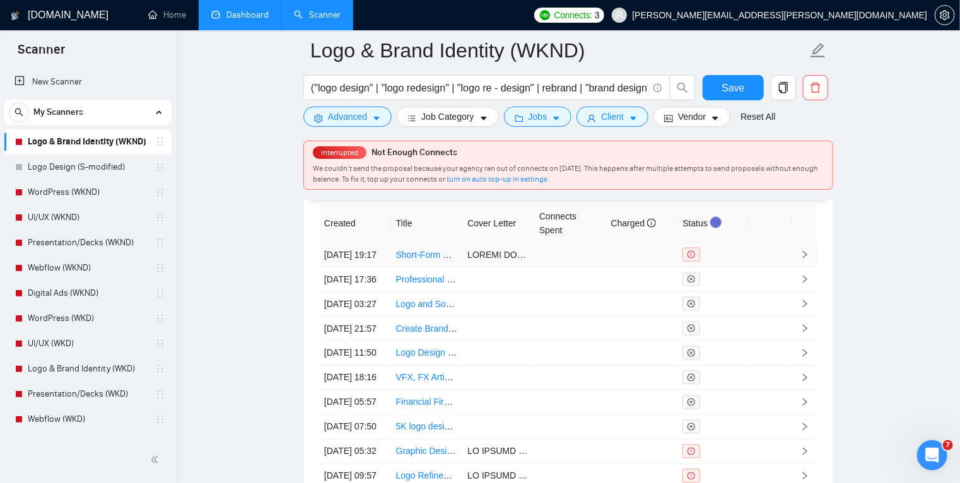
scroll to position [3261, 0]
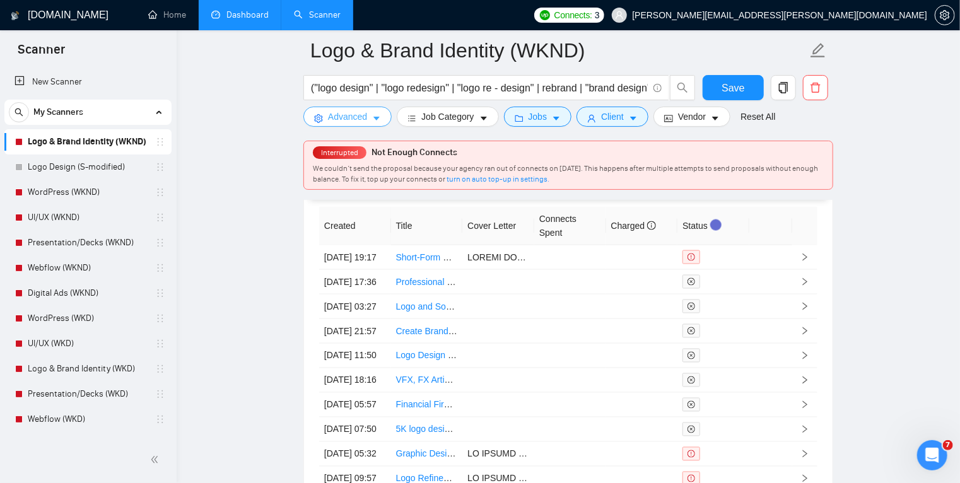
click at [378, 115] on icon "caret-down" at bounding box center [376, 118] width 9 height 9
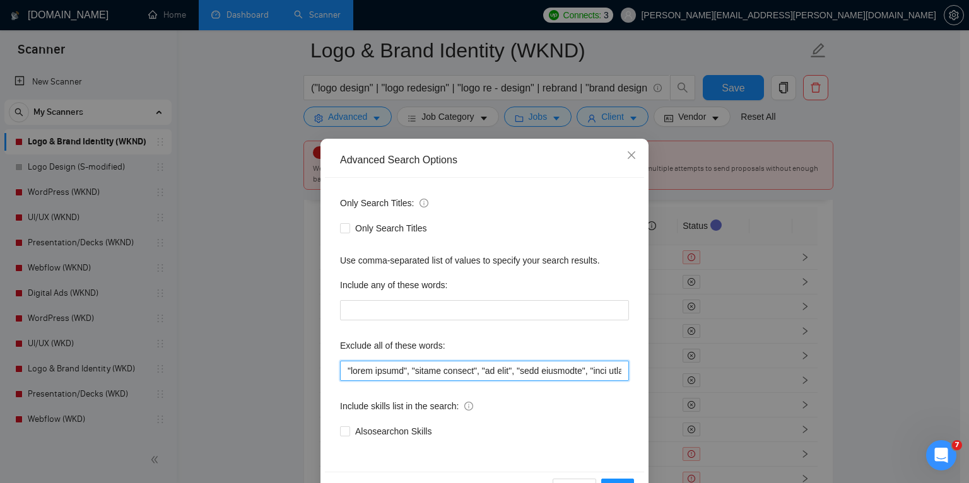
click at [343, 369] on input "text" at bounding box center [484, 371] width 289 height 20
drag, startPoint x: 401, startPoint y: 371, endPoint x: 305, endPoint y: 370, distance: 95.9
click at [305, 370] on div "Advanced Search Options Only Search Titles: Only Search Titles Use comma-separa…" at bounding box center [484, 241] width 969 height 483
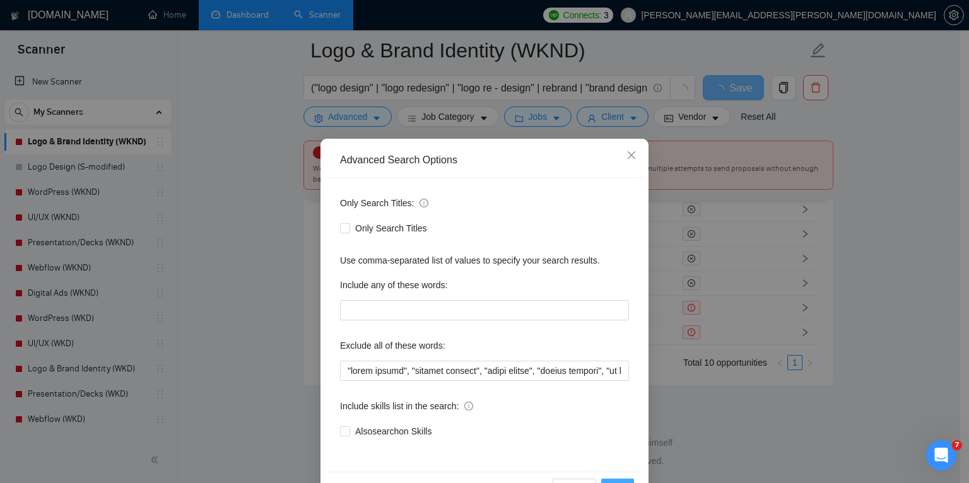
click at [617, 480] on button "OK" at bounding box center [617, 489] width 33 height 20
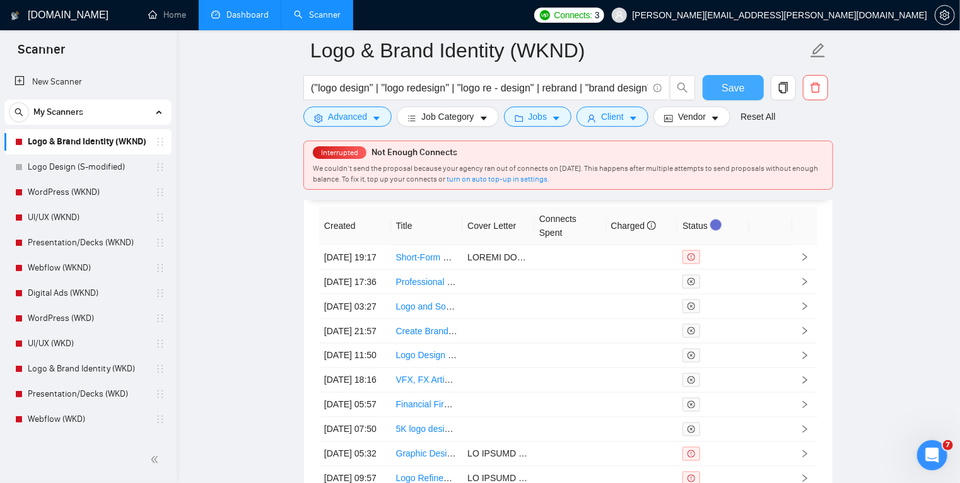
click at [716, 88] on button "Save" at bounding box center [733, 87] width 61 height 25
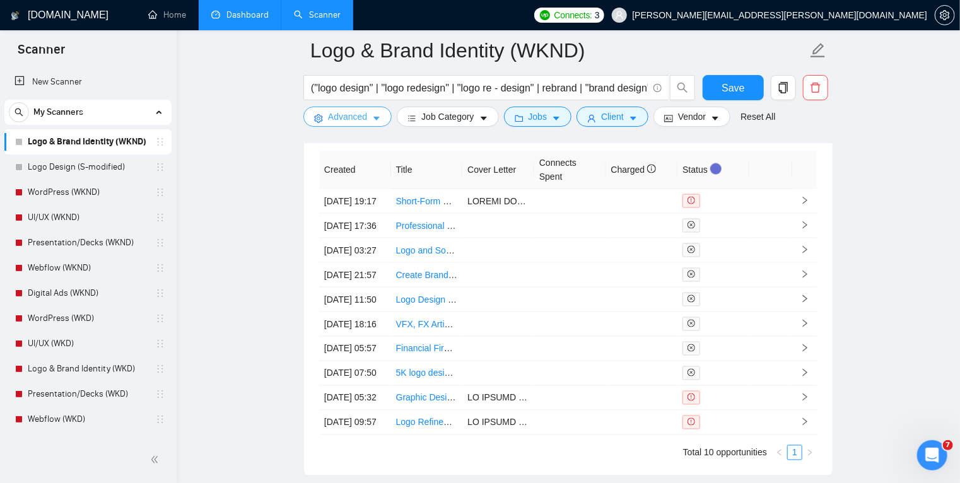
click at [377, 117] on icon "caret-down" at bounding box center [376, 118] width 9 height 9
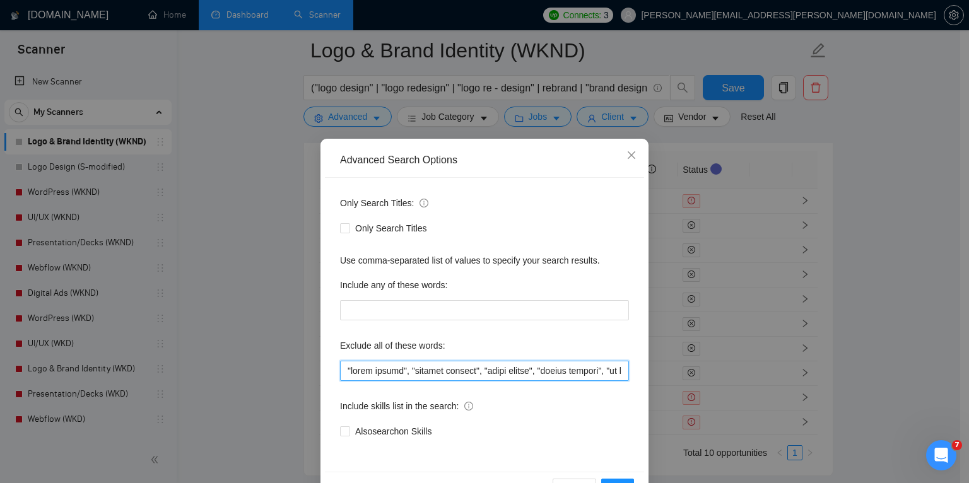
click at [346, 373] on input "text" at bounding box center [484, 371] width 289 height 20
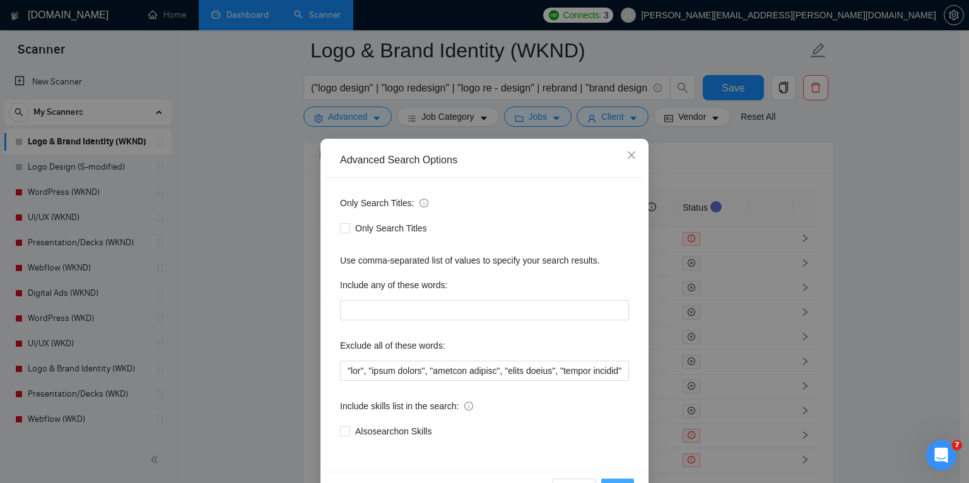
click at [615, 480] on button "OK" at bounding box center [617, 489] width 33 height 20
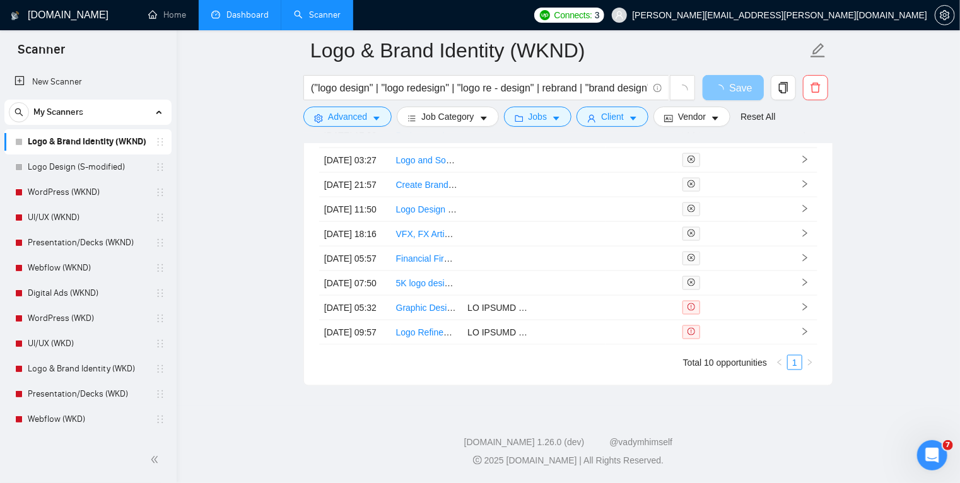
click at [736, 92] on span "Save" at bounding box center [740, 88] width 23 height 16
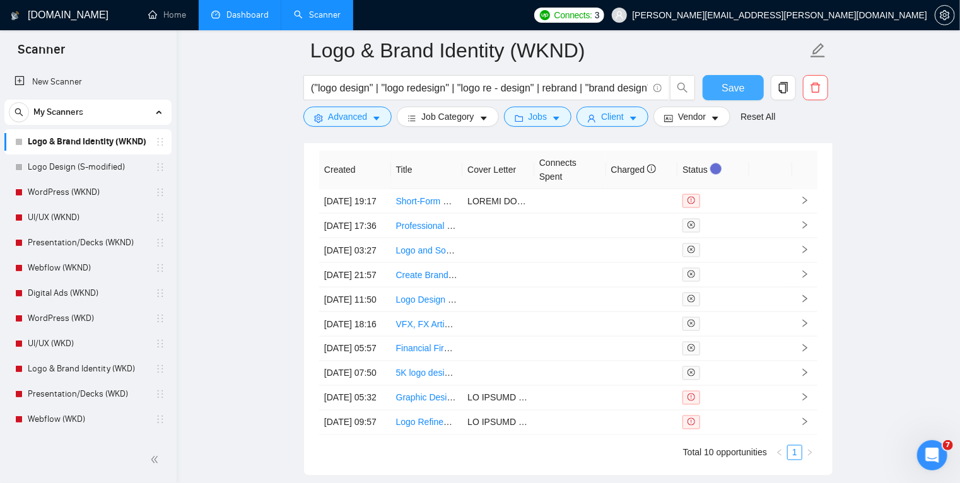
click at [740, 98] on button "Save" at bounding box center [733, 87] width 61 height 25
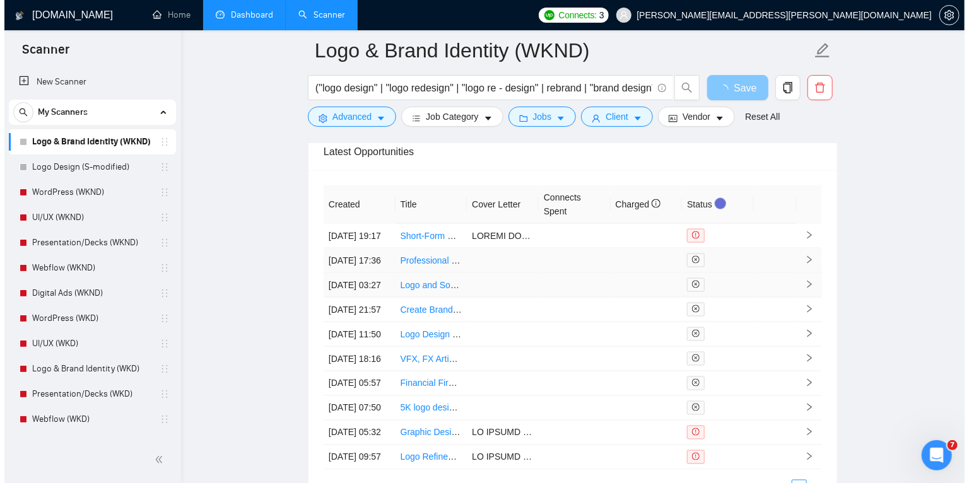
scroll to position [3341, 0]
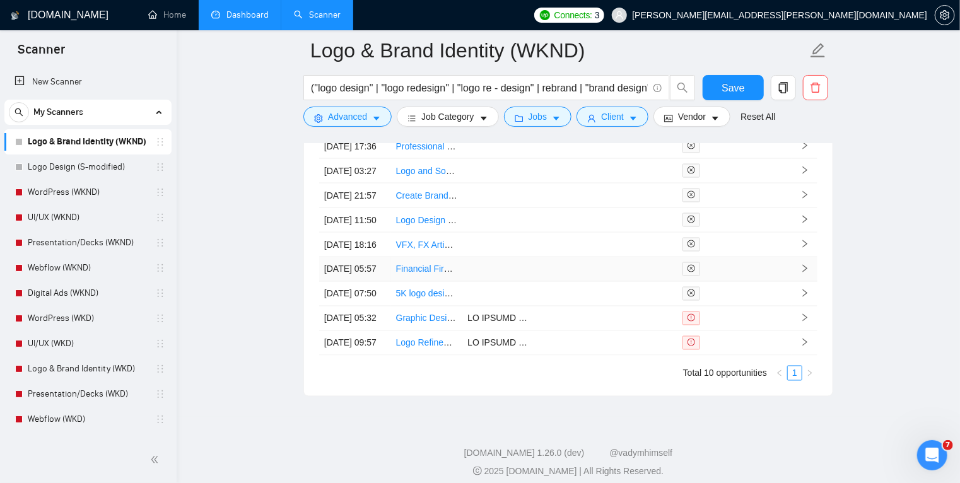
click at [806, 273] on icon "right" at bounding box center [805, 268] width 9 height 9
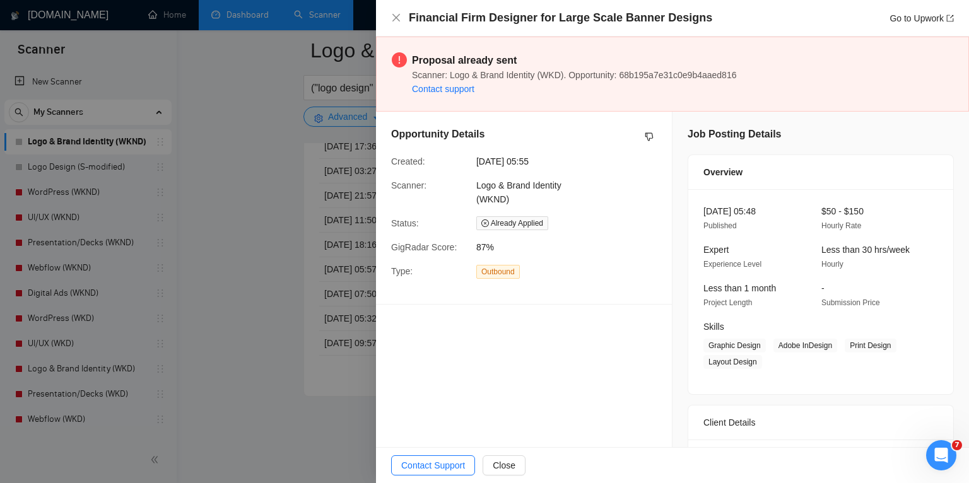
click at [233, 202] on div at bounding box center [484, 241] width 969 height 483
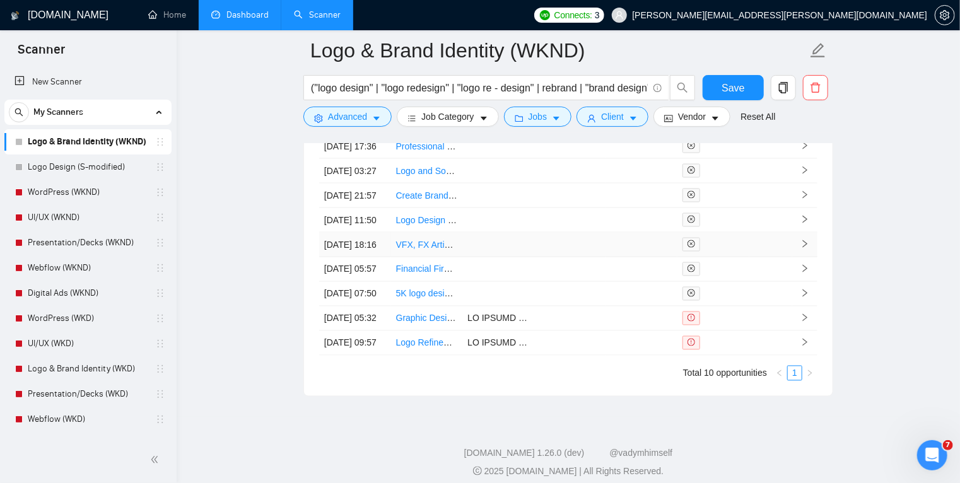
click at [793, 257] on td at bounding box center [805, 245] width 25 height 25
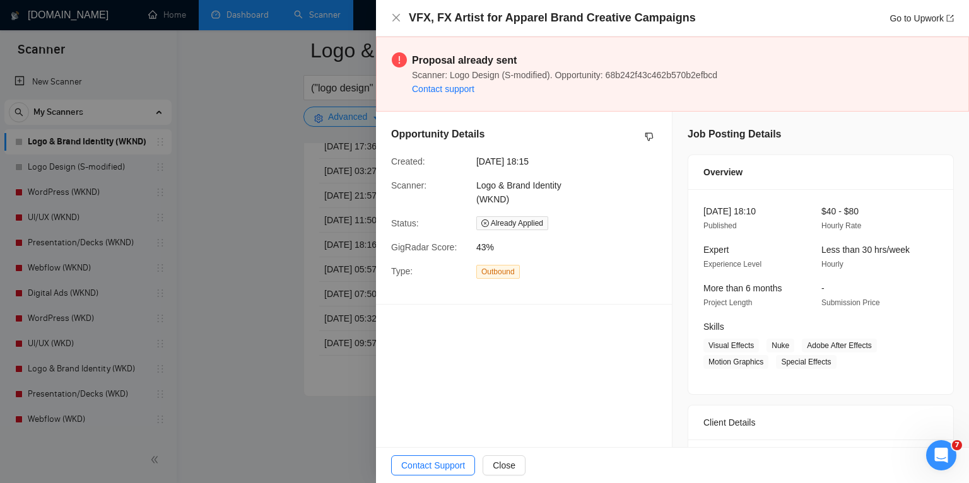
click at [272, 296] on div at bounding box center [484, 241] width 969 height 483
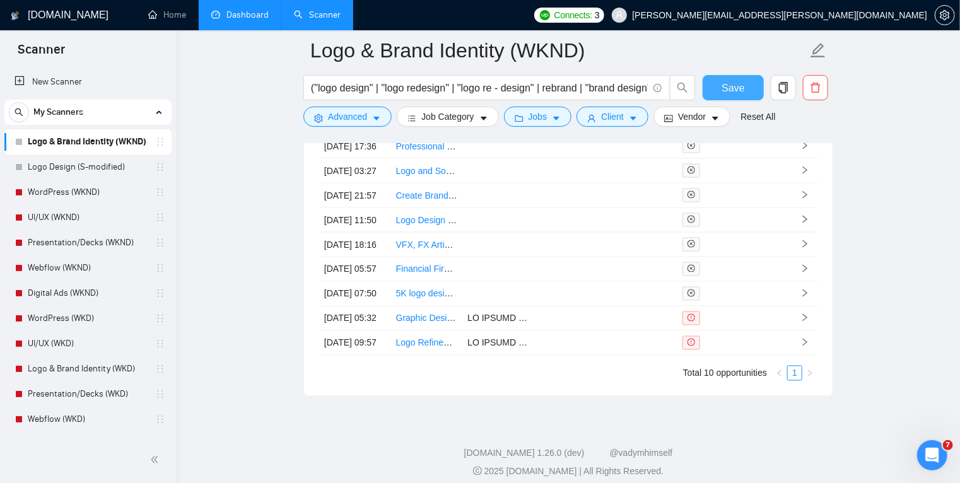
click at [733, 91] on span "Save" at bounding box center [733, 88] width 23 height 16
click at [242, 13] on link "Dashboard" at bounding box center [239, 14] width 57 height 11
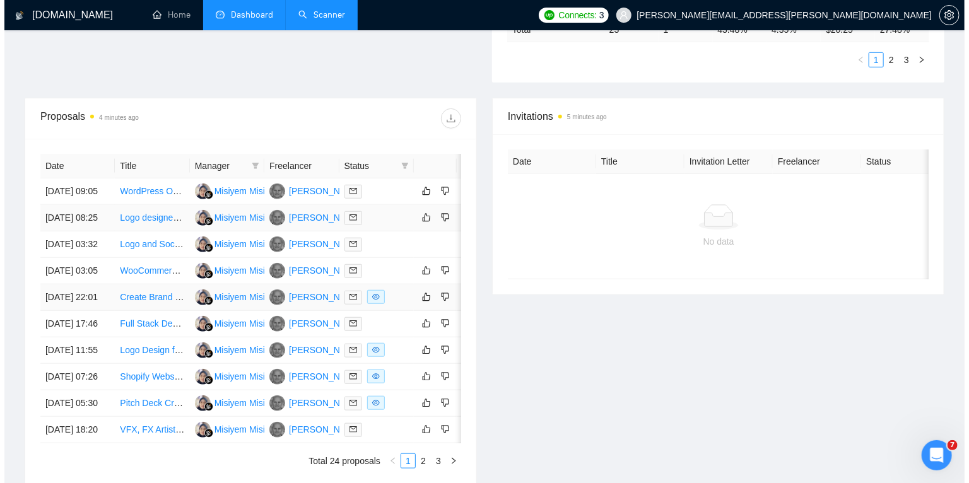
scroll to position [404, 0]
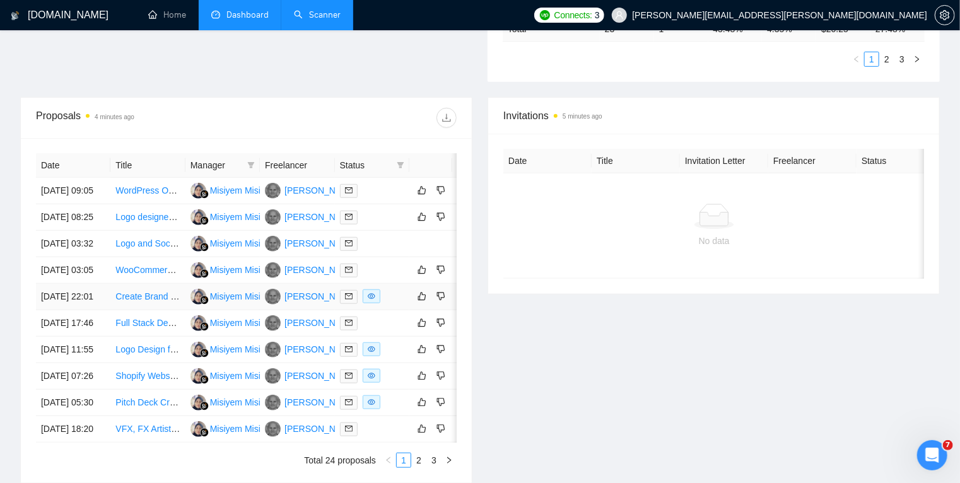
click at [398, 304] on div at bounding box center [372, 297] width 64 height 15
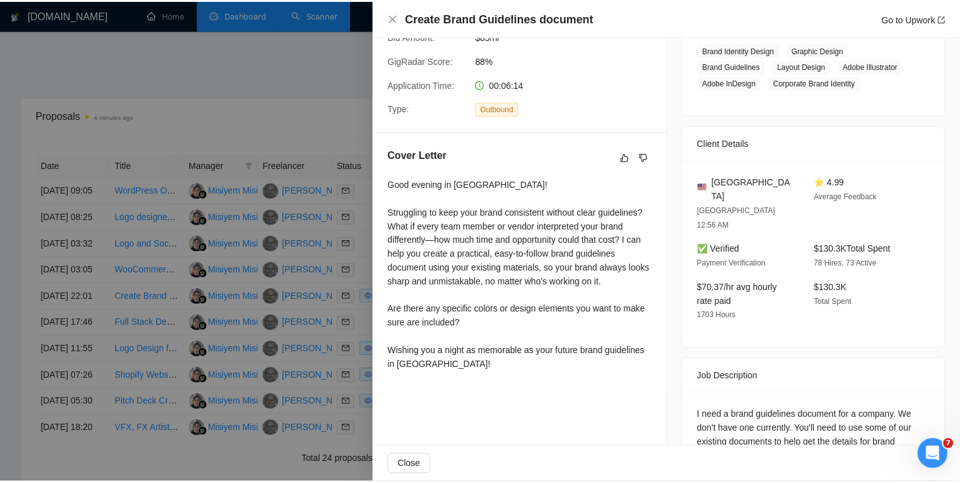
scroll to position [302, 0]
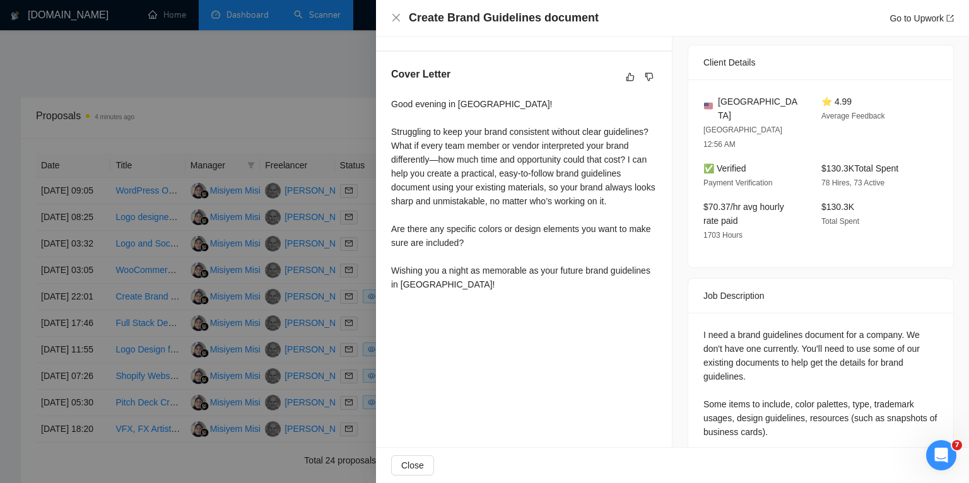
click at [0, 334] on div at bounding box center [484, 241] width 969 height 483
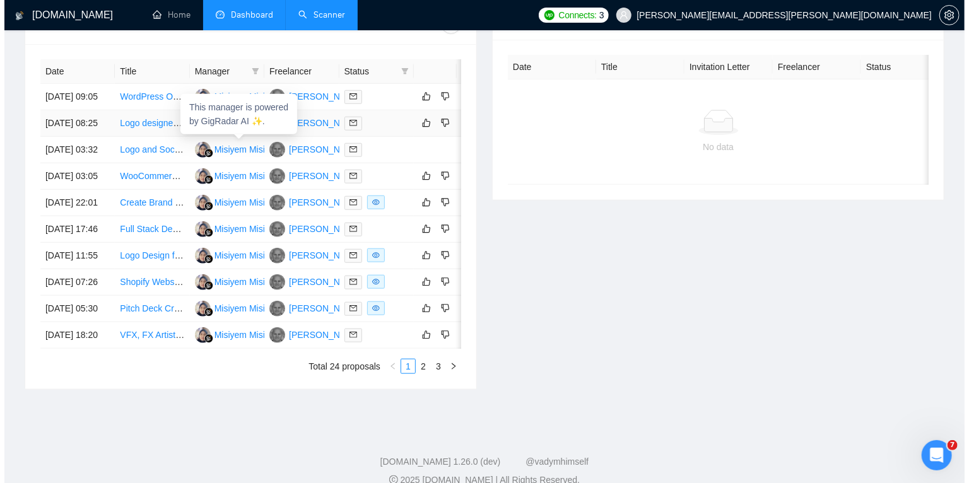
scroll to position [506, 0]
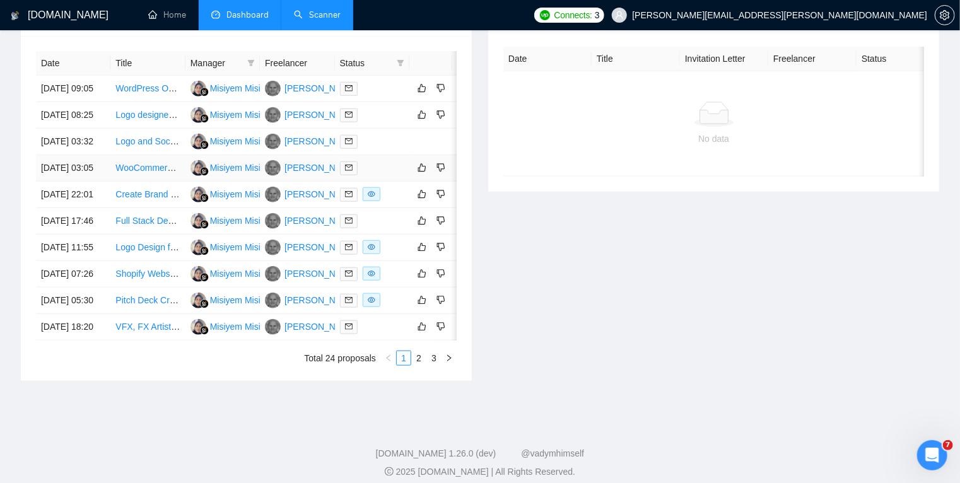
click at [389, 175] on div at bounding box center [372, 168] width 64 height 15
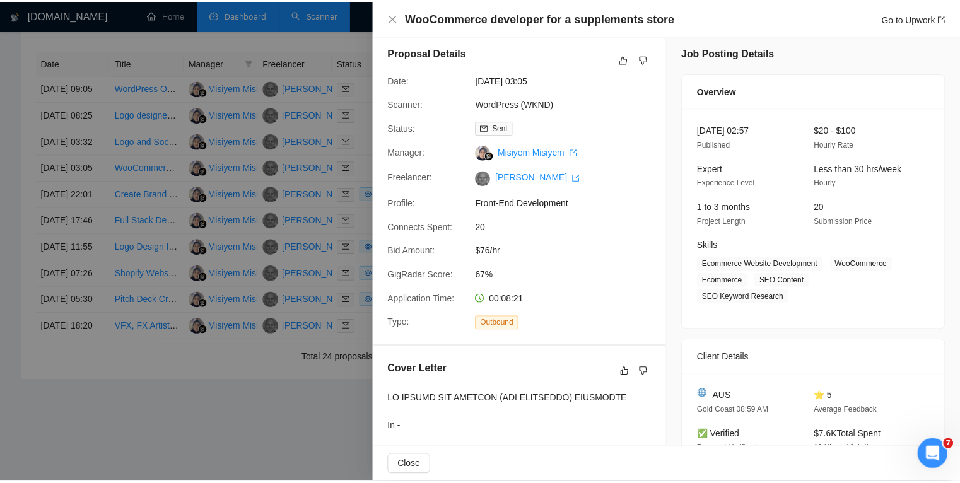
scroll to position [0, 0]
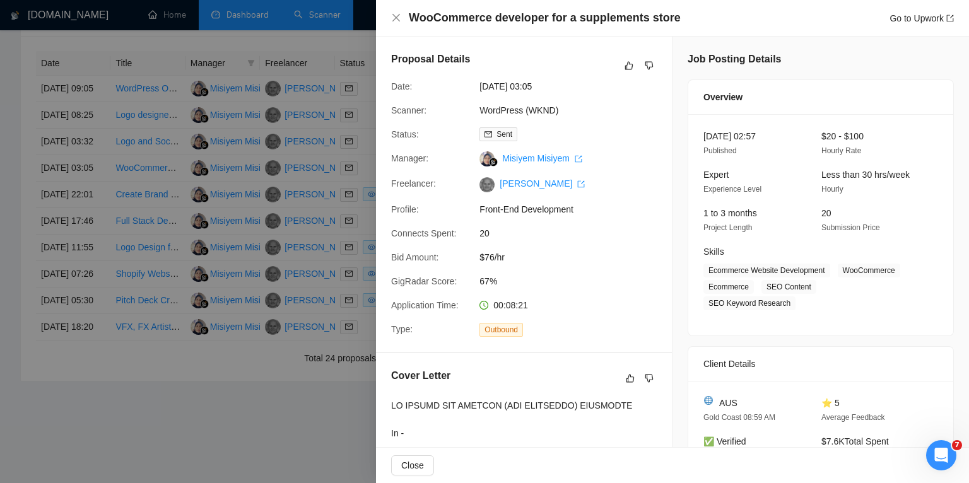
click at [306, 254] on div at bounding box center [484, 241] width 969 height 483
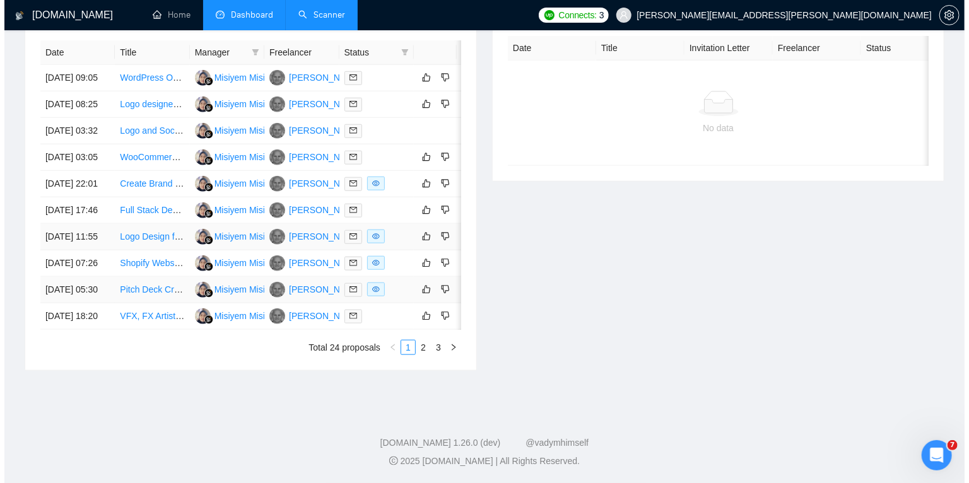
scroll to position [606, 0]
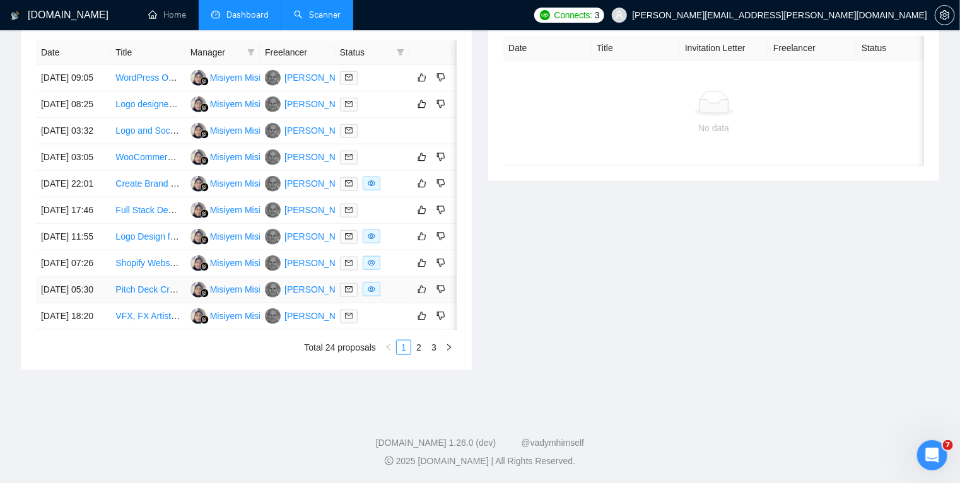
click at [396, 297] on div at bounding box center [372, 290] width 64 height 15
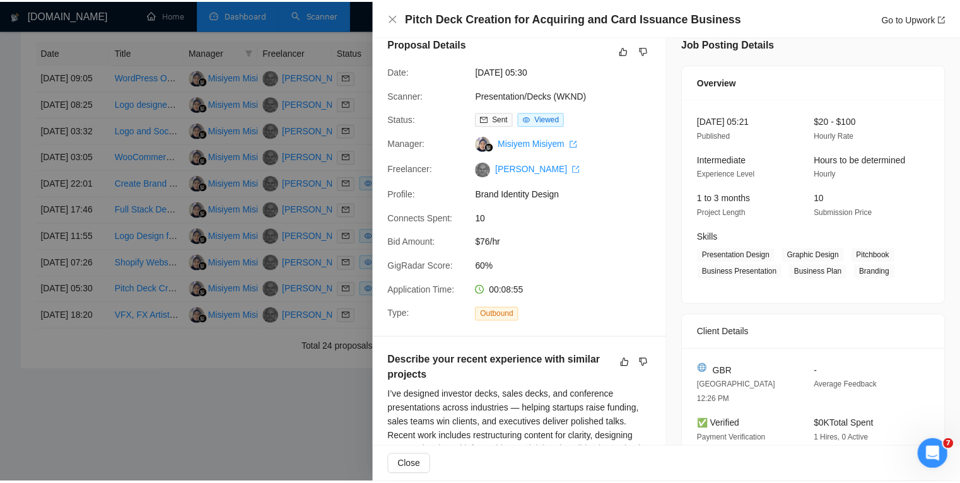
scroll to position [0, 0]
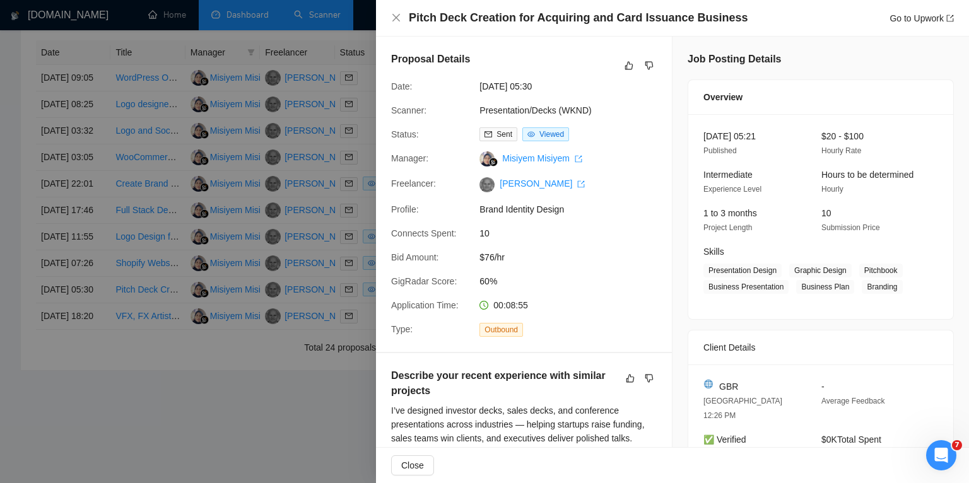
click at [269, 401] on div at bounding box center [484, 241] width 969 height 483
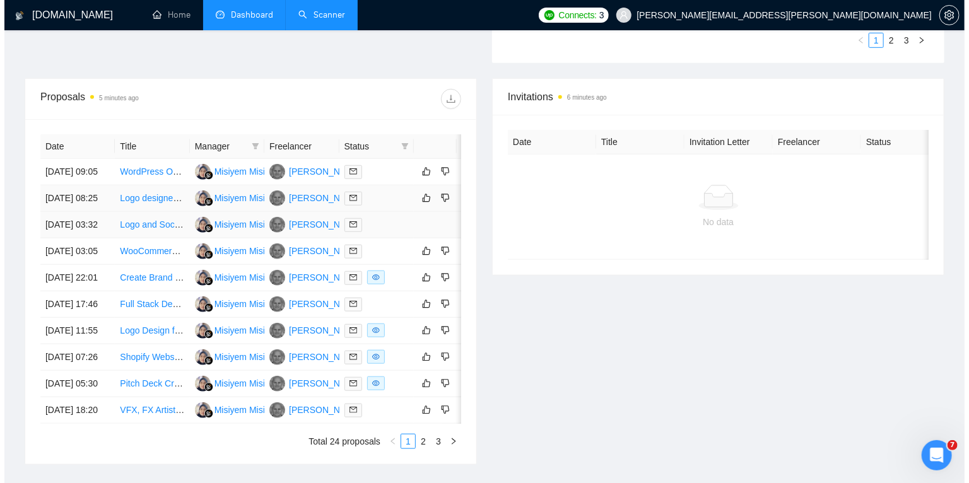
scroll to position [422, 0]
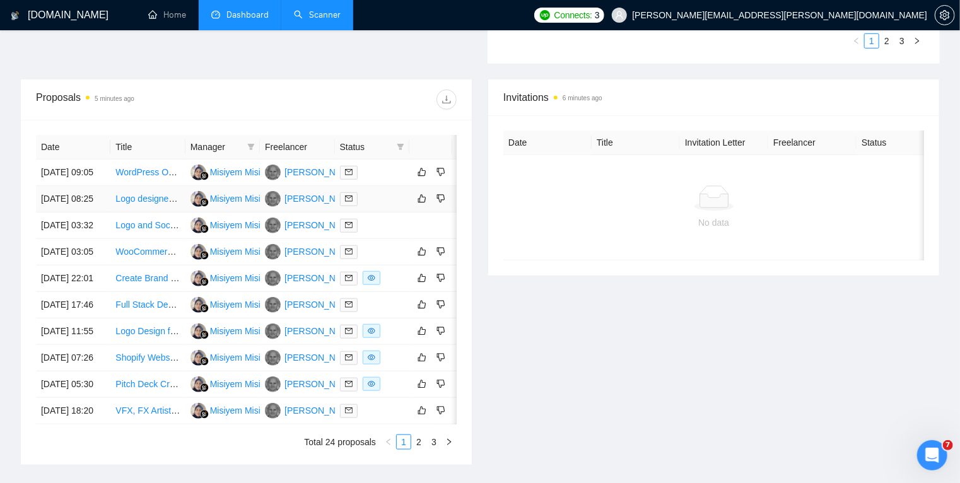
click at [393, 206] on div at bounding box center [372, 199] width 64 height 15
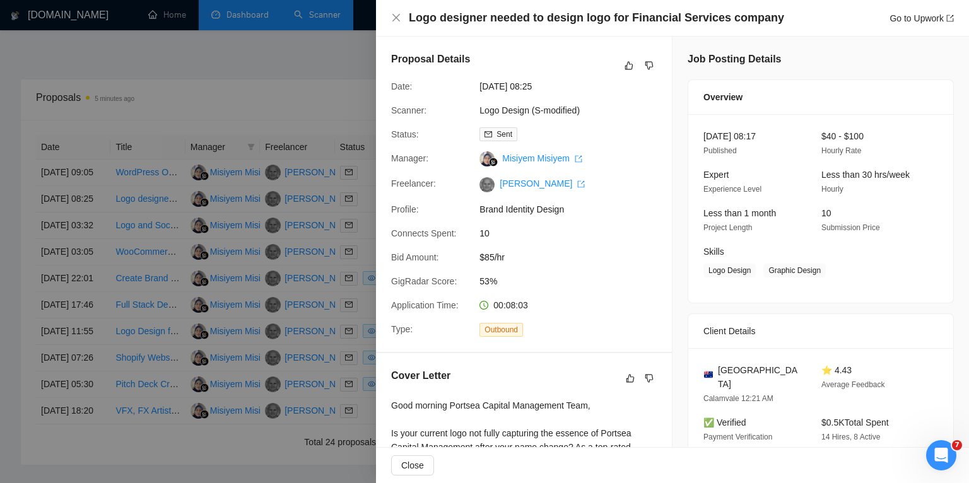
click at [312, 234] on div at bounding box center [484, 241] width 969 height 483
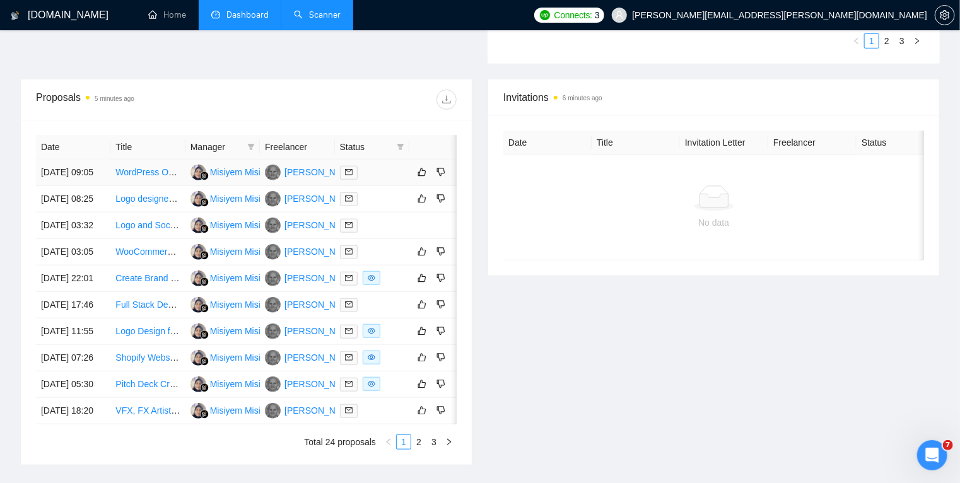
click at [381, 179] on div at bounding box center [372, 172] width 64 height 15
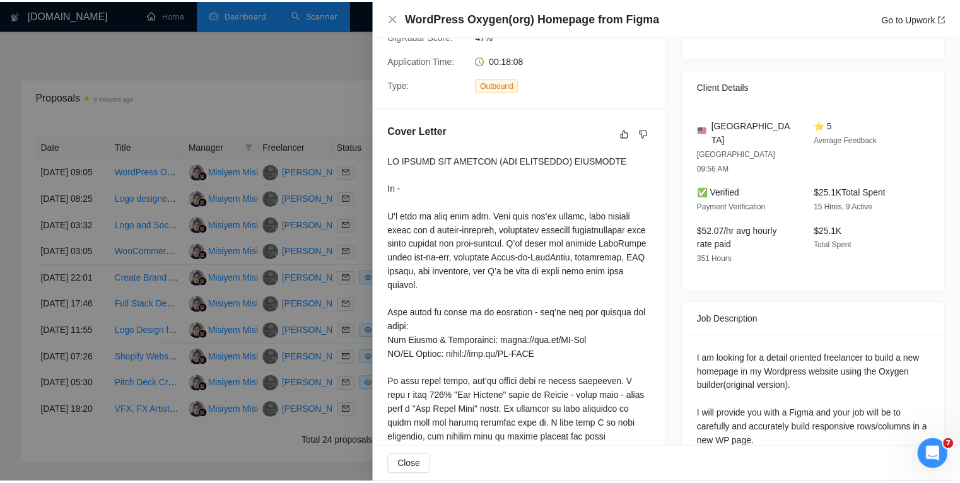
scroll to position [269, 0]
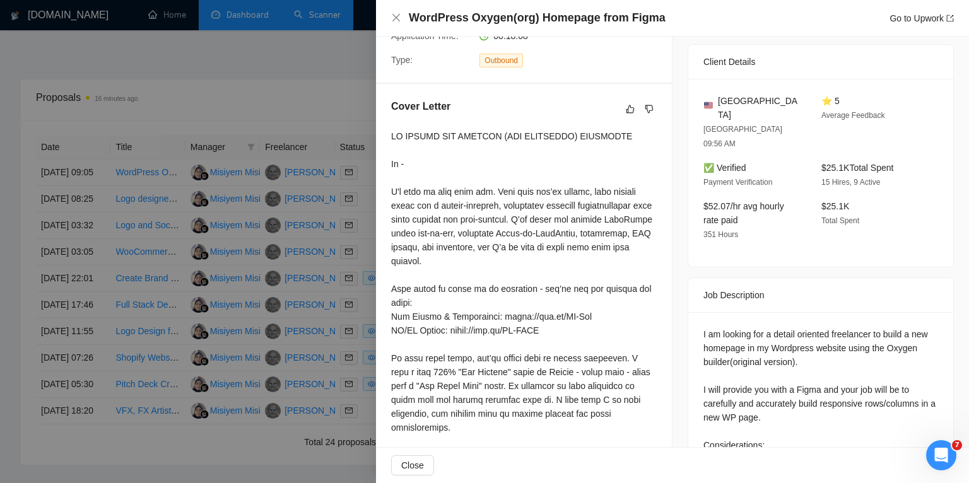
click at [184, 84] on div at bounding box center [484, 241] width 969 height 483
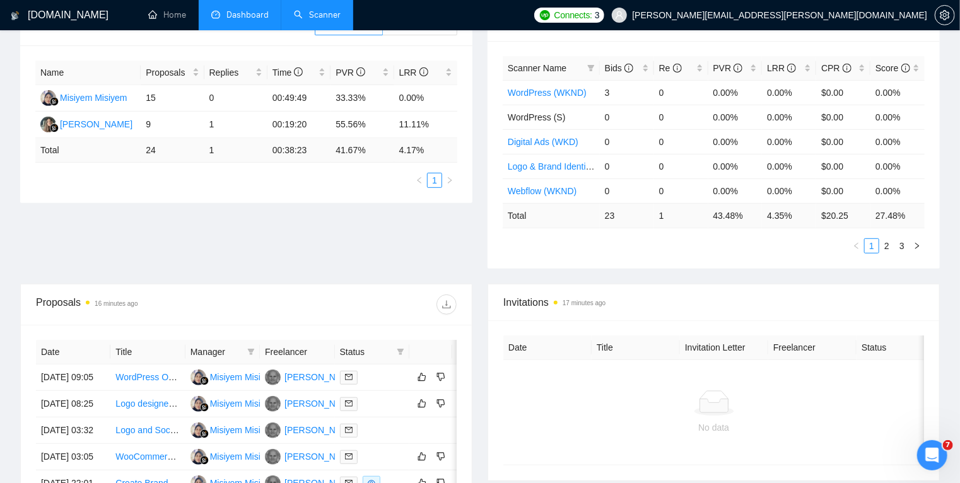
scroll to position [0, 0]
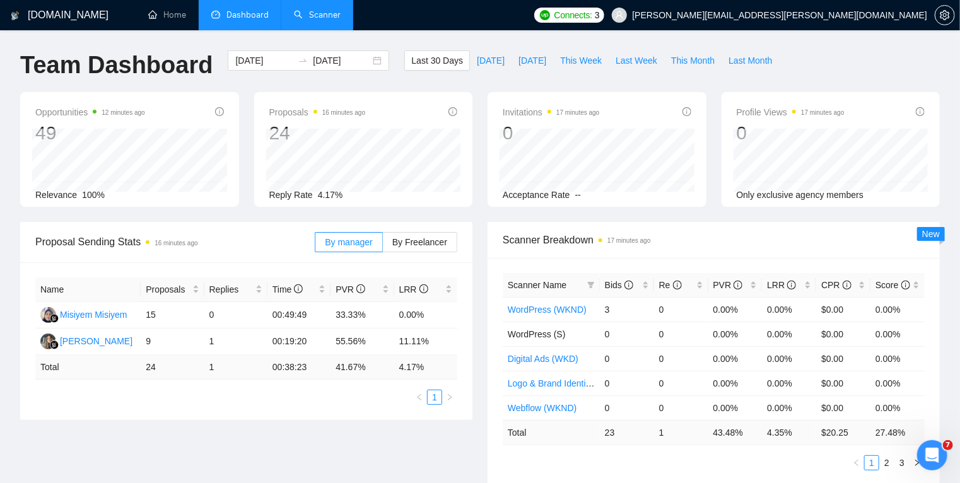
click at [313, 15] on link "Scanner" at bounding box center [317, 14] width 47 height 11
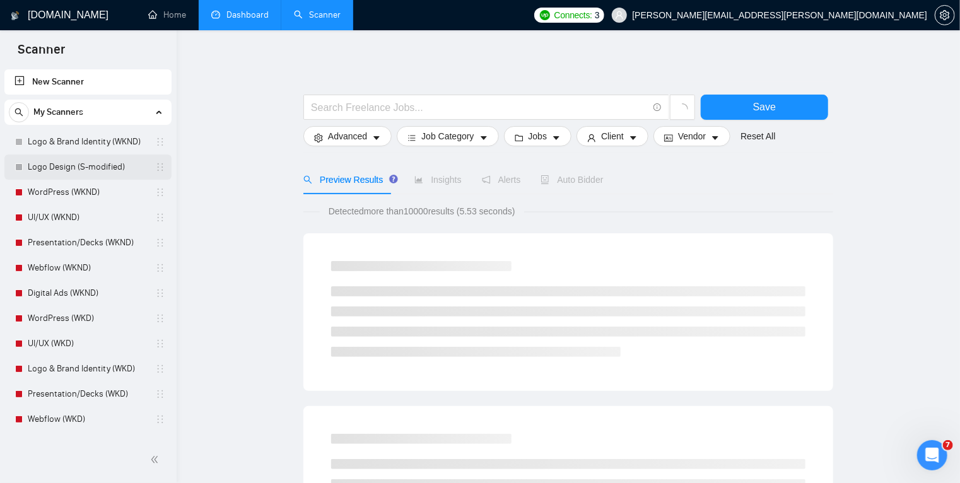
click at [78, 172] on link "Logo Design (S-modified)" at bounding box center [88, 167] width 120 height 25
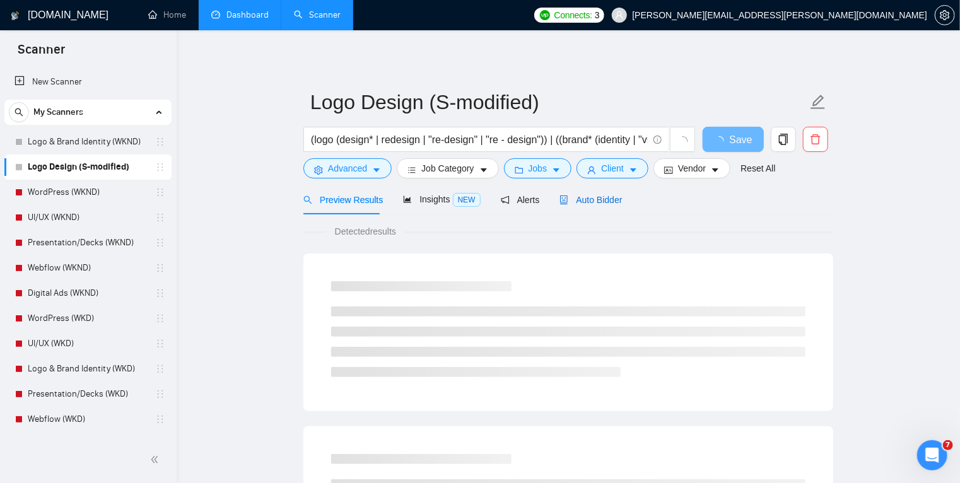
click at [582, 200] on span "Auto Bidder" at bounding box center [591, 200] width 62 height 10
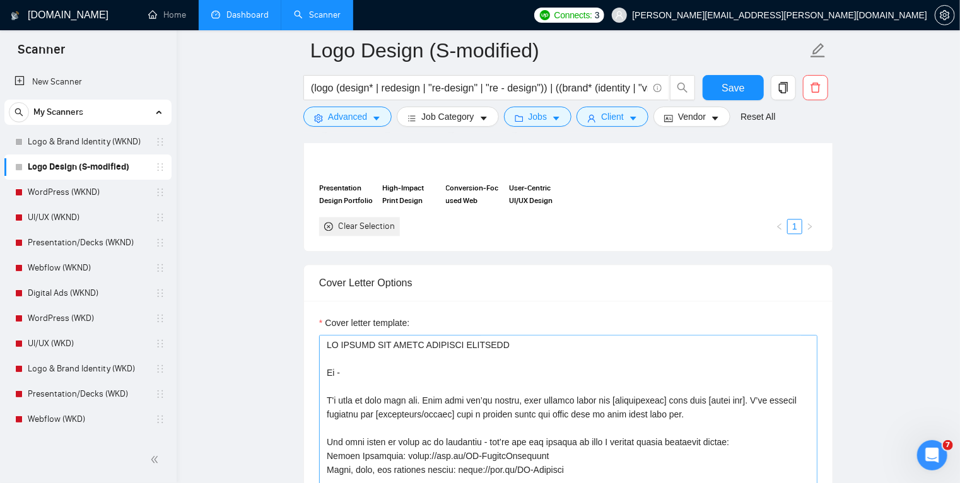
scroll to position [1345, 0]
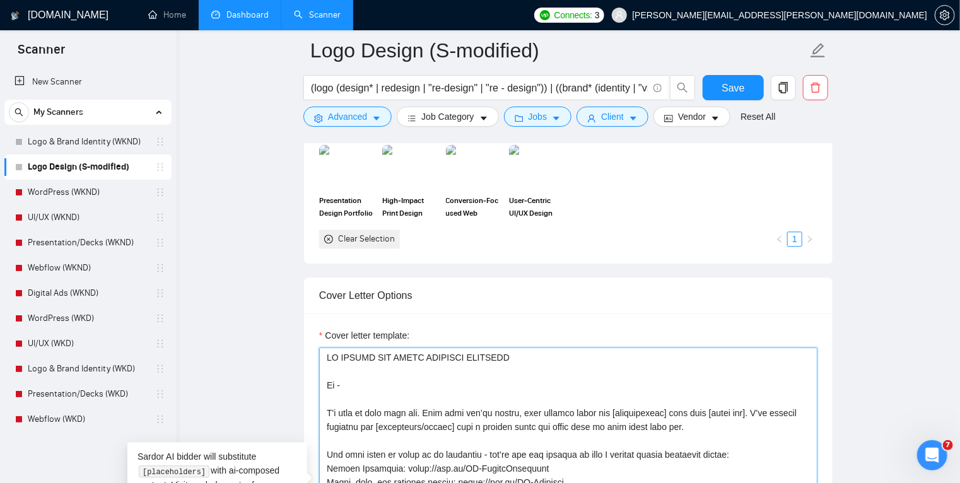
drag, startPoint x: 703, startPoint y: 427, endPoint x: 314, endPoint y: 412, distance: 389.0
click at [314, 412] on div "Cover letter template:" at bounding box center [568, 488] width 529 height 348
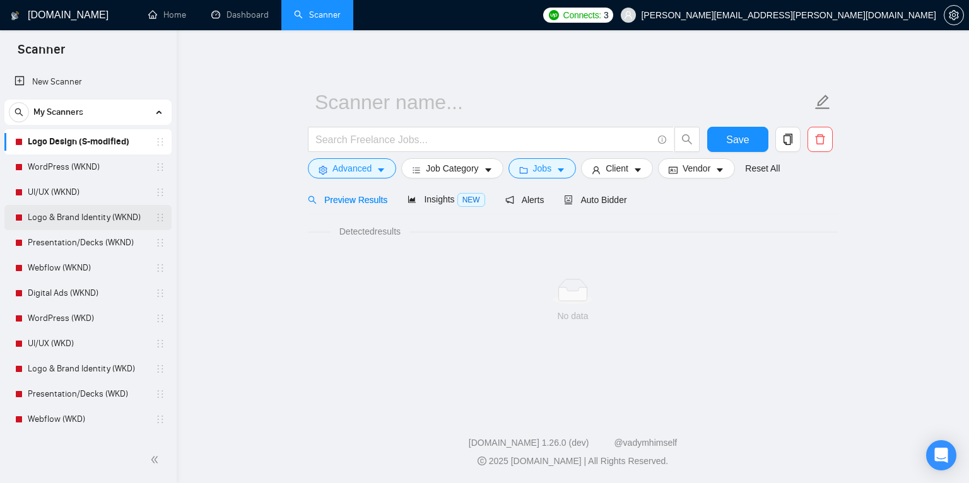
click at [78, 220] on link "Logo & Brand Identity (WKND)" at bounding box center [88, 217] width 120 height 25
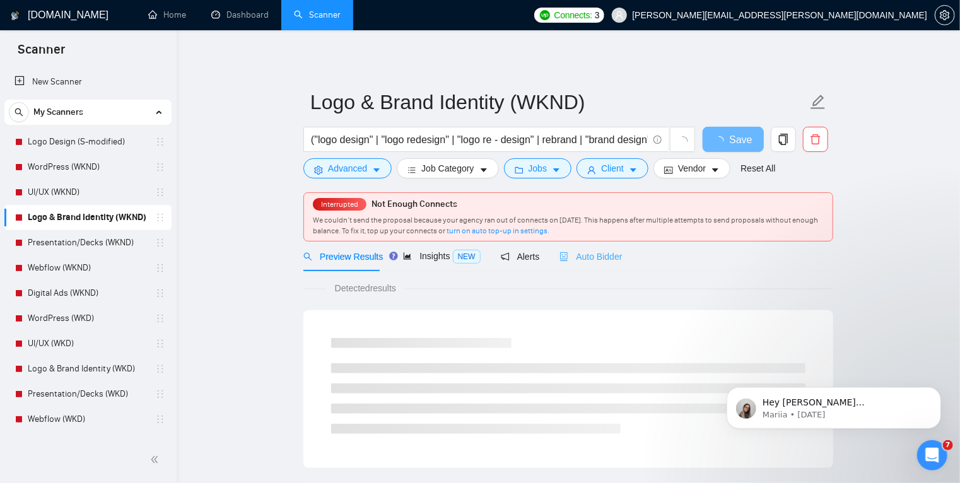
click at [591, 263] on div "Auto Bidder" at bounding box center [591, 257] width 62 height 30
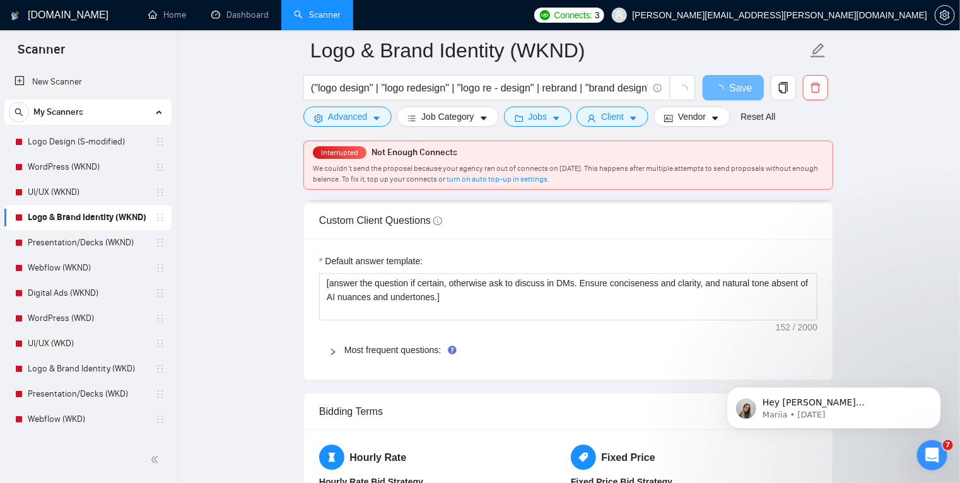
scroll to position [1795, 0]
click at [331, 348] on icon "right" at bounding box center [333, 352] width 8 height 8
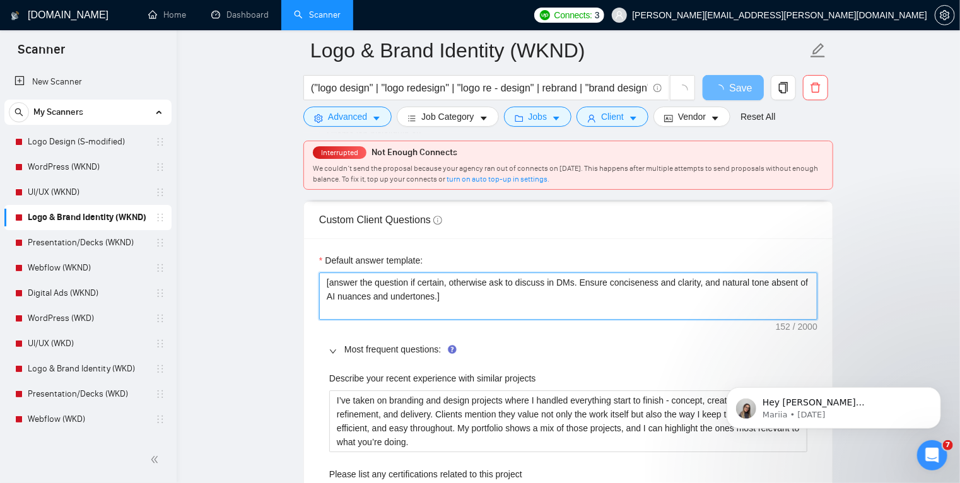
click at [463, 293] on textarea "[answer the question if certain, otherwise ask to discuss in DMs. Ensure concis…" at bounding box center [568, 297] width 499 height 48
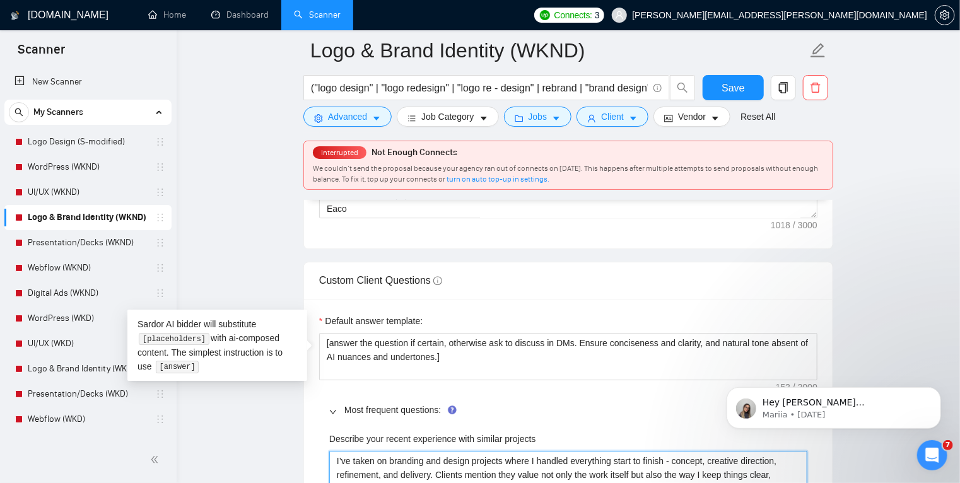
click at [412, 471] on projects "I’ve taken on branding and design projects where I handled everything start to …" at bounding box center [568, 482] width 478 height 62
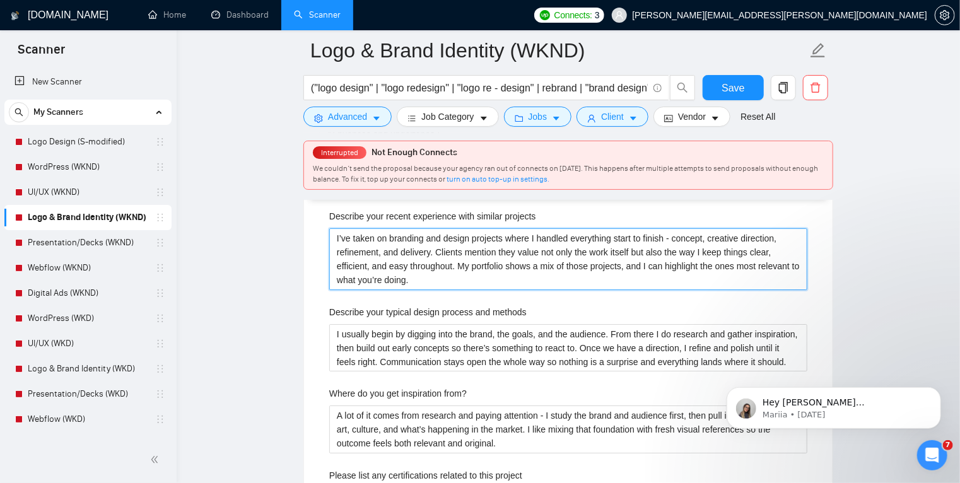
scroll to position [2019, 0]
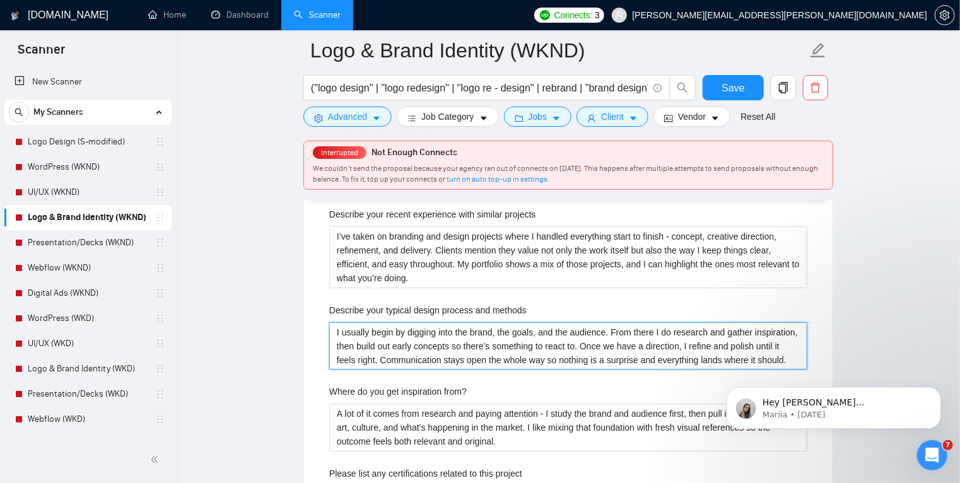
click at [386, 326] on methods "I usually begin by digging into the brand, the goals, and the audience. From th…" at bounding box center [568, 346] width 478 height 48
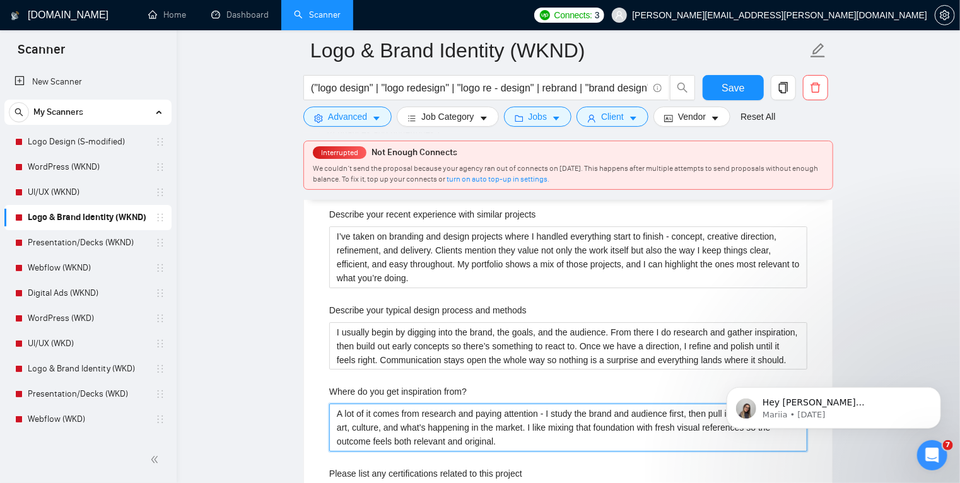
click at [437, 428] on from\? "A lot of it comes from research and paying attention - I study the brand and au…" at bounding box center [568, 428] width 478 height 48
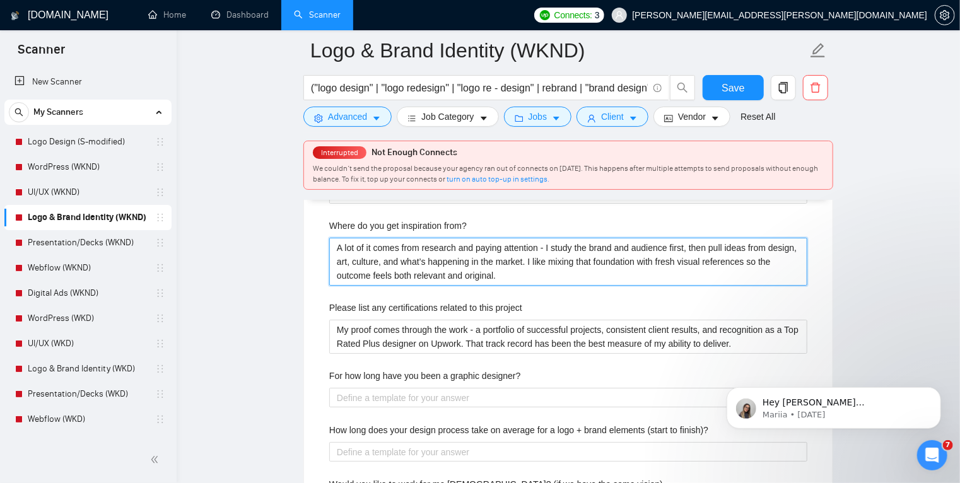
scroll to position [2187, 0]
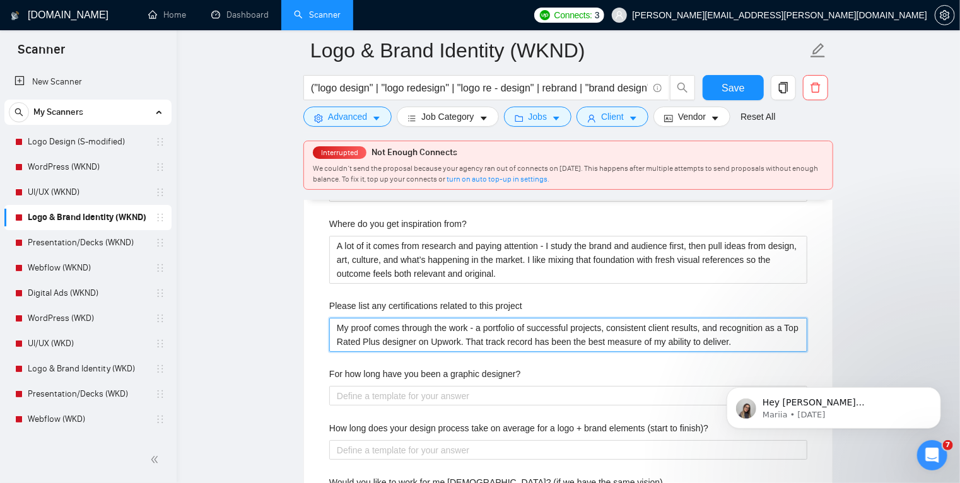
click at [421, 337] on project "My proof comes through the work - a portfolio of successful projects, consisten…" at bounding box center [568, 335] width 478 height 34
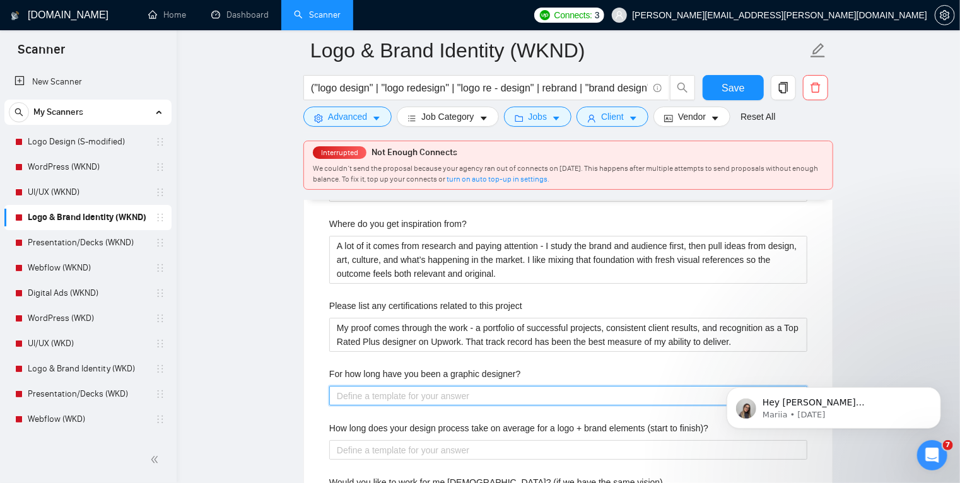
click at [409, 391] on designer\? "For how long have you been a graphic designer?" at bounding box center [568, 396] width 478 height 20
type designer\? "10"
type designer\? "10 y"
type designer\? "10 ye"
type designer\? "10 yea"
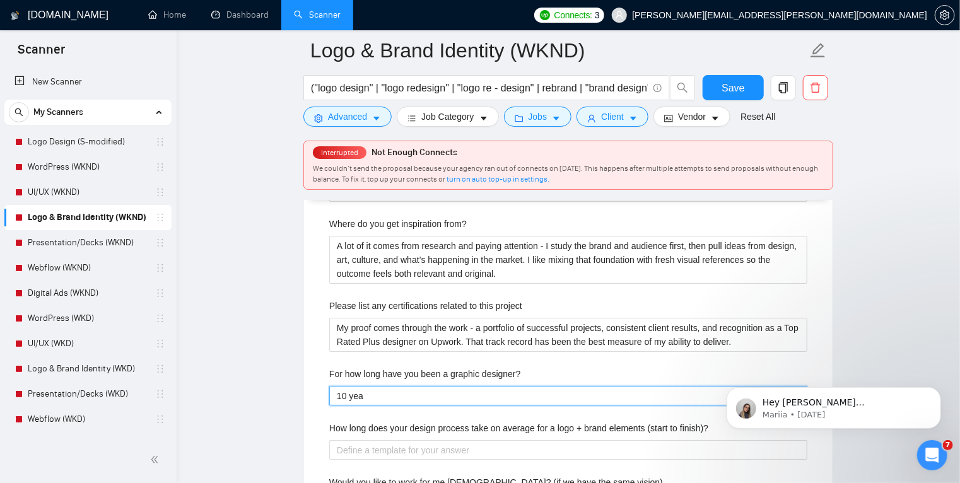
type designer\? "10 year"
type designer\? "10 years"
type designer\? "Iv10 years"
type designer\? "Ive10 years"
type designer\? "Iver10 years"
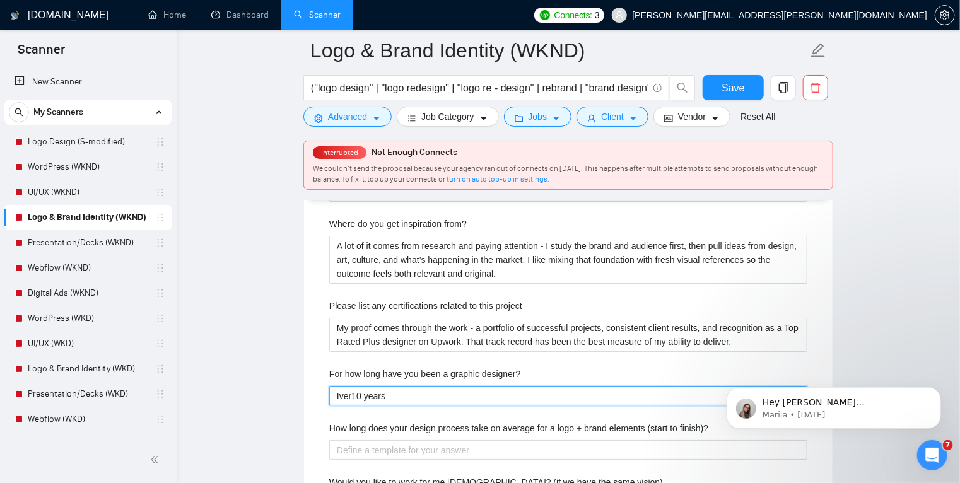
type designer\? "Iver 10 years"
type designer\? "ver 10 years"
type designer\? "Over 10 years"
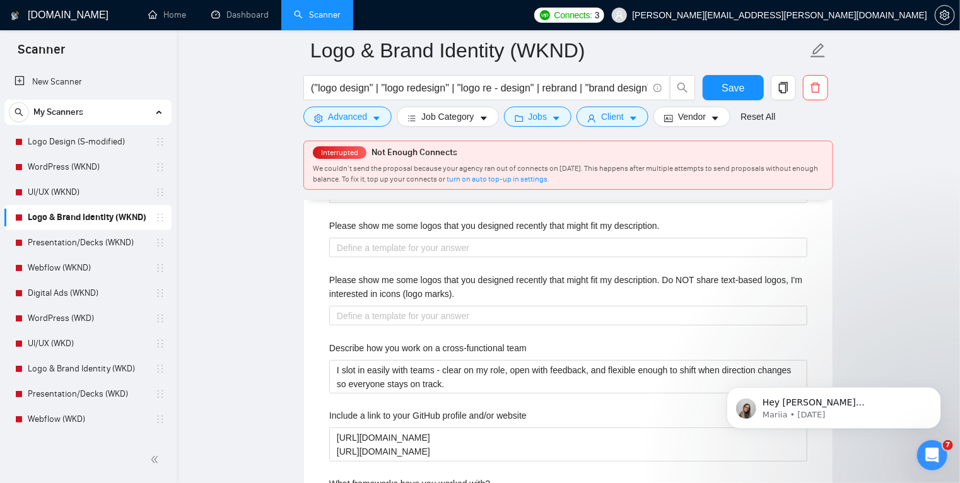
scroll to position [2499, 0]
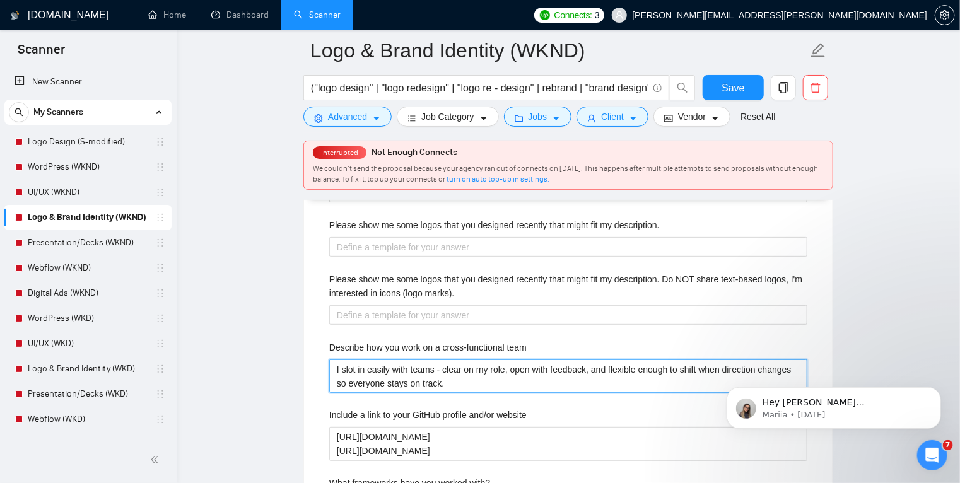
click at [442, 379] on team "I slot in easily with teams - clear on my role, open with feedback, and flexibl…" at bounding box center [568, 377] width 478 height 34
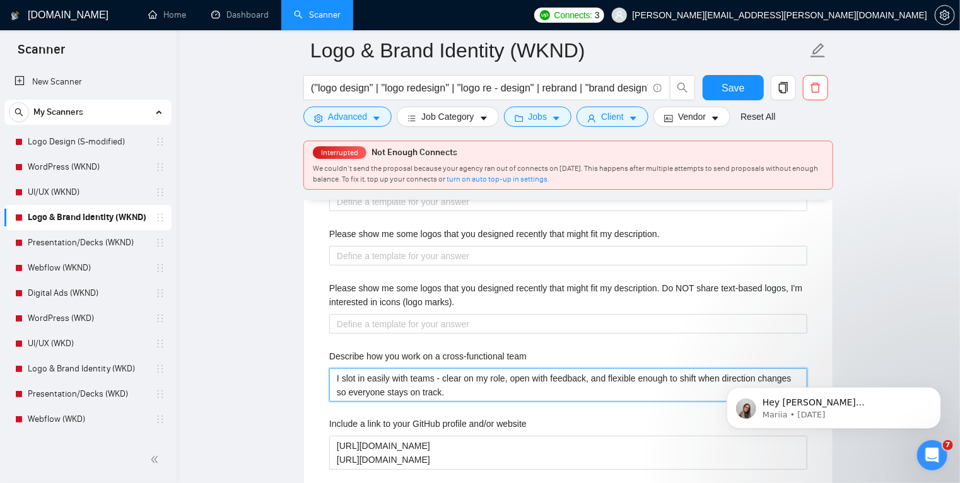
scroll to position [2486, 0]
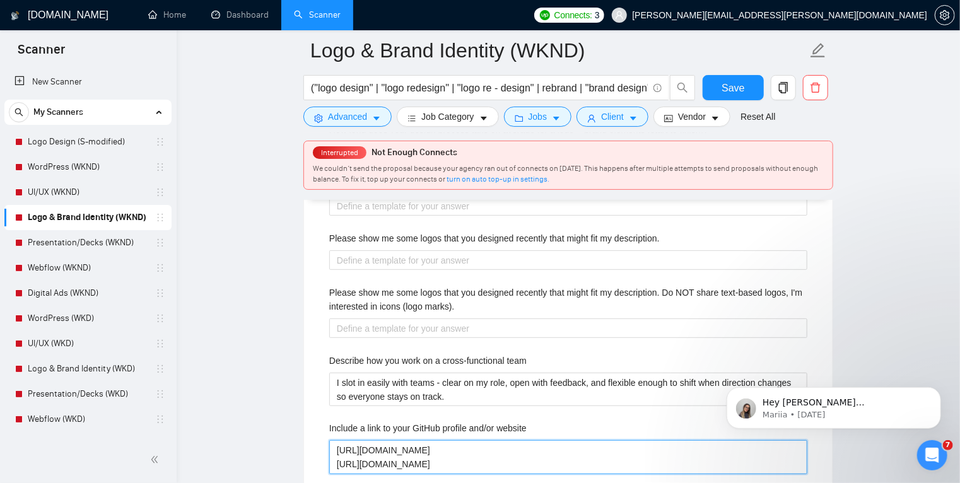
click at [473, 466] on website "[URL][DOMAIN_NAME] [URL][DOMAIN_NAME]" at bounding box center [568, 457] width 478 height 34
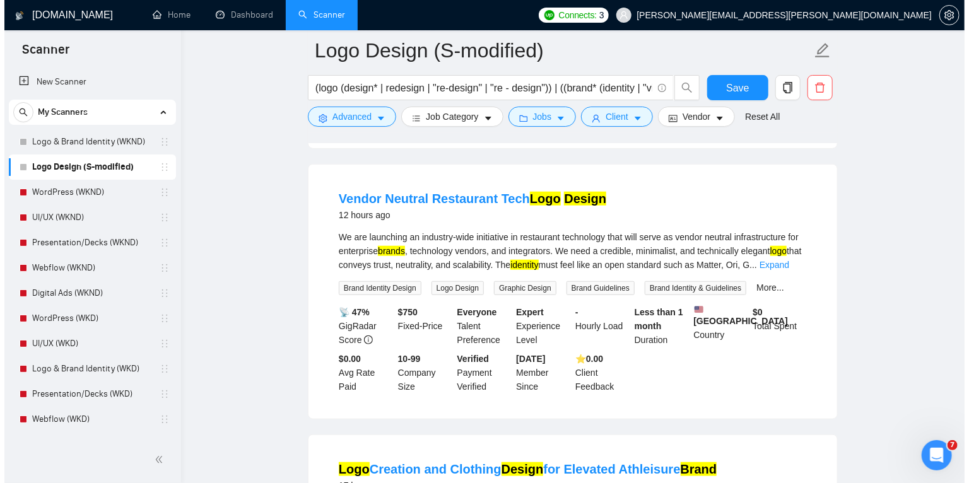
scroll to position [384, 0]
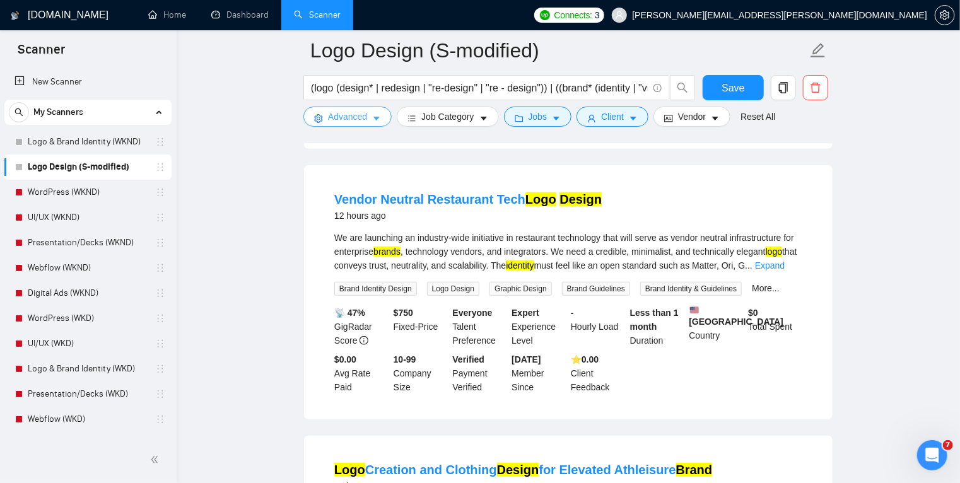
click at [365, 116] on span "Advanced" at bounding box center [347, 117] width 39 height 14
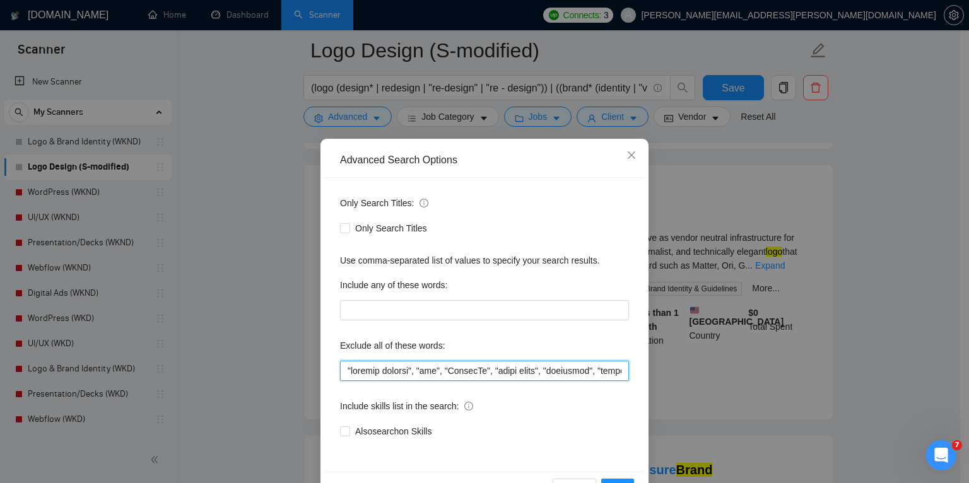
click at [346, 370] on input "text" at bounding box center [484, 371] width 289 height 20
paste input ""video editor","
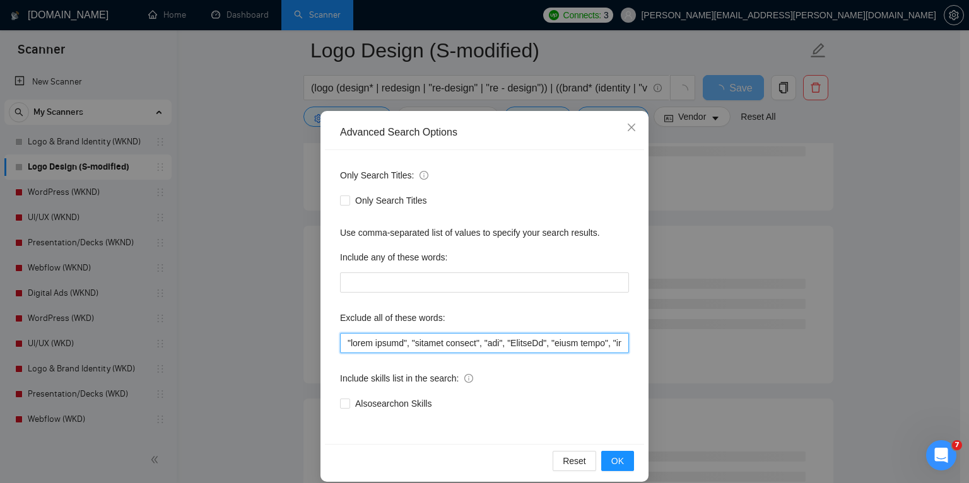
scroll to position [28, 0]
type input ""video editor", "content creator", "vfx", "LinkedIn", "cover image", "backdrops…"
click at [621, 461] on button "OK" at bounding box center [617, 461] width 33 height 20
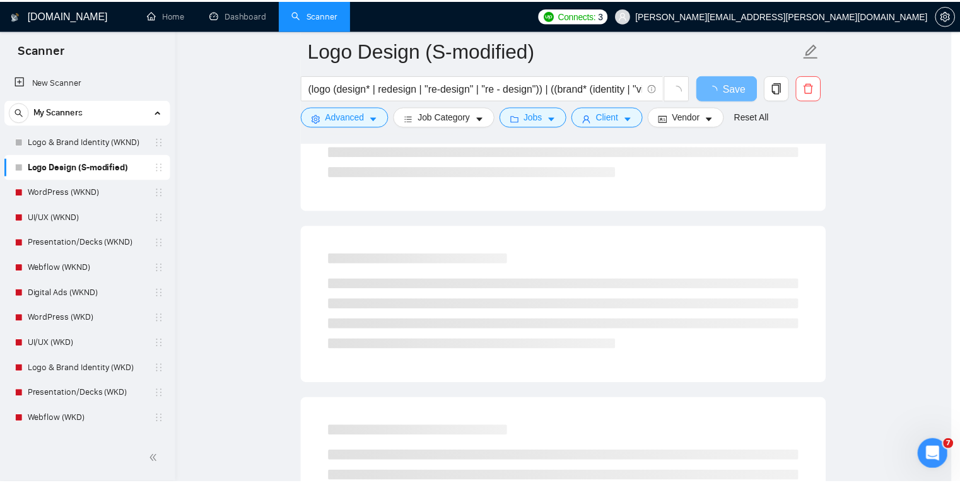
scroll to position [0, 0]
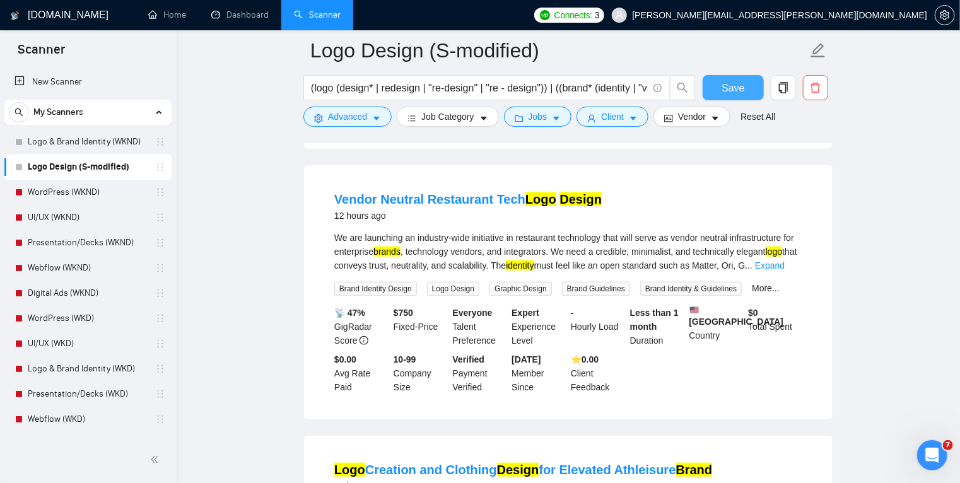
click at [724, 87] on span "Save" at bounding box center [733, 88] width 23 height 16
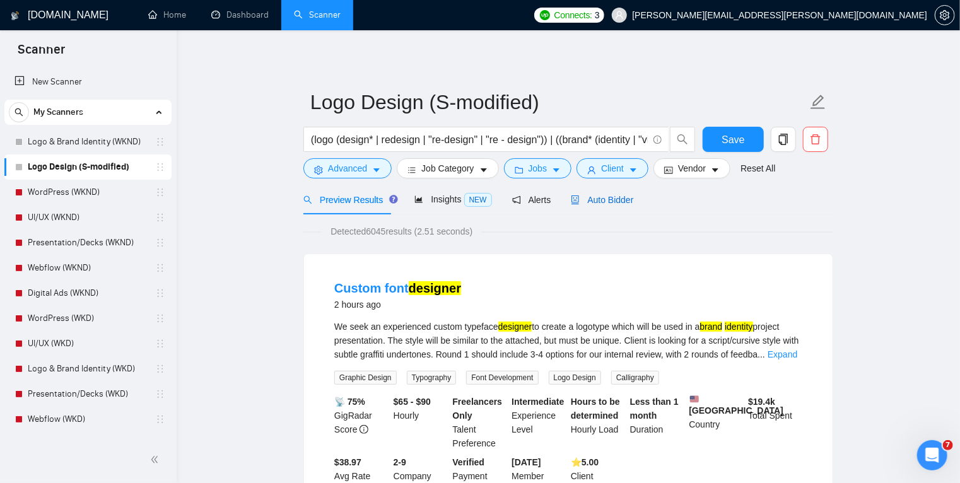
click at [595, 204] on span "Auto Bidder" at bounding box center [602, 200] width 62 height 10
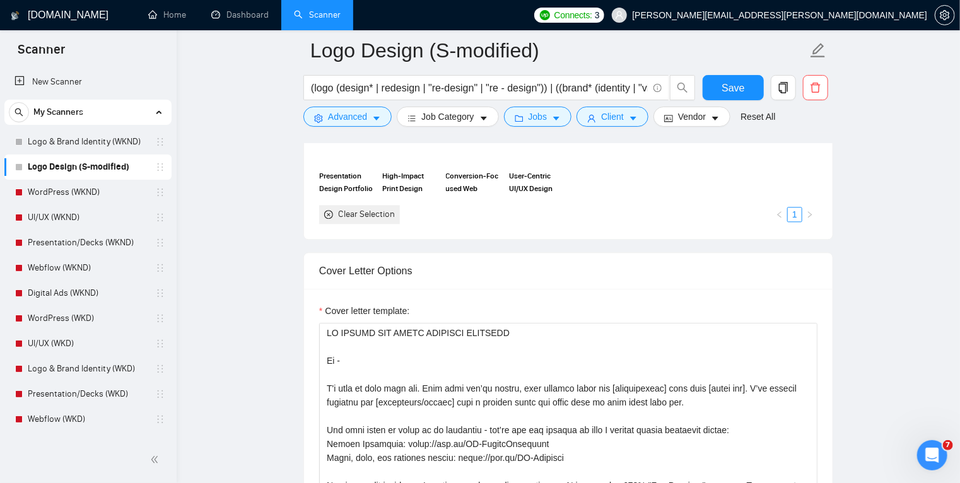
scroll to position [13, 0]
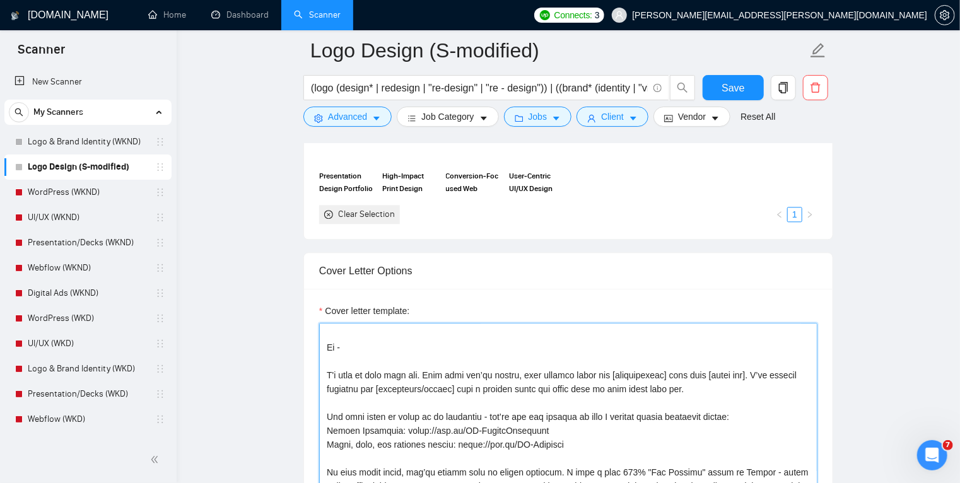
click at [424, 381] on textarea "Cover letter template:" at bounding box center [568, 465] width 499 height 284
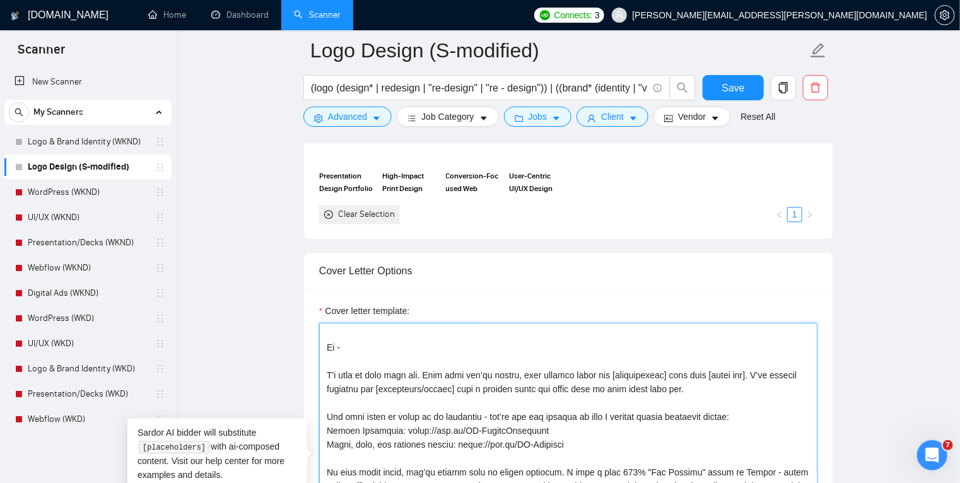
drag, startPoint x: 687, startPoint y: 384, endPoint x: 427, endPoint y: 373, distance: 260.2
click at [427, 373] on textarea "Cover letter template:" at bounding box center [568, 465] width 499 height 284
drag, startPoint x: 427, startPoint y: 373, endPoint x: 700, endPoint y: 388, distance: 273.0
click at [700, 388] on textarea "Cover letter template:" at bounding box center [568, 465] width 499 height 284
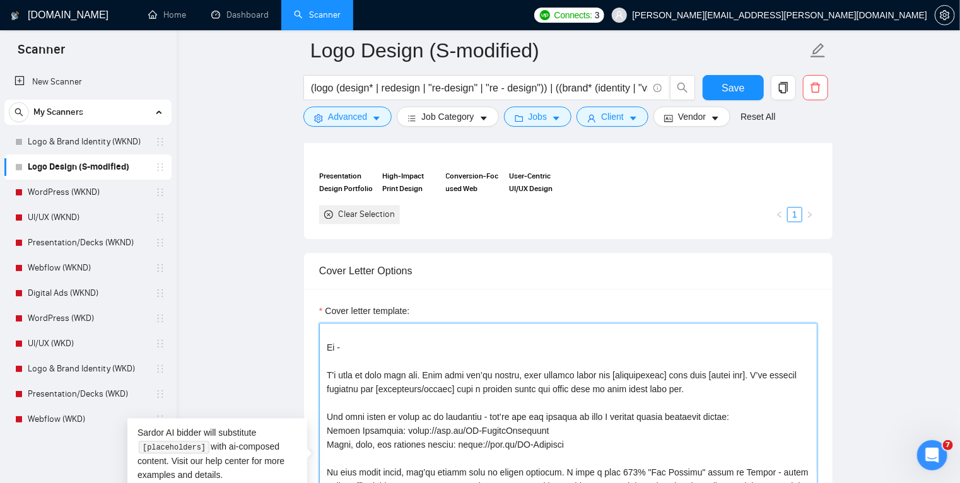
paste textarea "[Mirror the project description in one clear sentence]. I can deliver [specific…"
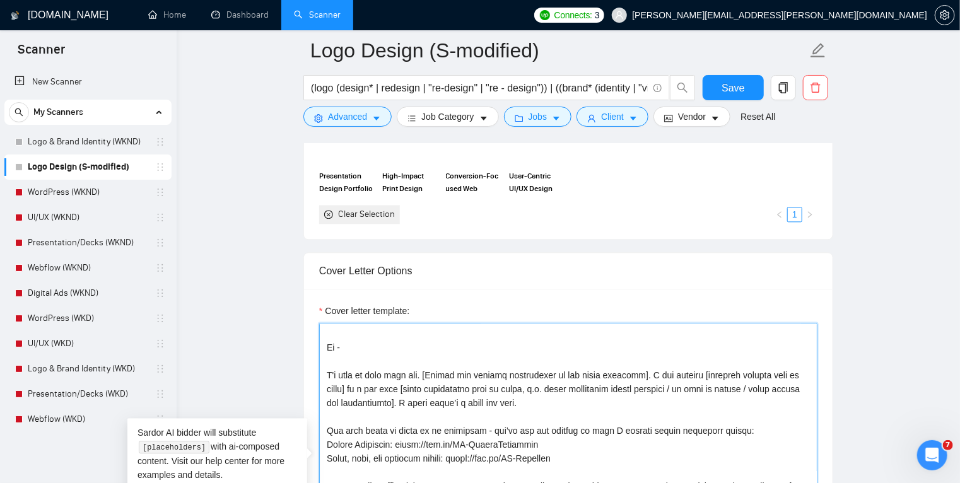
paste textarea "[Mirror the project description in one clear sentence]. I can deliver [specific…"
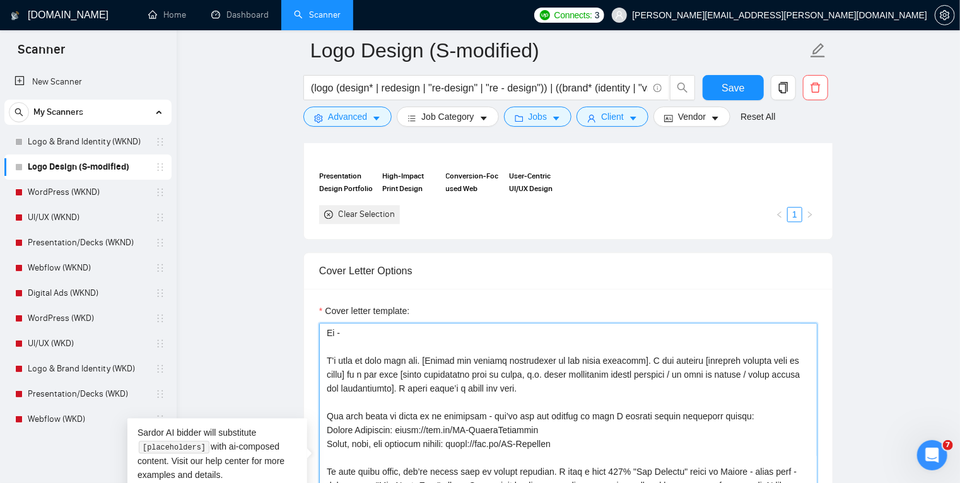
click at [458, 386] on textarea "Cover letter template:" at bounding box center [568, 465] width 499 height 284
click at [484, 388] on textarea "Cover letter template:" at bounding box center [568, 465] width 499 height 284
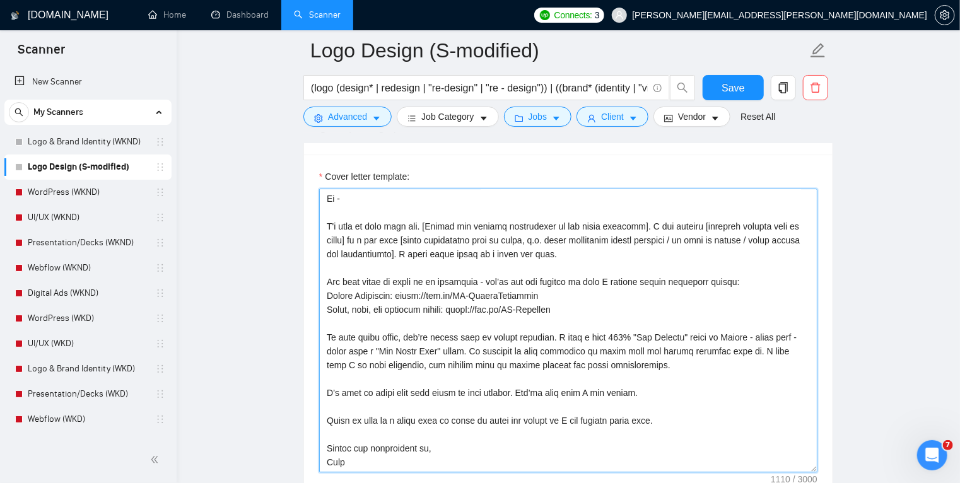
scroll to position [1504, 0]
click at [682, 364] on textarea "Cover letter template:" at bounding box center [568, 331] width 499 height 284
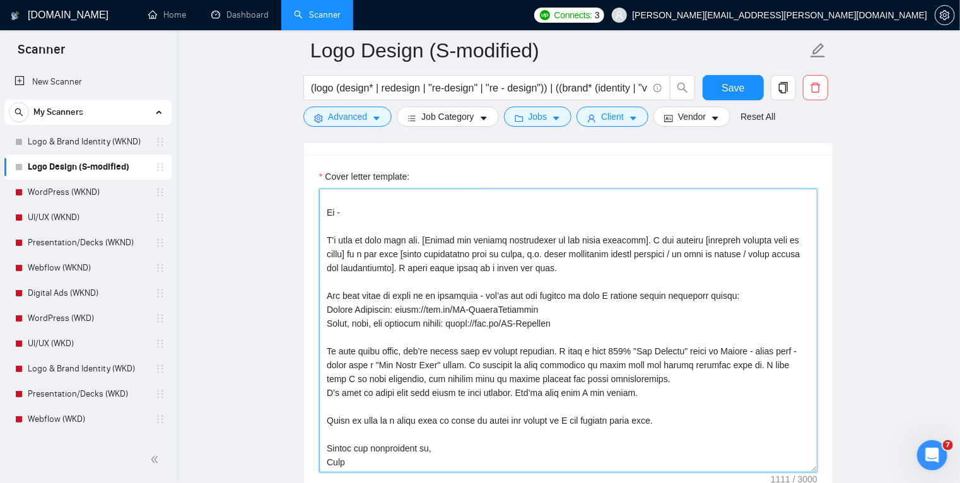
scroll to position [14, 0]
drag, startPoint x: 515, startPoint y: 389, endPoint x: 388, endPoint y: 394, distance: 126.9
click at [388, 394] on textarea "Cover letter template:" at bounding box center [568, 331] width 499 height 284
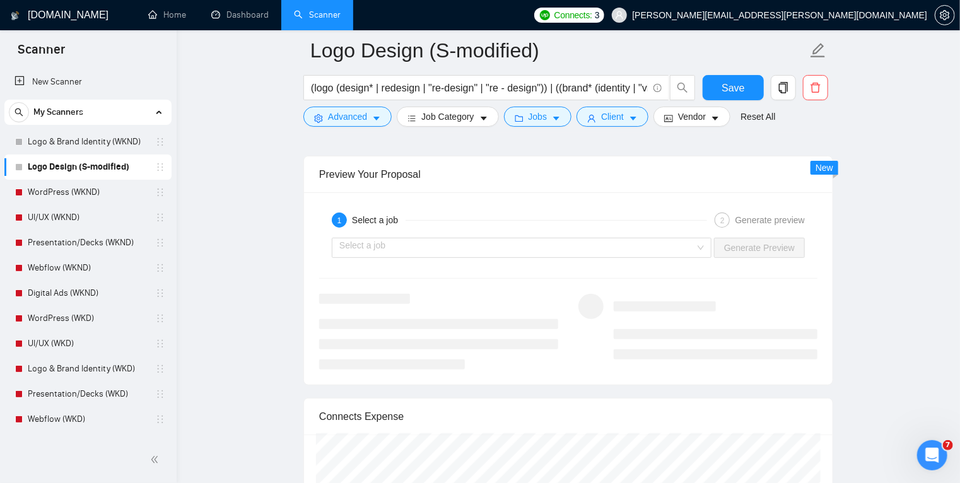
scroll to position [2472, 0]
click at [520, 236] on input "search" at bounding box center [518, 243] width 356 height 19
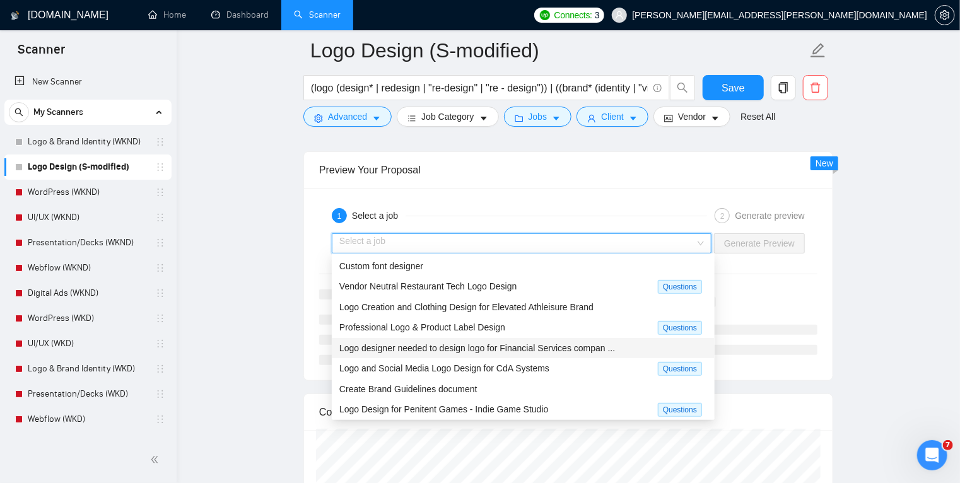
click at [449, 353] on span "Logo designer needed to design logo for Financial Services compan ..." at bounding box center [478, 348] width 276 height 10
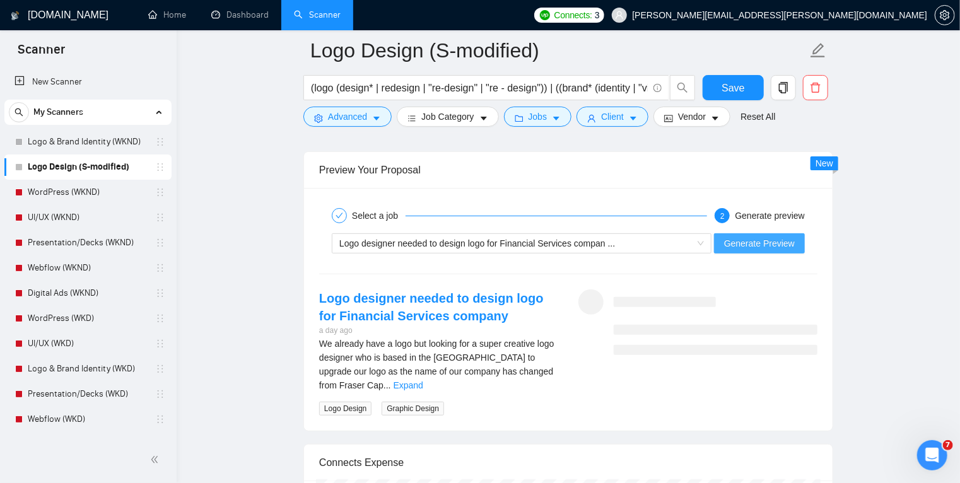
click at [753, 242] on span "Generate Preview" at bounding box center [759, 244] width 71 height 14
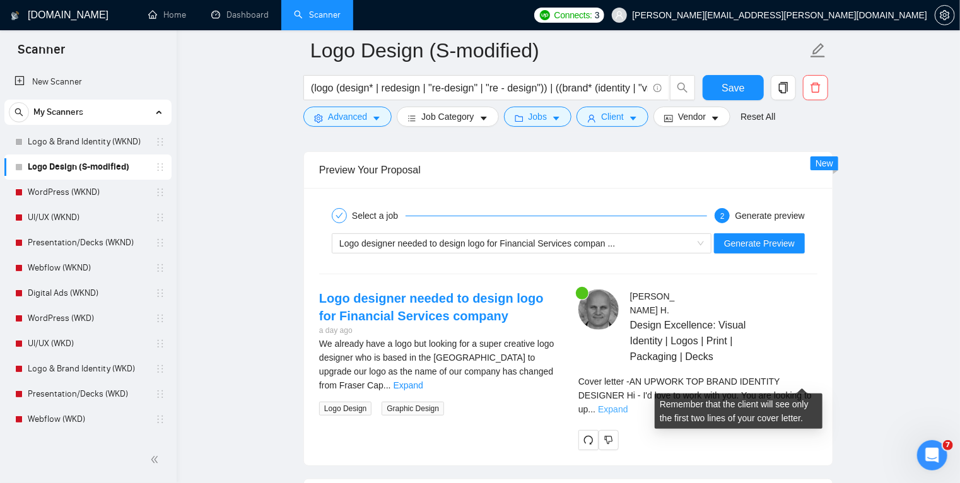
click at [628, 404] on link "Expand" at bounding box center [613, 409] width 30 height 10
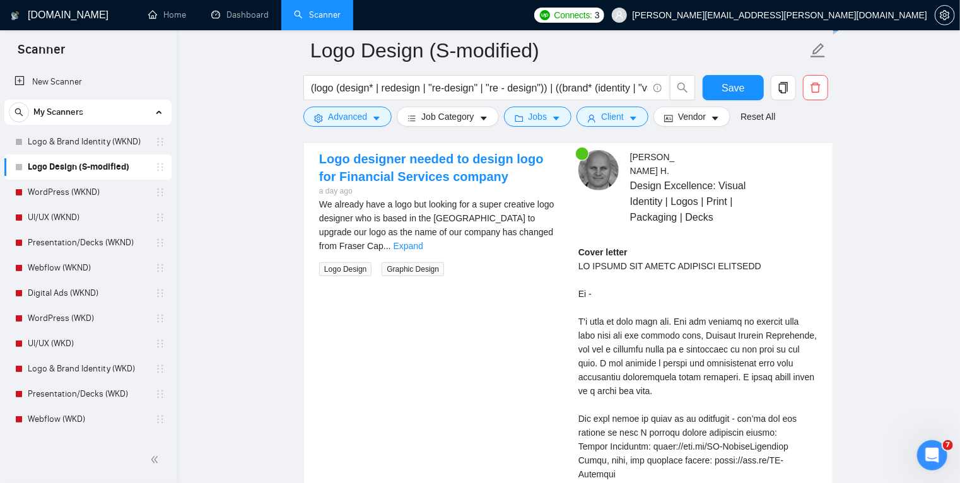
scroll to position [2615, 0]
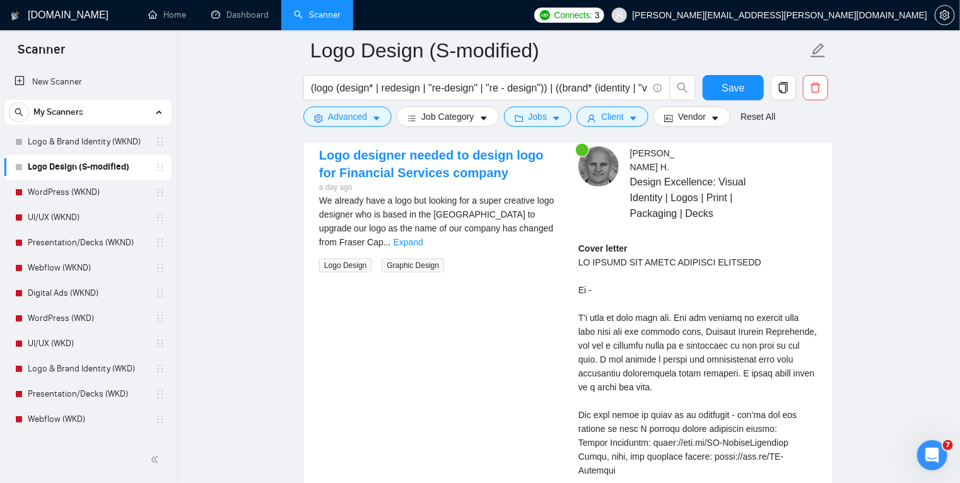
drag, startPoint x: 643, startPoint y: 401, endPoint x: 517, endPoint y: 363, distance: 131.2
click at [517, 363] on div "Logo designer needed to design logo for Financial Services company a day ago We…" at bounding box center [568, 426] width 519 height 560
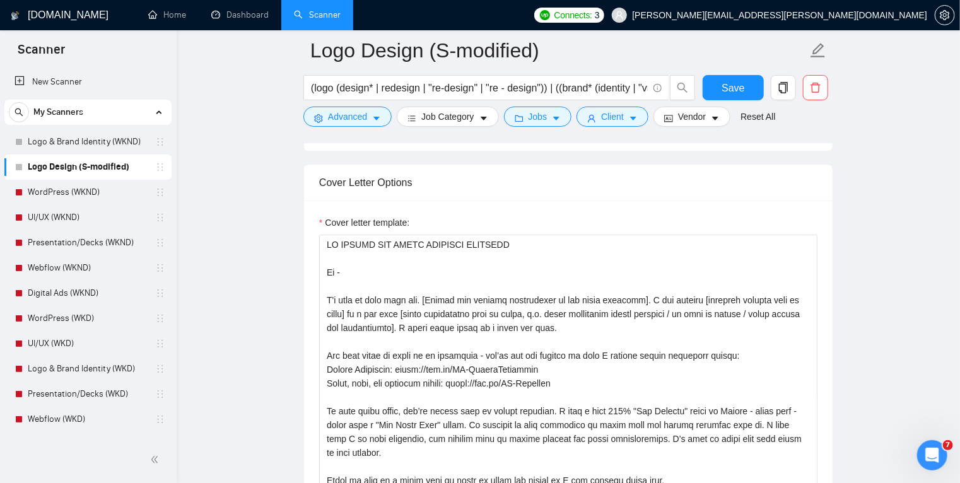
scroll to position [13, 0]
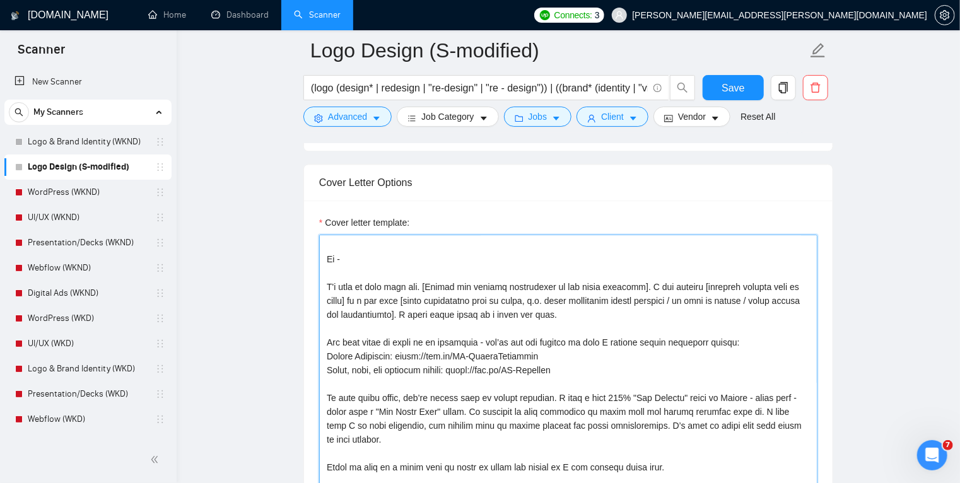
click at [495, 309] on textarea "Cover letter template:" at bounding box center [568, 377] width 499 height 284
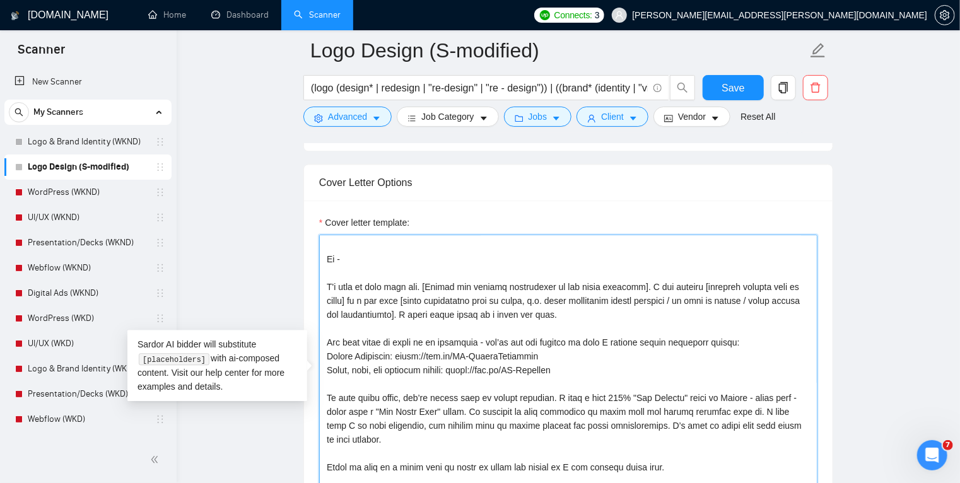
click at [495, 309] on textarea "Cover letter template:" at bounding box center [568, 377] width 499 height 284
click at [525, 304] on textarea "Cover letter template:" at bounding box center [568, 377] width 499 height 284
drag, startPoint x: 575, startPoint y: 310, endPoint x: 322, endPoint y: 282, distance: 254.6
click at [322, 282] on textarea "Cover letter template:" at bounding box center [568, 377] width 499 height 284
type textarea "AN UPWORK TOP BRAND IDENTITY DESIGNER Hi - I'd love to work with you. [Mirror t…"
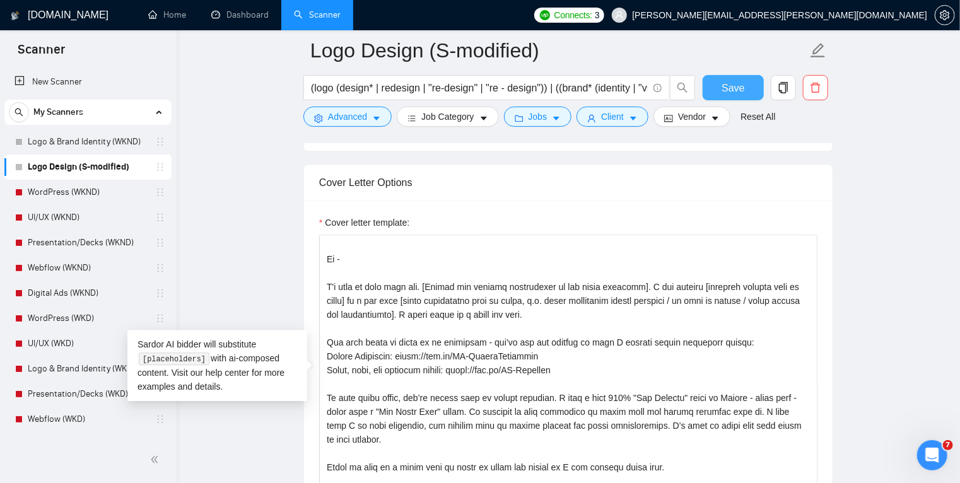
click at [735, 86] on span "Save" at bounding box center [733, 88] width 23 height 16
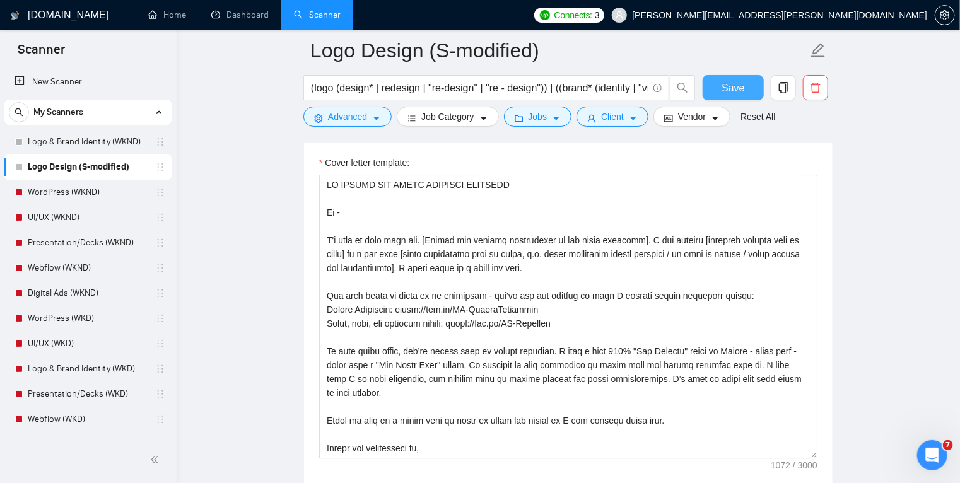
scroll to position [1519, 0]
click at [724, 85] on span "Save" at bounding box center [733, 88] width 23 height 16
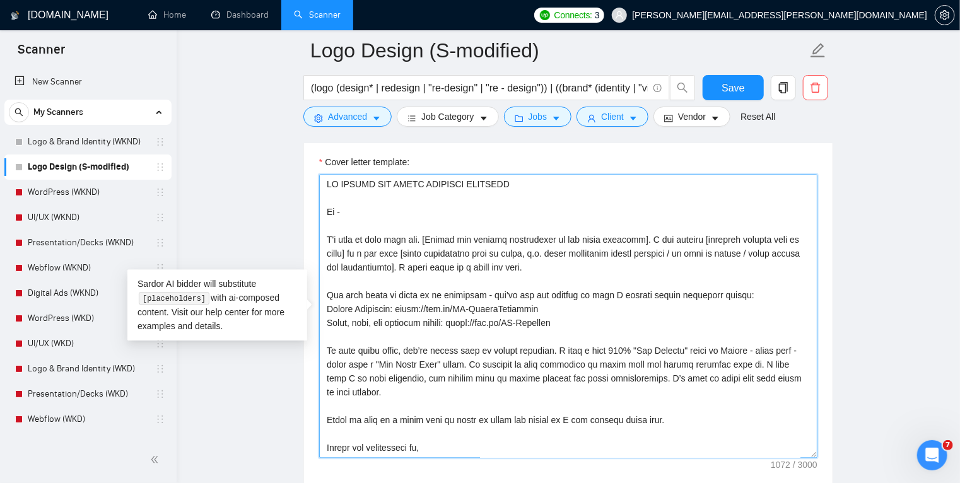
drag, startPoint x: 568, startPoint y: 266, endPoint x: 283, endPoint y: 236, distance: 286.8
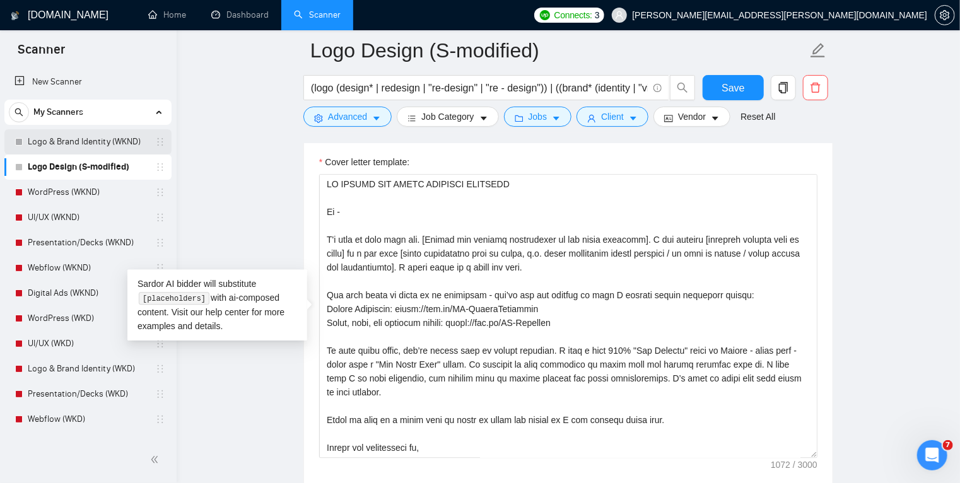
click at [85, 139] on link "Logo & Brand Identity (WKND)" at bounding box center [88, 141] width 120 height 25
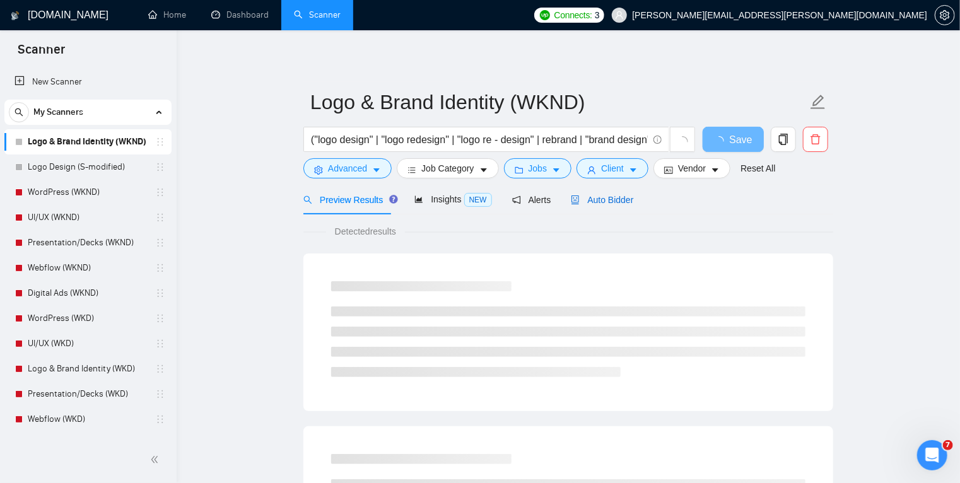
click at [600, 197] on span "Auto Bidder" at bounding box center [602, 200] width 62 height 10
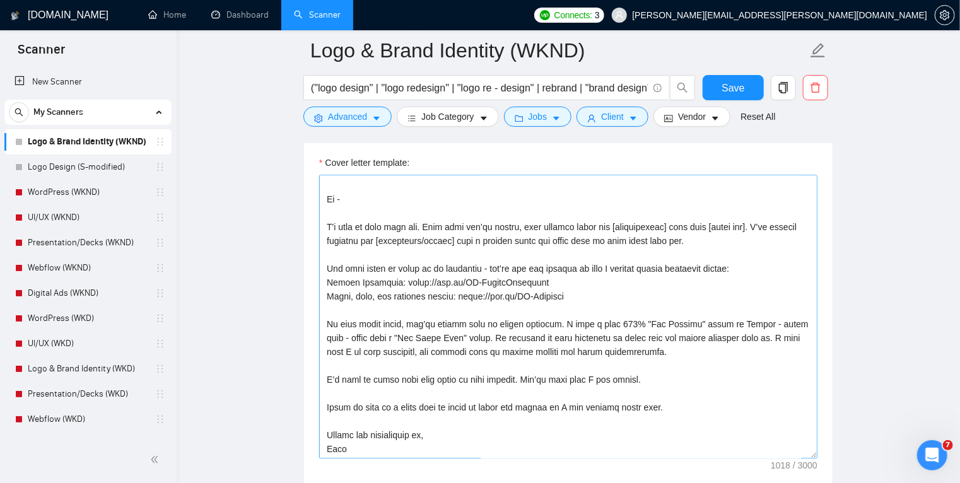
scroll to position [1499, 0]
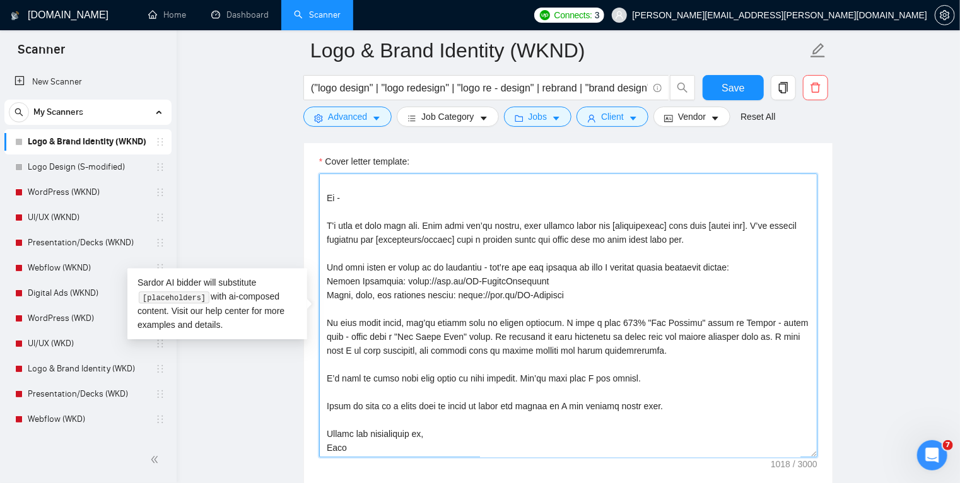
drag, startPoint x: 688, startPoint y: 235, endPoint x: 305, endPoint y: 228, distance: 383.1
click at [305, 228] on div "Cover letter template:" at bounding box center [568, 313] width 529 height 348
paste textarea "[Mirror the project description in one clear sentence]. I can deliver [specific…"
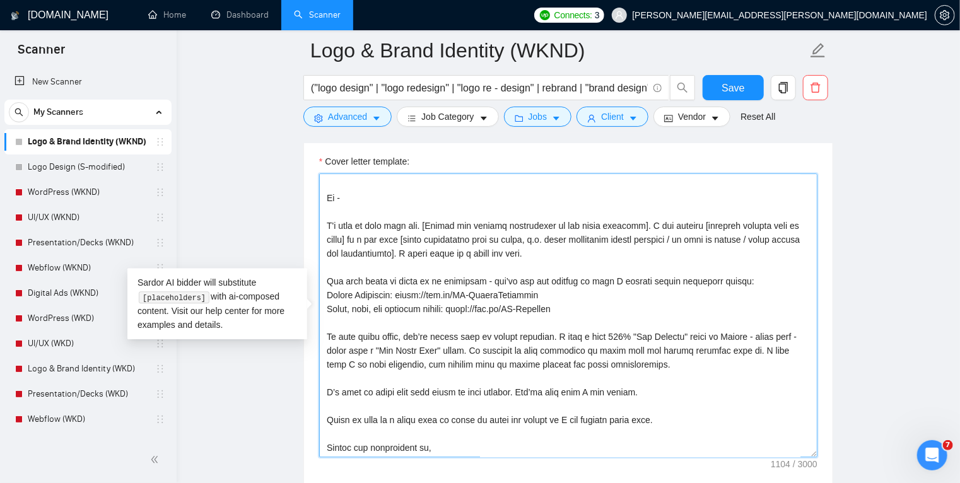
scroll to position [0, 0]
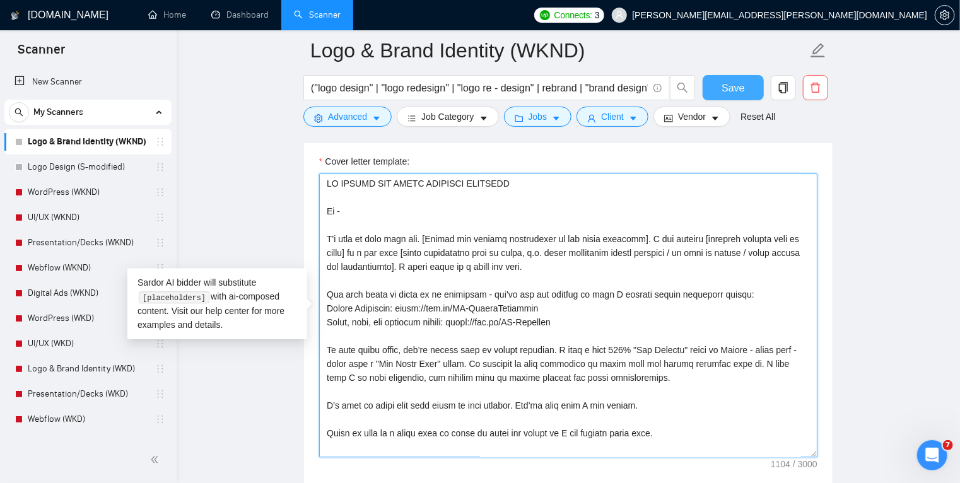
type textarea "AN UPWORK TOP BRAND IDENTITY DESIGNER Hi - I'd love to work with you. [Mirror t…"
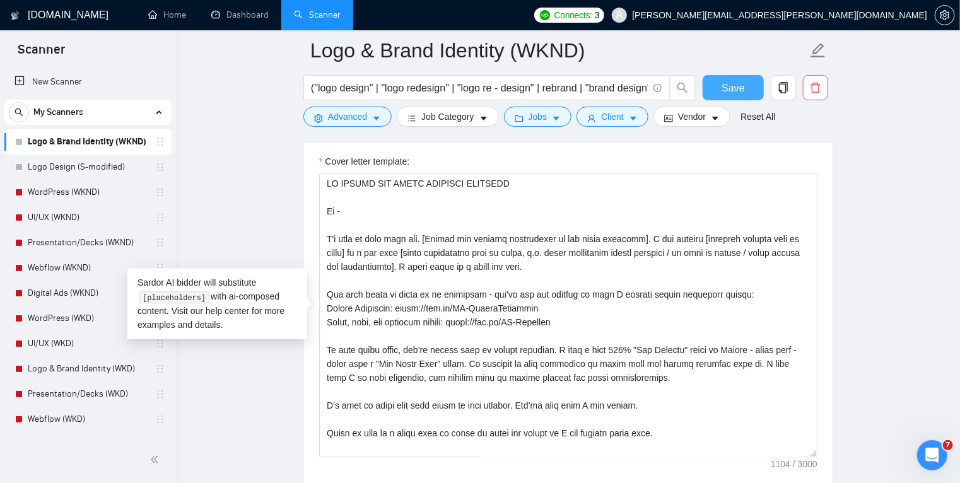
click at [738, 86] on span "Save" at bounding box center [733, 88] width 23 height 16
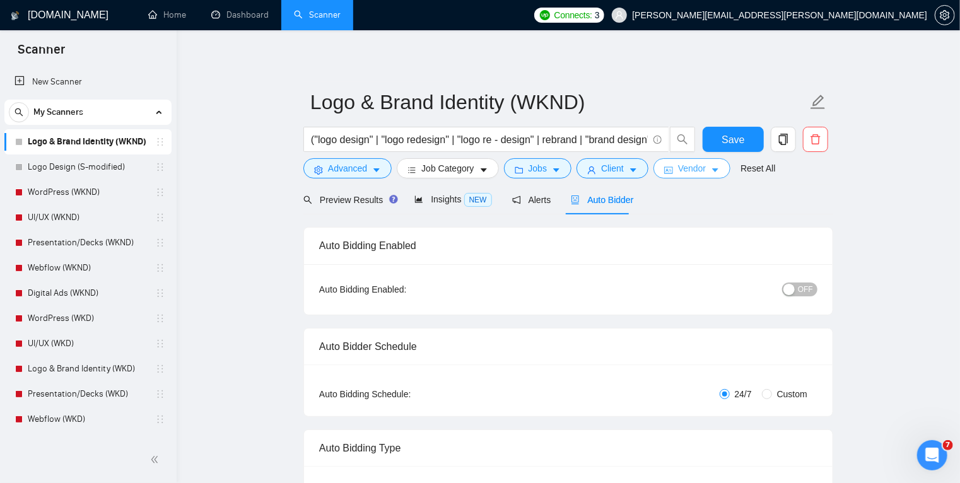
click at [714, 170] on icon "caret-down" at bounding box center [715, 170] width 9 height 9
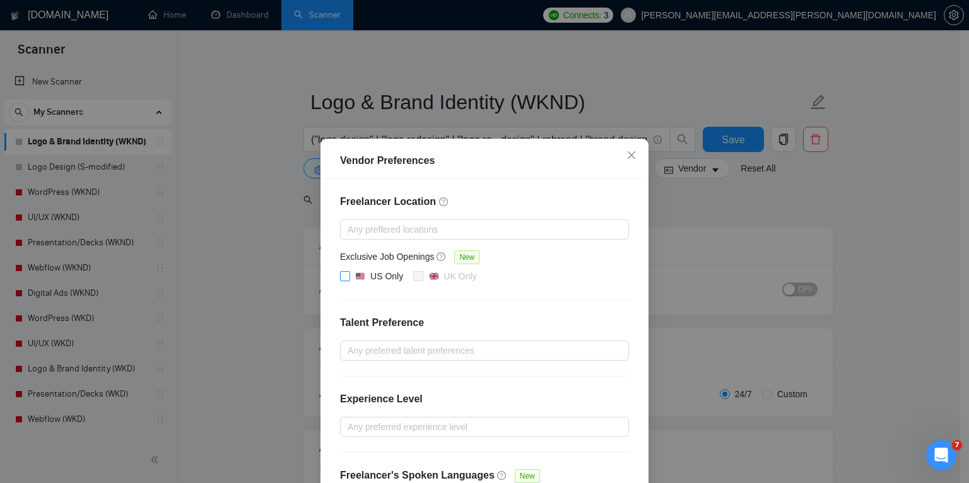
click at [342, 275] on input "US Only" at bounding box center [344, 275] width 9 height 9
checkbox input "true"
click at [217, 201] on div "Vendor Preferences Freelancer Location Any preffered locations Exclusive Job Op…" at bounding box center [484, 241] width 969 height 483
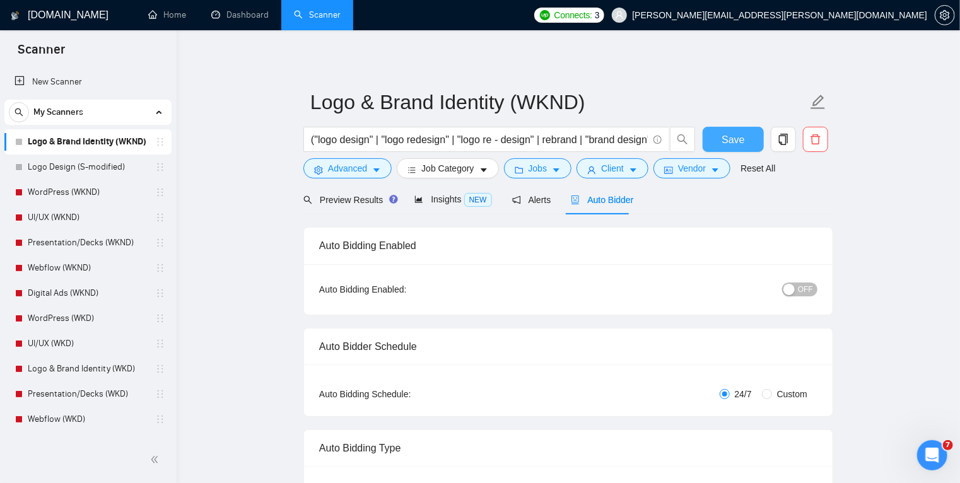
click at [740, 141] on span "Save" at bounding box center [733, 140] width 23 height 16
click at [95, 167] on link "Logo Design (S-modified)" at bounding box center [88, 167] width 120 height 25
click at [95, 163] on link "Logo Design (S-modified)" at bounding box center [88, 167] width 120 height 25
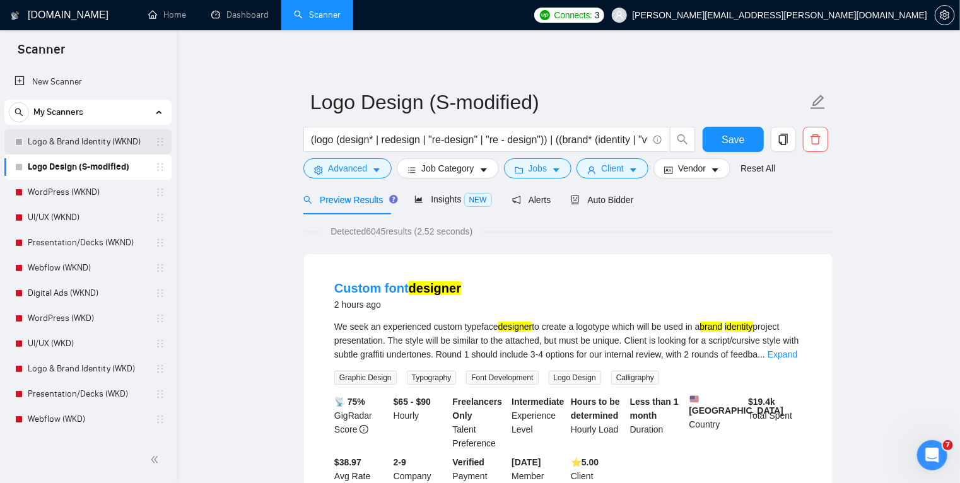
click at [96, 134] on link "Logo & Brand Identity (WKND)" at bounding box center [88, 141] width 120 height 25
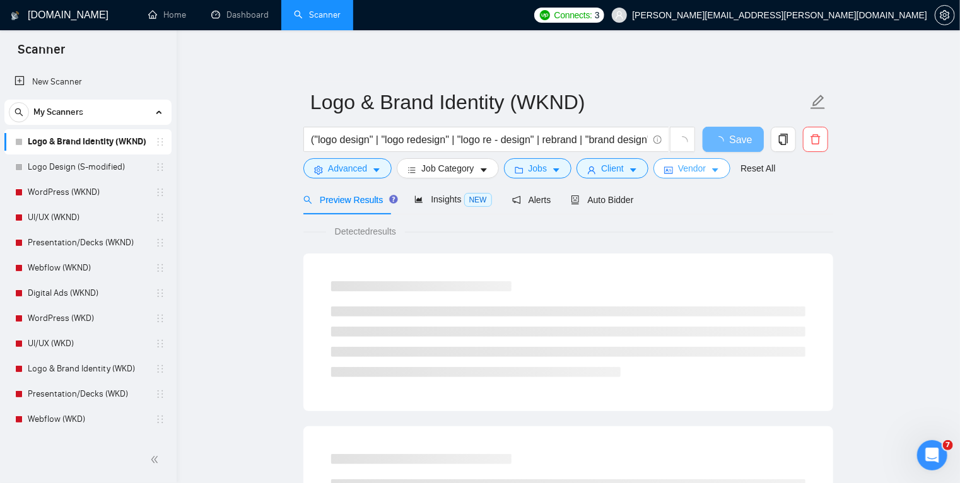
click at [712, 169] on icon "caret-down" at bounding box center [715, 171] width 6 height 4
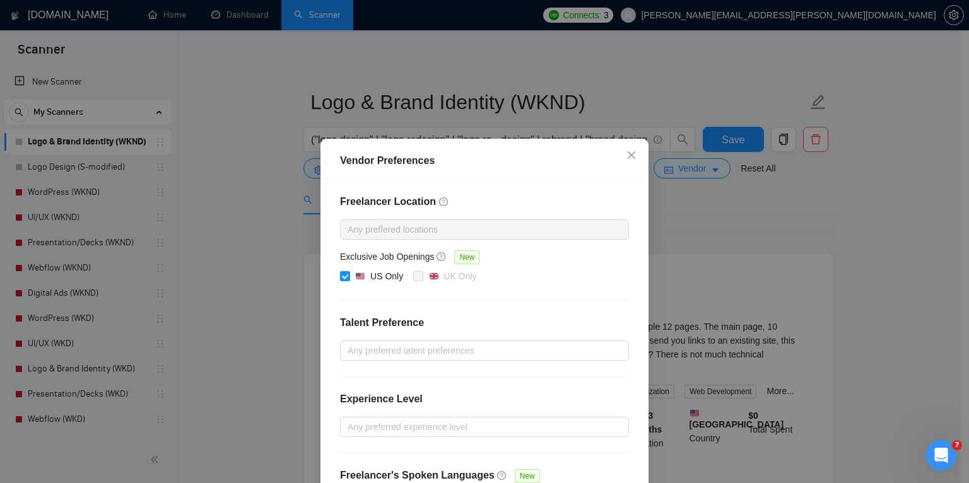
click at [873, 204] on div "Vendor Preferences Freelancer Location Any preffered locations Exclusive Job Op…" at bounding box center [484, 241] width 969 height 483
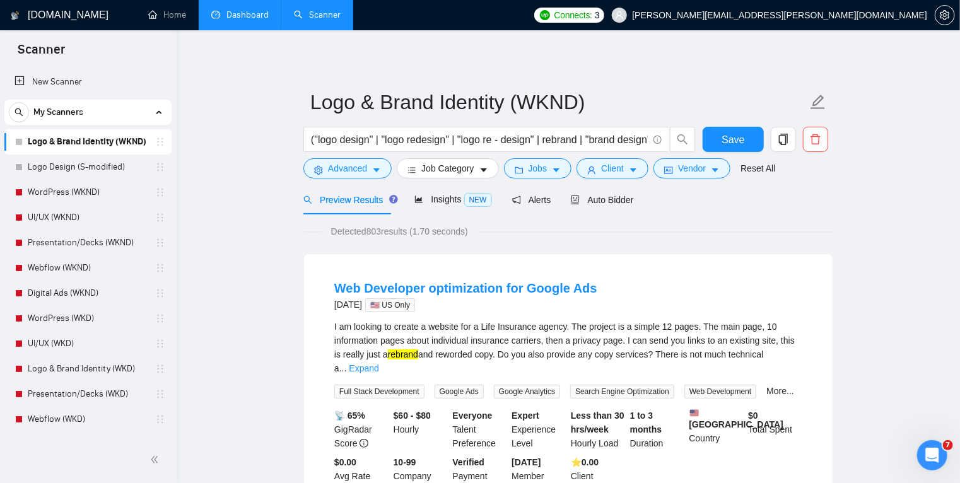
click at [248, 11] on link "Dashboard" at bounding box center [239, 14] width 57 height 11
